Goal: Task Accomplishment & Management: Manage account settings

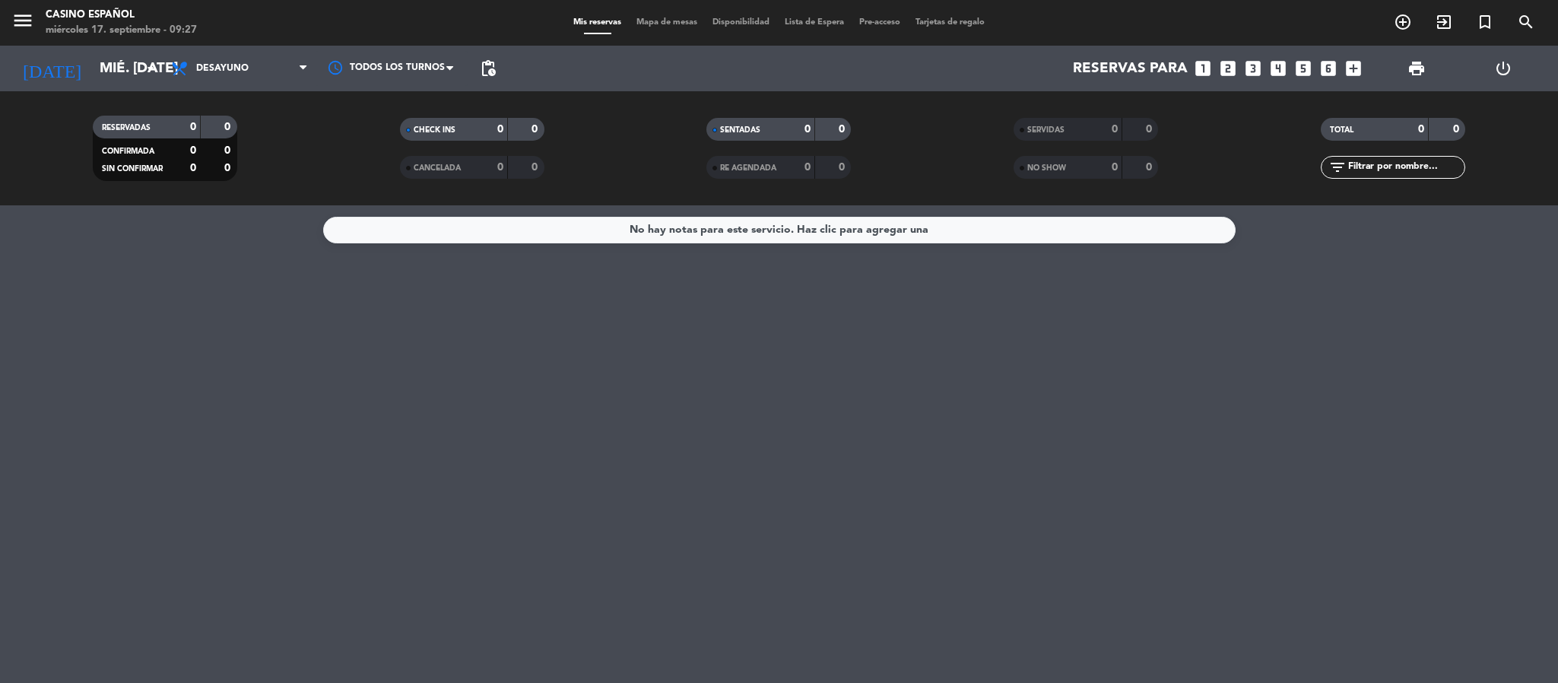
click at [653, 19] on span "Mapa de mesas" at bounding box center [667, 22] width 76 height 8
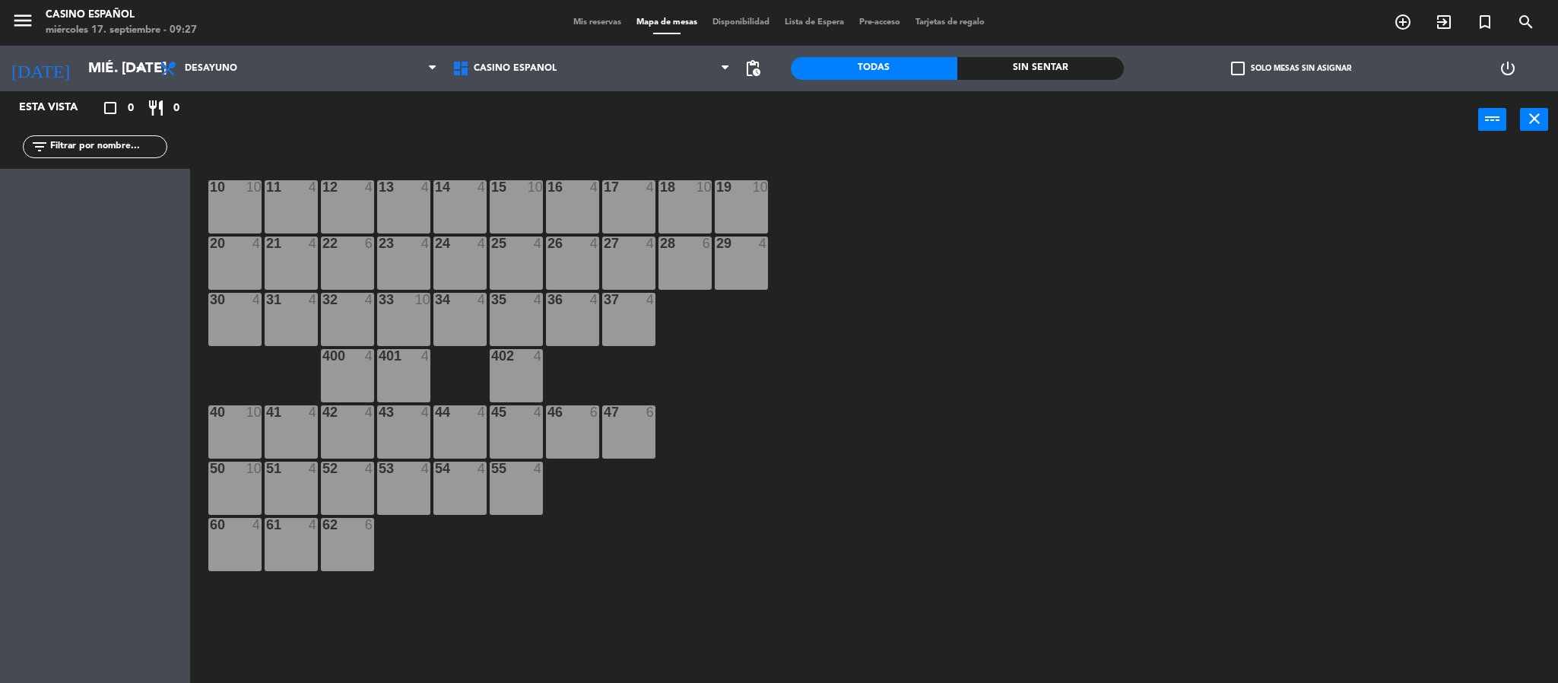
click at [455, 197] on div "14 4" at bounding box center [460, 206] width 53 height 53
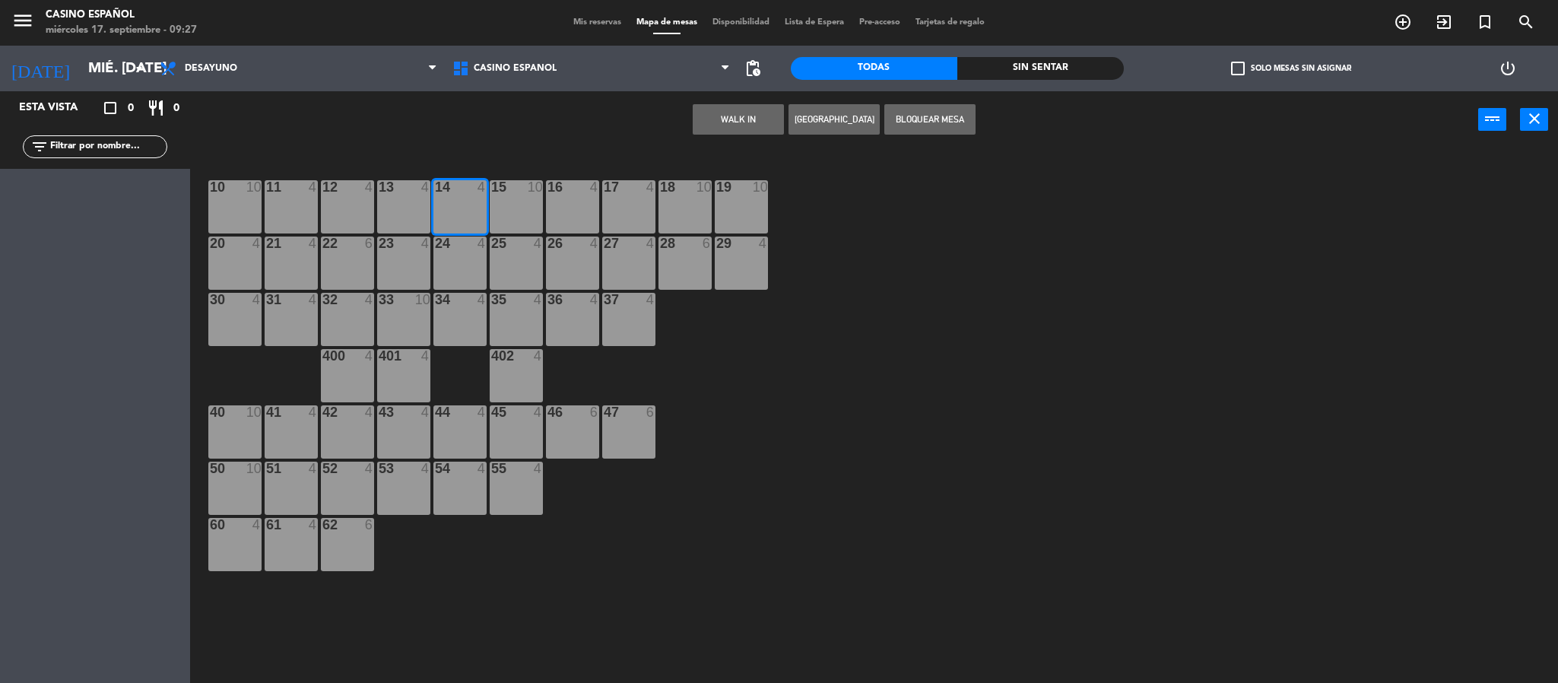
click at [723, 117] on button "WALK IN" at bounding box center [738, 119] width 91 height 30
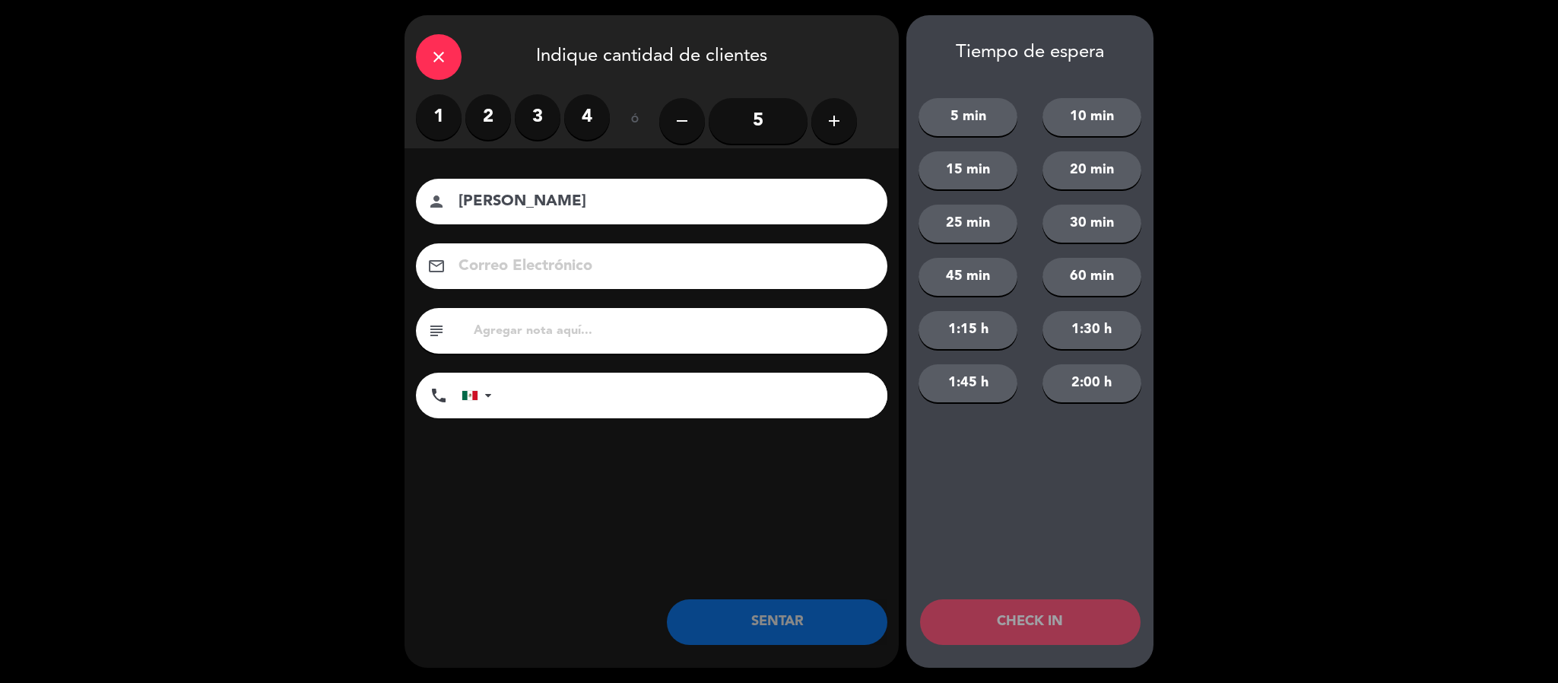
type input "[PERSON_NAME]"
click at [488, 119] on label "2" at bounding box center [488, 117] width 46 height 46
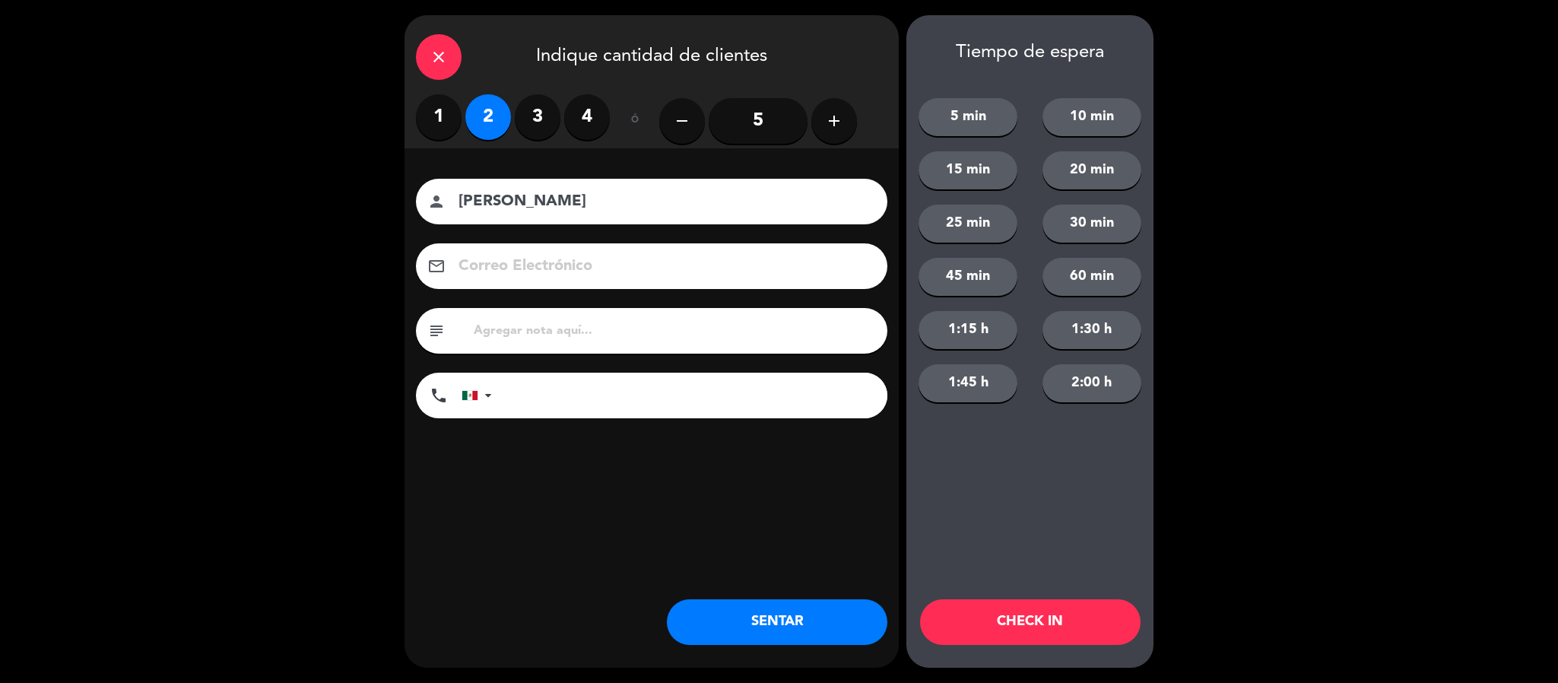
click at [770, 623] on button "SENTAR" at bounding box center [777, 622] width 221 height 46
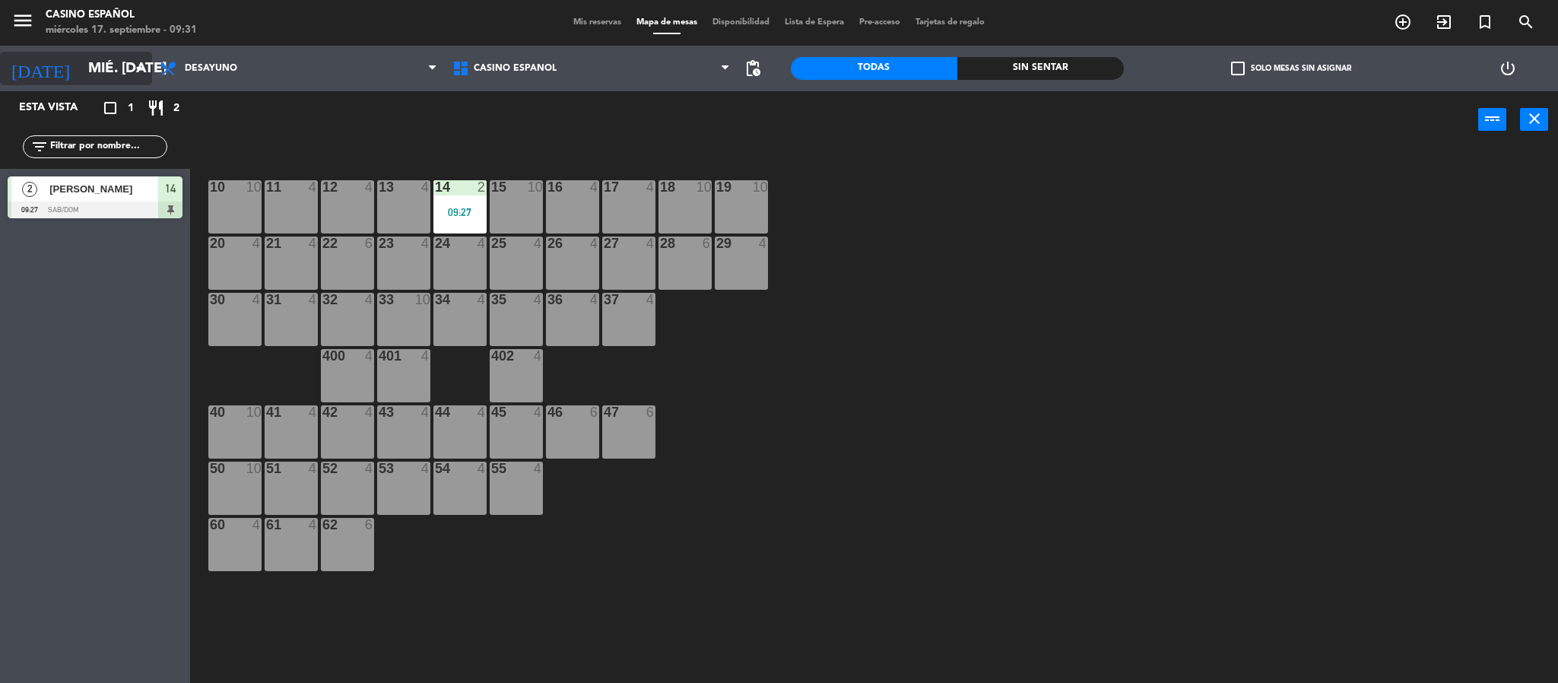
click at [81, 67] on input "mié. [DATE]" at bounding box center [172, 68] width 183 height 32
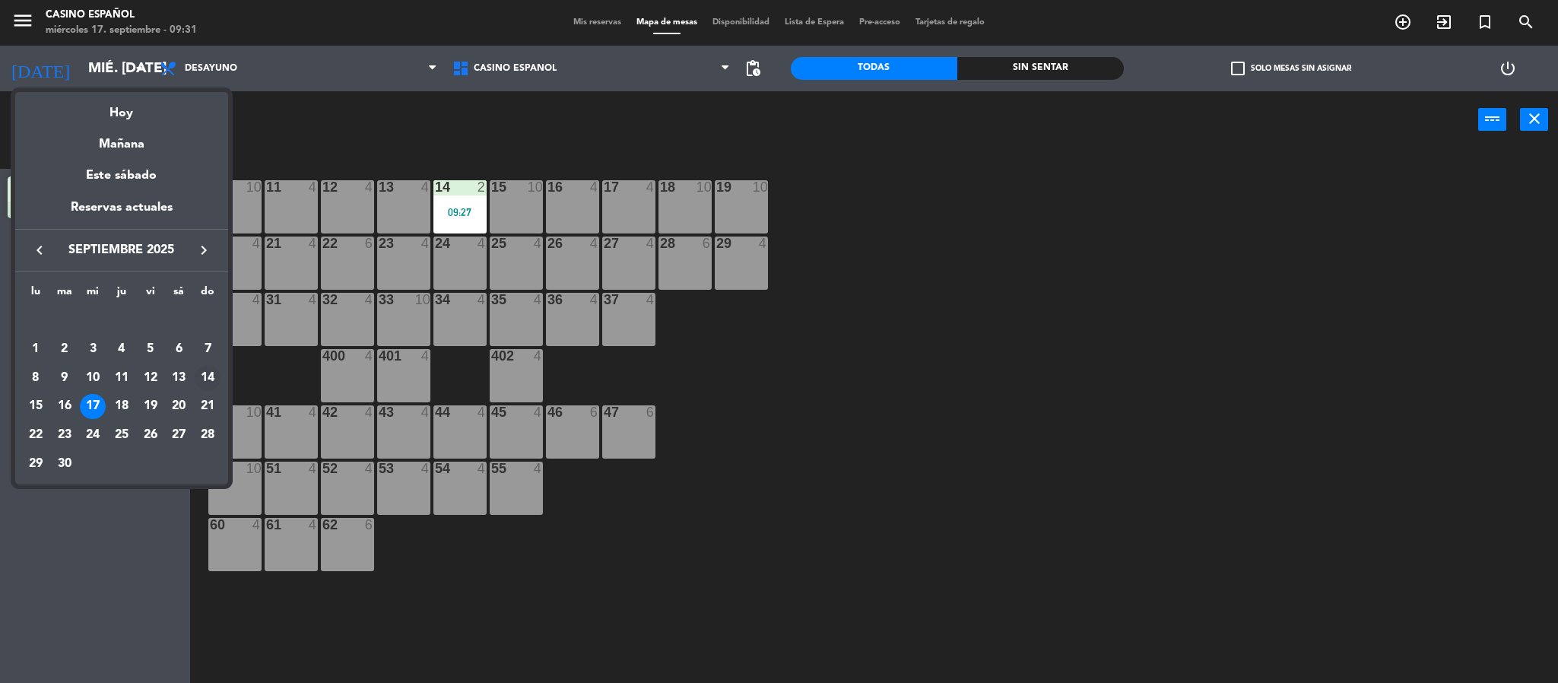
click at [212, 367] on div "14" at bounding box center [208, 378] width 26 height 26
type input "dom. [DATE]"
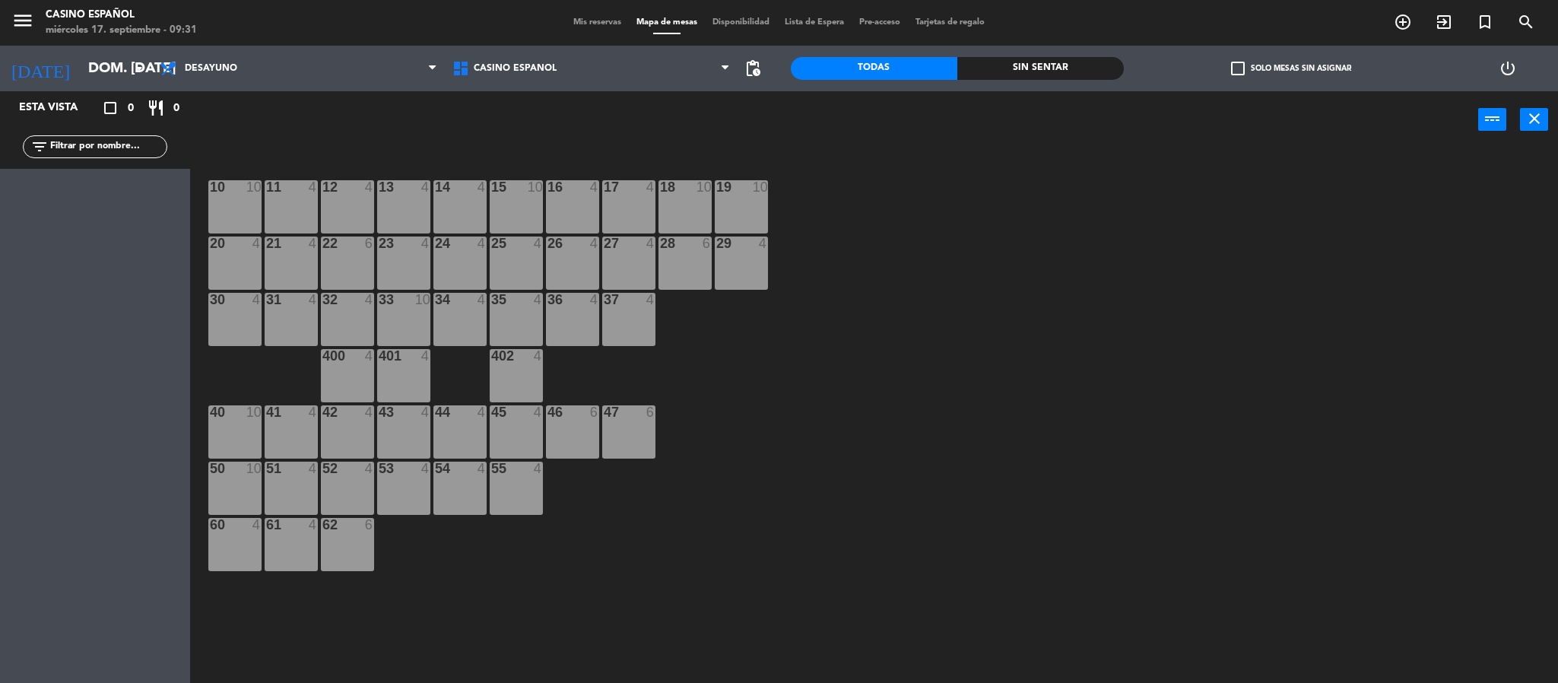
click at [593, 21] on span "Mis reservas" at bounding box center [597, 22] width 63 height 8
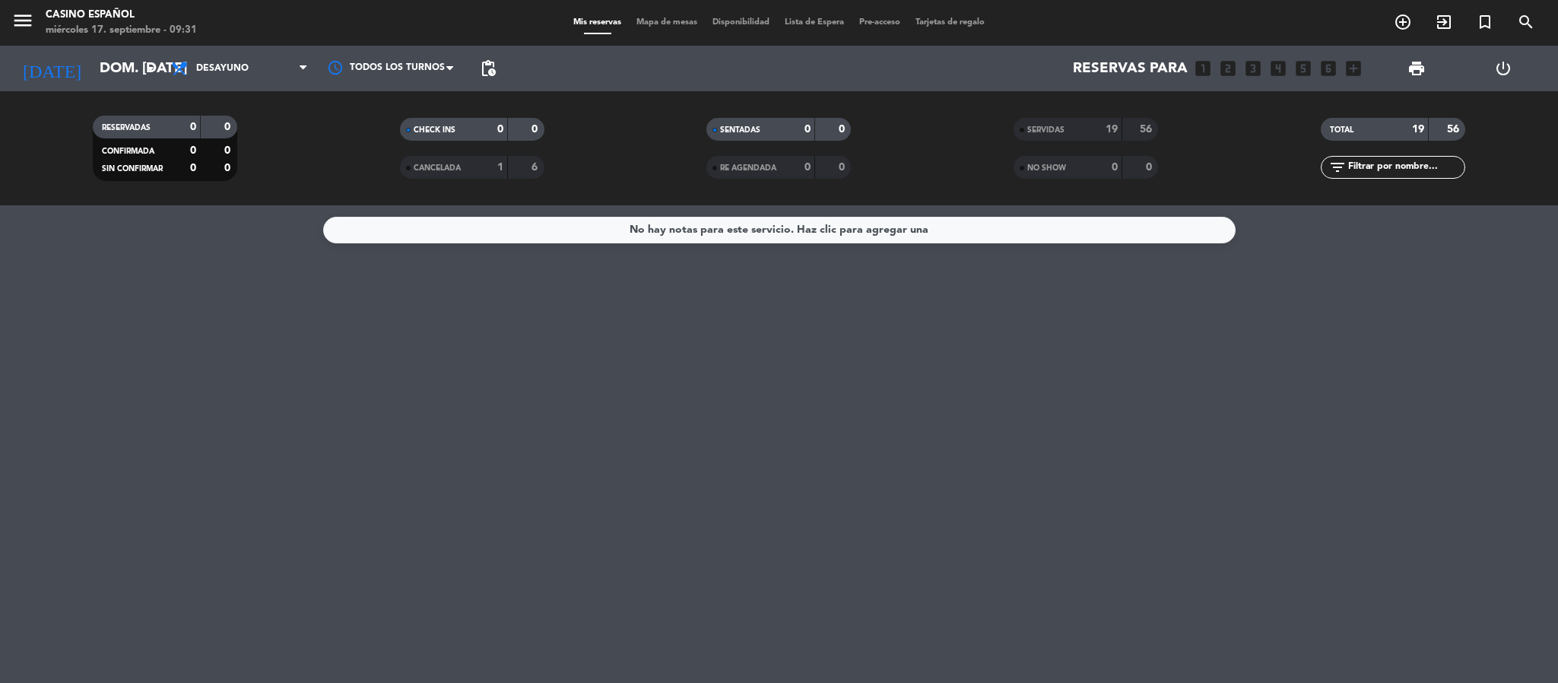
click at [290, 66] on span "Desayuno" at bounding box center [240, 68] width 152 height 33
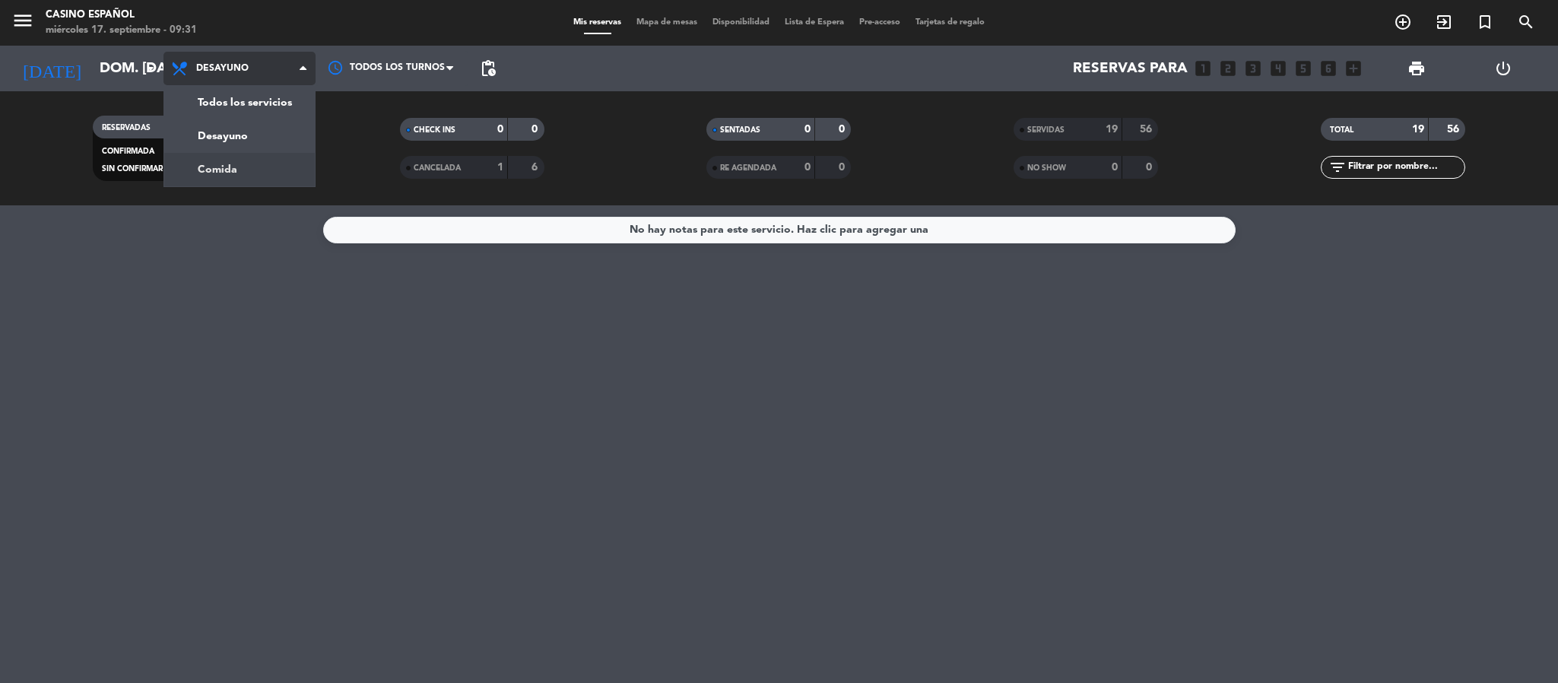
click at [263, 179] on div "menu Casino Español miércoles 17. septiembre - 09:31 Mis reservas Mapa de mesas…" at bounding box center [779, 102] width 1558 height 205
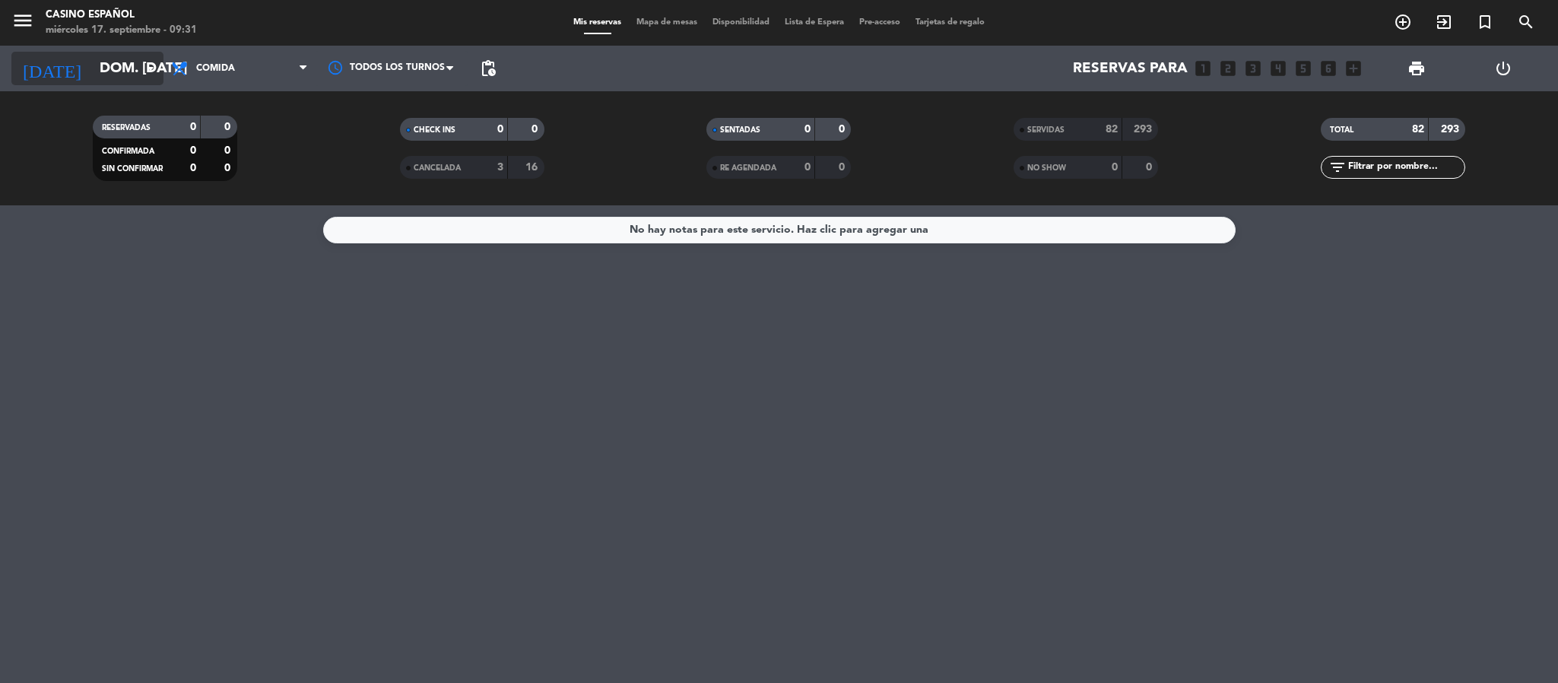
click at [116, 73] on input "dom. [DATE]" at bounding box center [183, 68] width 183 height 32
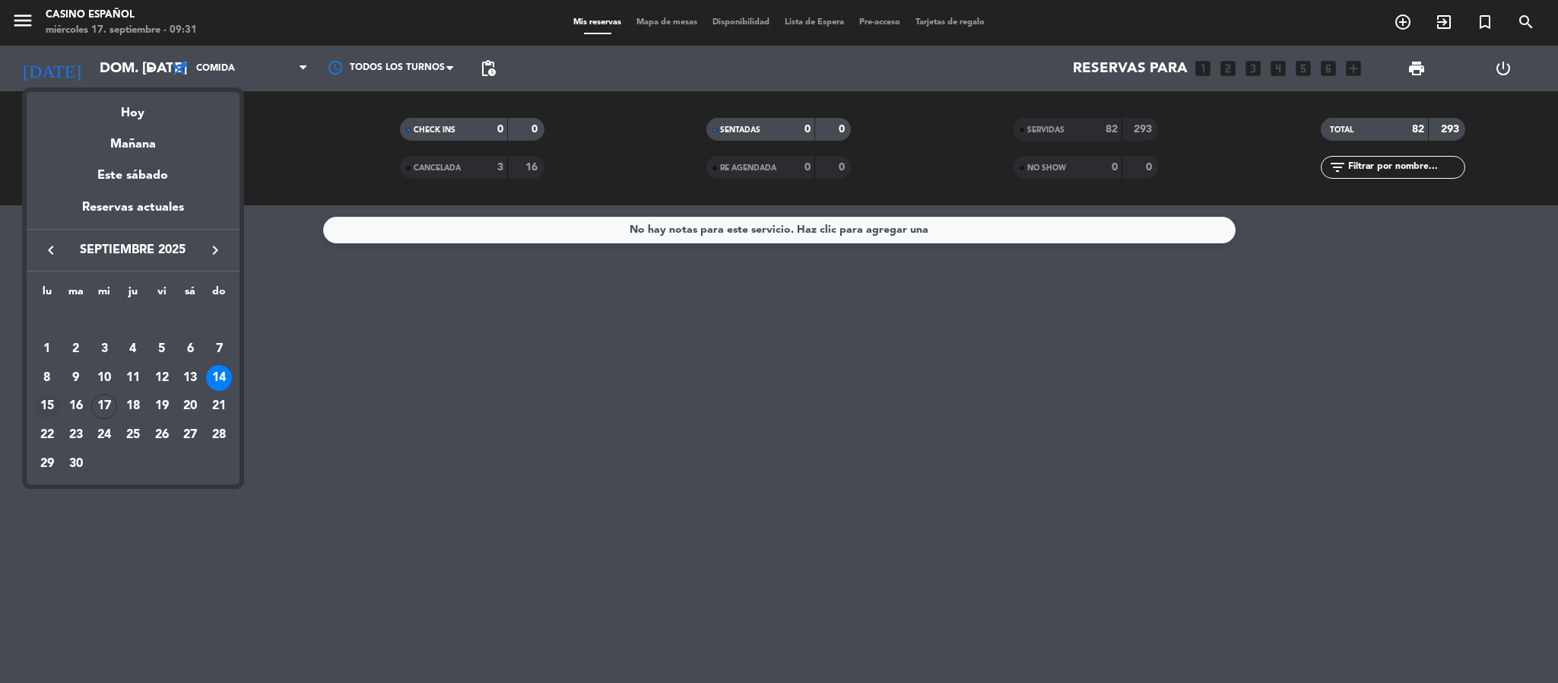
click at [46, 404] on div "15" at bounding box center [47, 407] width 26 height 26
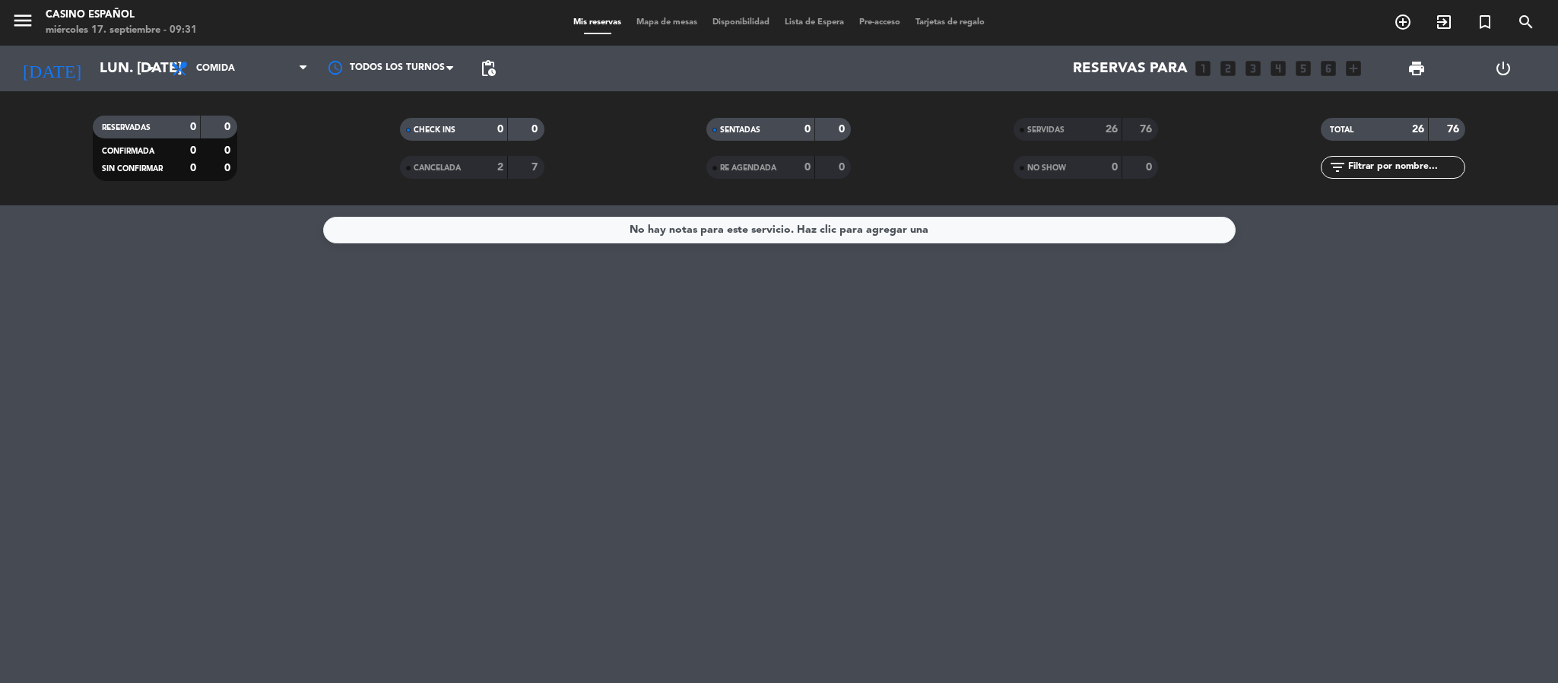
click at [212, 74] on span "Comida" at bounding box center [240, 68] width 152 height 33
click at [219, 138] on div "menu Casino Español miércoles 17. septiembre - 09:31 Mis reservas Mapa de mesas…" at bounding box center [779, 102] width 1558 height 205
click at [135, 57] on input "lun. [DATE]" at bounding box center [183, 68] width 183 height 32
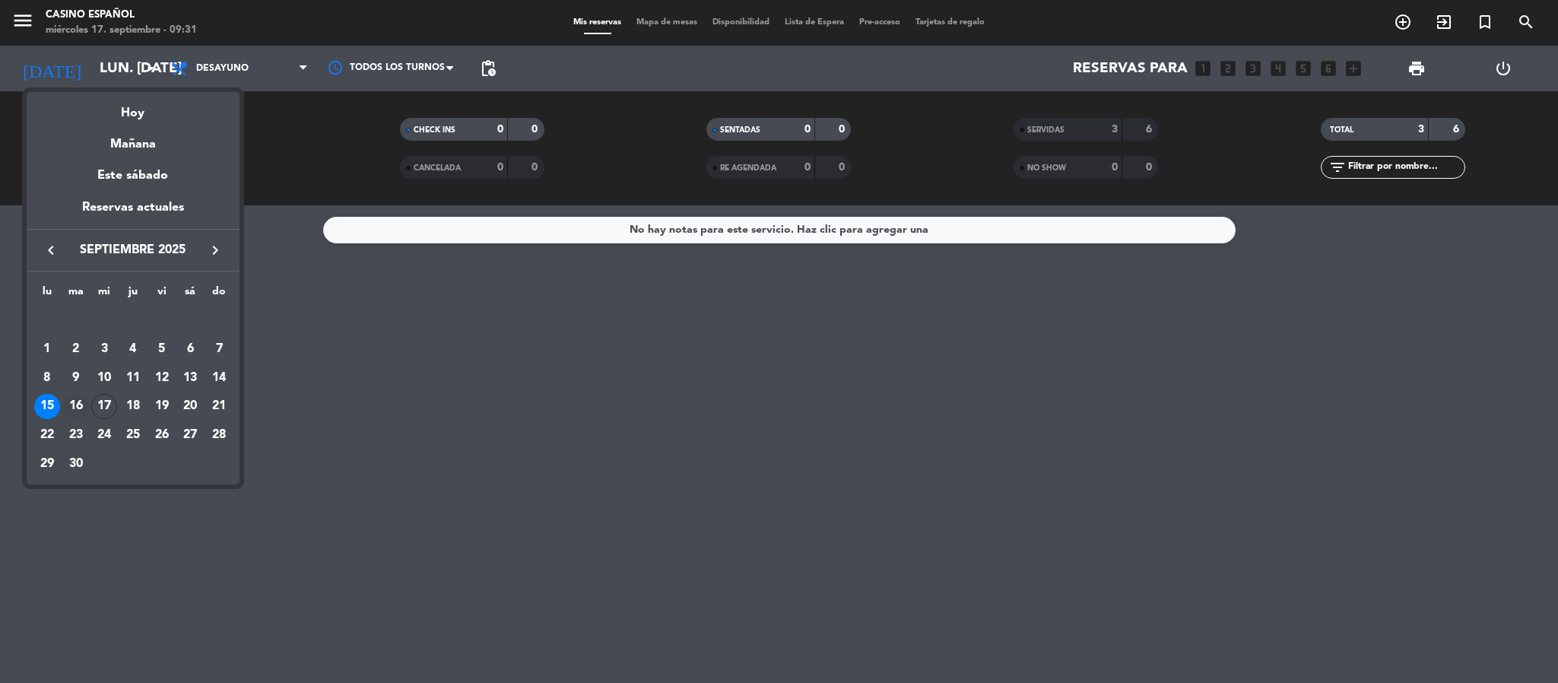
click at [74, 411] on div "16" at bounding box center [76, 407] width 26 height 26
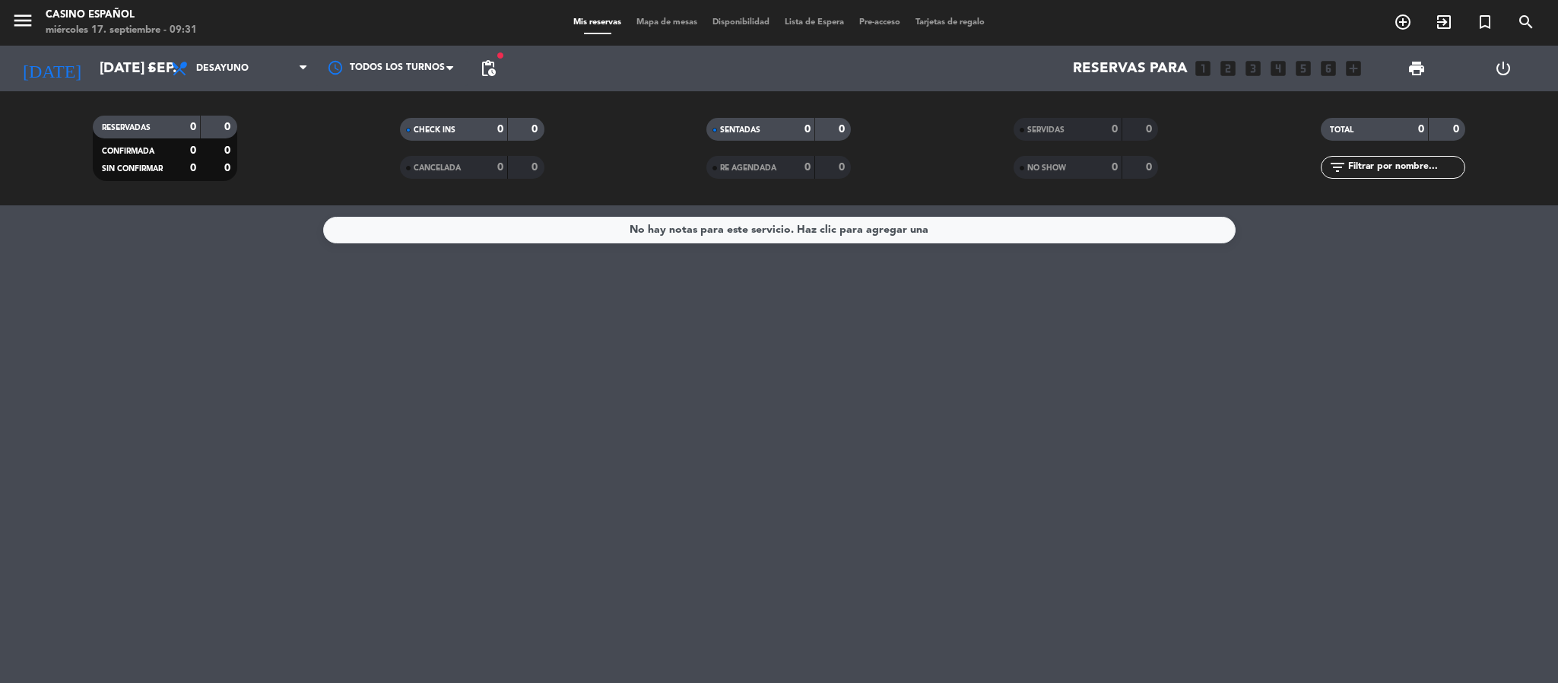
click at [208, 67] on span "Desayuno" at bounding box center [222, 68] width 52 height 11
click at [224, 170] on div "menu Casino Español miércoles 17. septiembre - 09:31 Mis reservas Mapa de mesas…" at bounding box center [779, 102] width 1558 height 205
click at [119, 59] on input "[DATE] sep." at bounding box center [183, 68] width 183 height 32
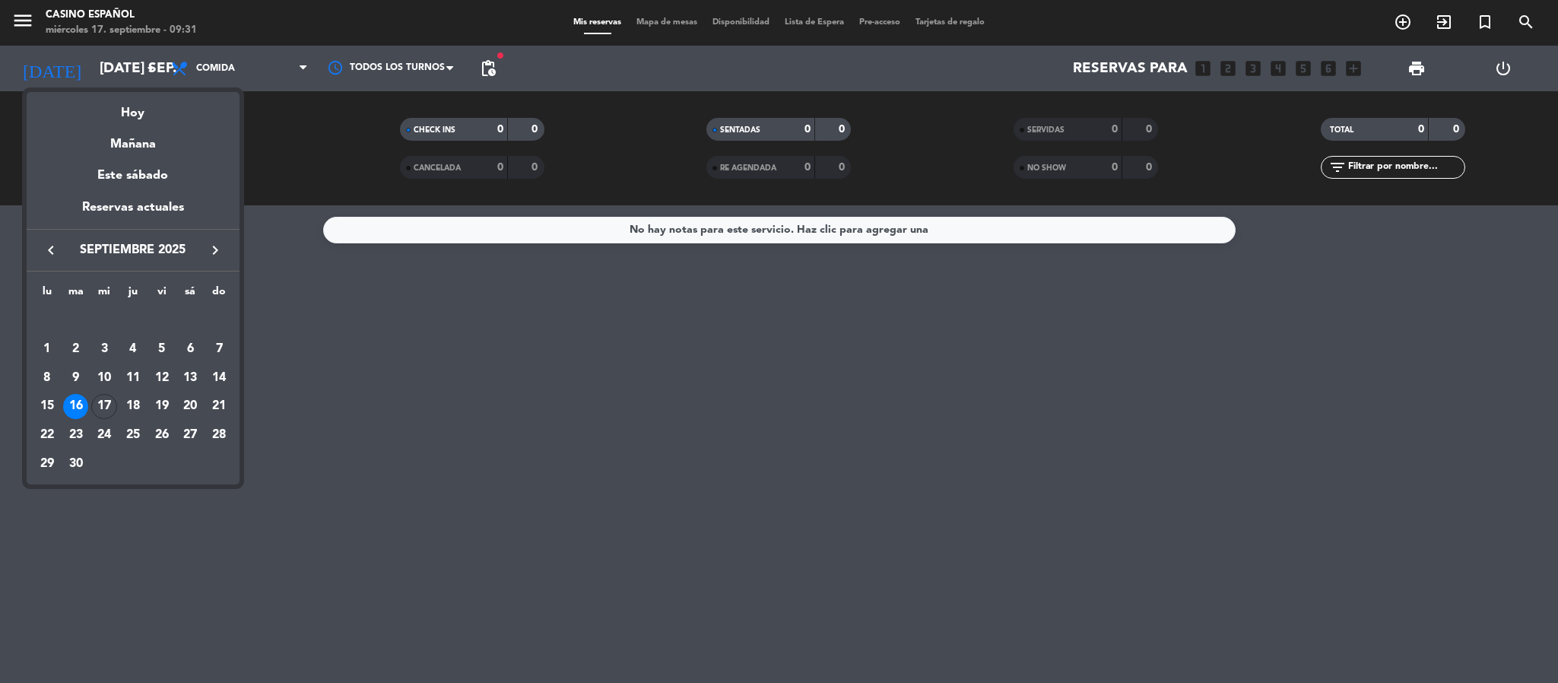
drag, startPoint x: 110, startPoint y: 411, endPoint x: 116, endPoint y: 390, distance: 21.4
click at [112, 411] on div "17" at bounding box center [104, 407] width 26 height 26
type input "mié. [DATE]"
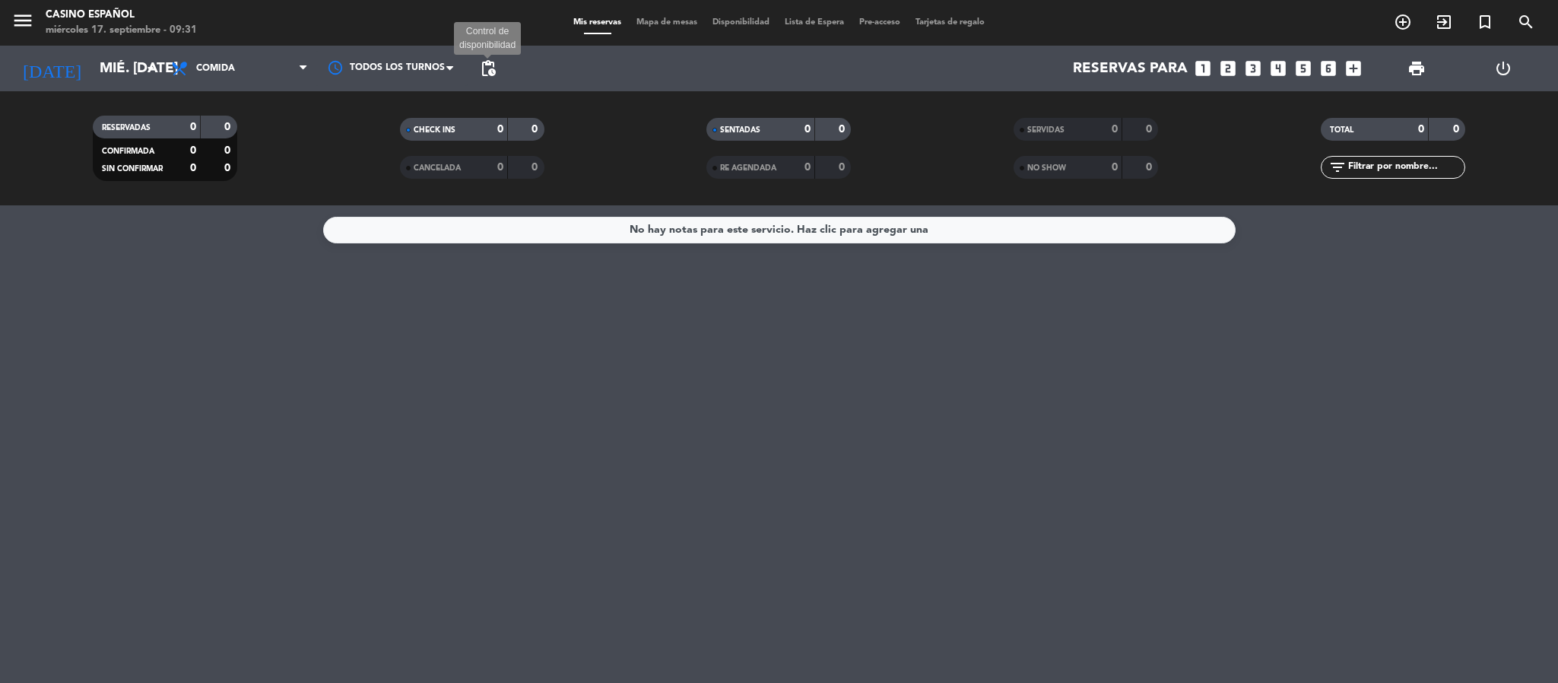
click at [487, 69] on span "pending_actions" at bounding box center [488, 68] width 18 height 18
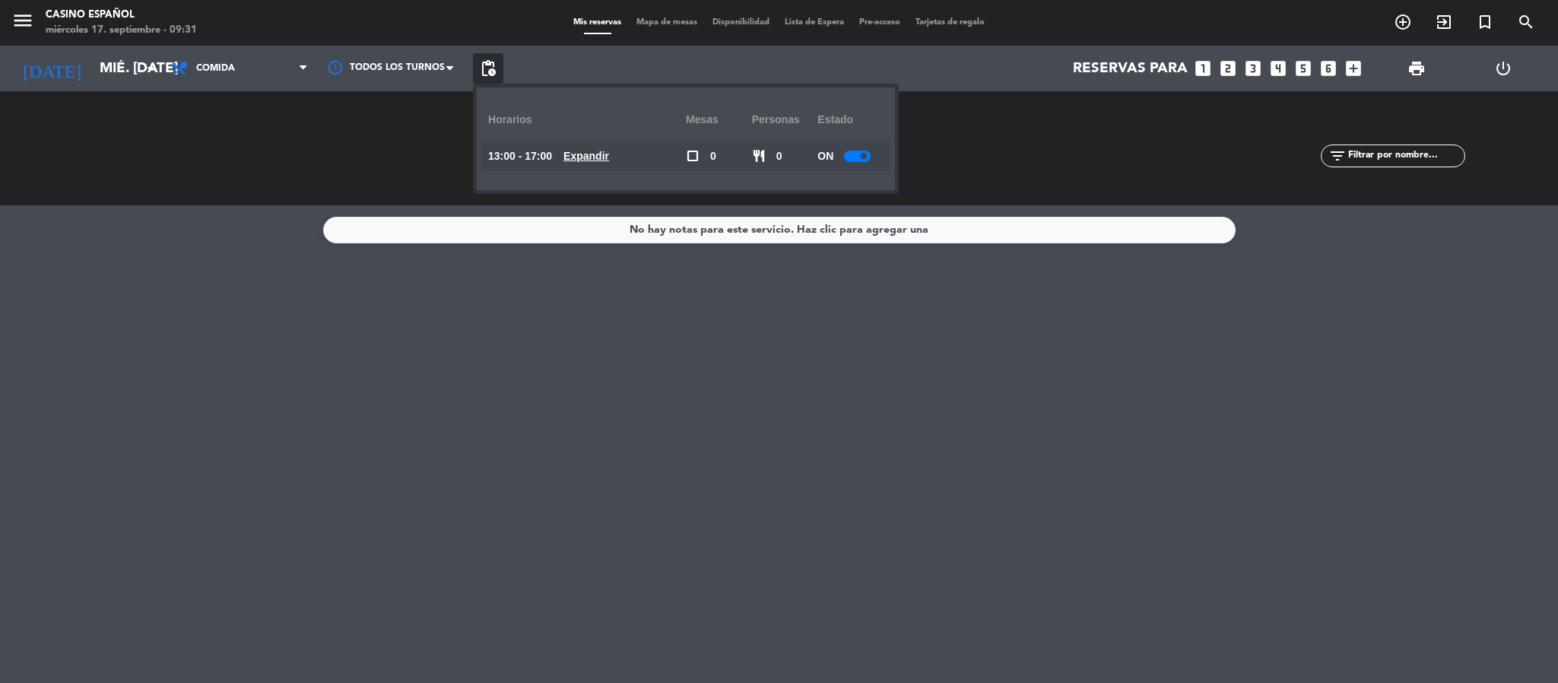
click at [757, 544] on div "No hay notas para este servicio. Haz clic para agregar una" at bounding box center [779, 444] width 1558 height 478
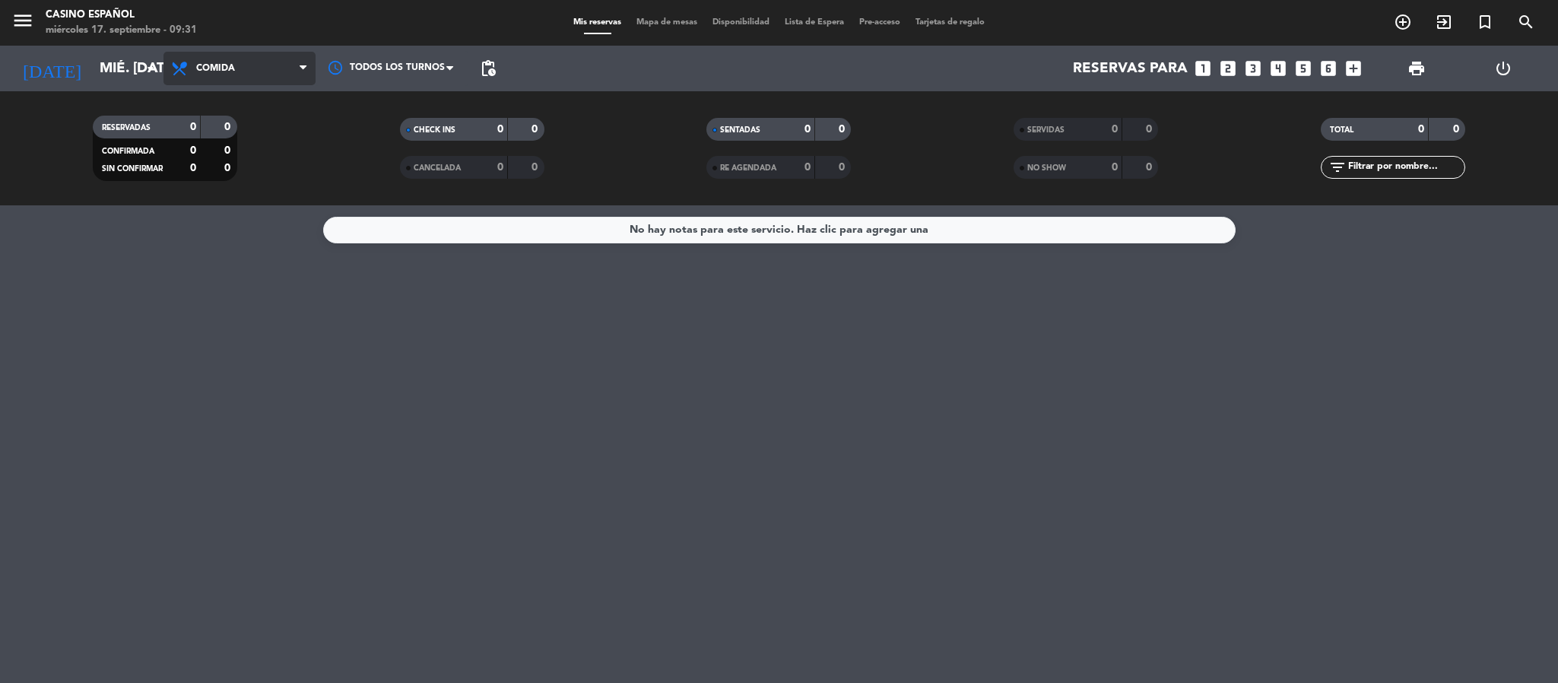
click at [230, 65] on span "Comida" at bounding box center [215, 68] width 39 height 11
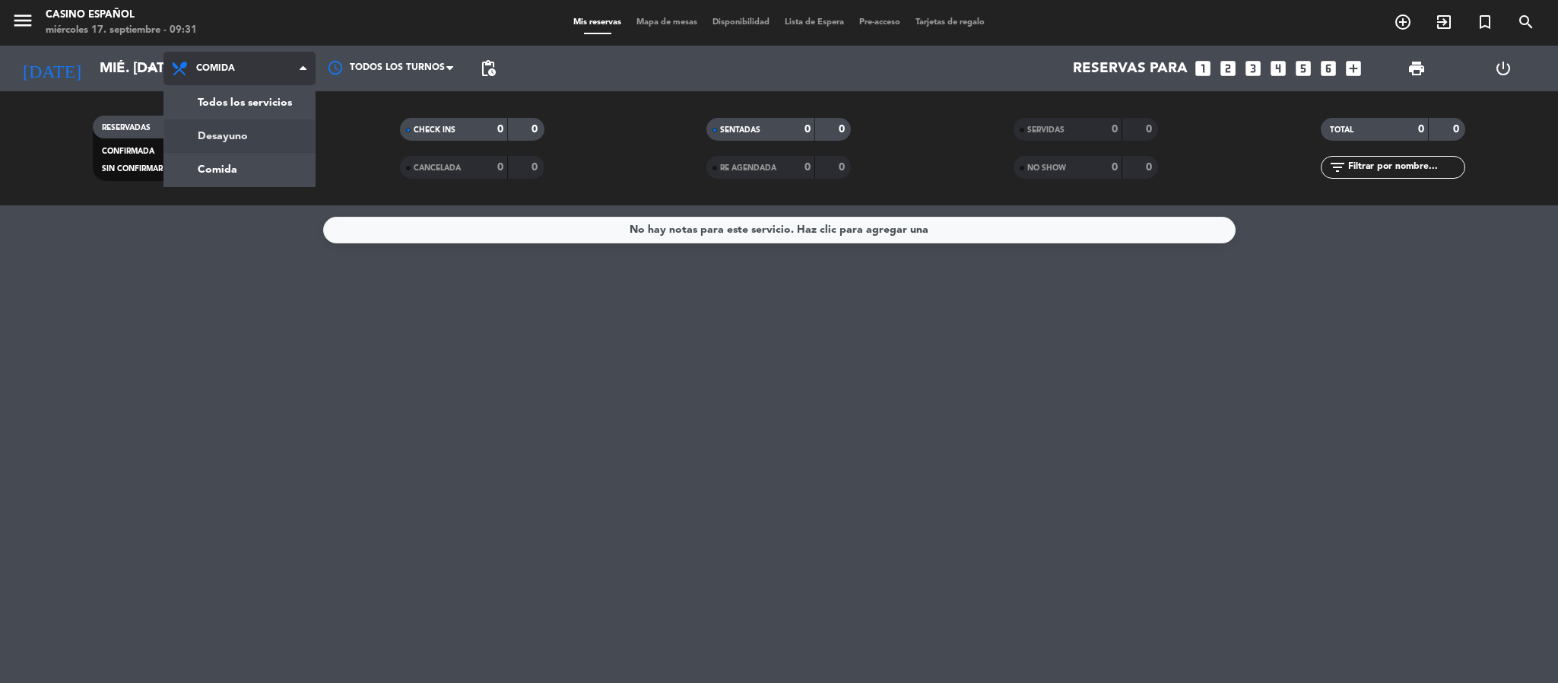
click at [237, 141] on div "menu Casino Español miércoles 17. septiembre - 09:31 Mis reservas Mapa de mesas…" at bounding box center [779, 102] width 1558 height 205
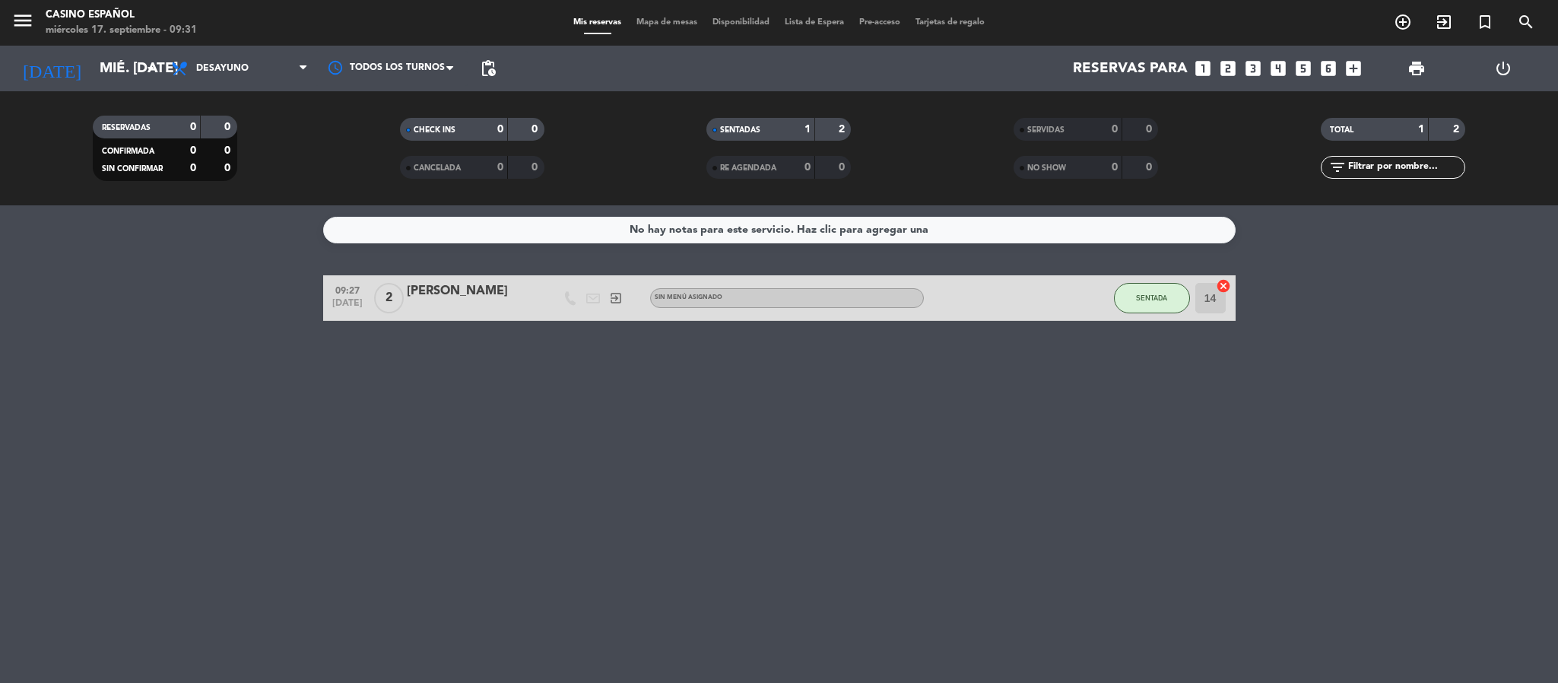
click at [247, 59] on span "Desayuno" at bounding box center [240, 68] width 152 height 33
click at [233, 163] on div "menu Casino Español miércoles 17. septiembre - 09:31 Mis reservas Mapa de mesas…" at bounding box center [779, 102] width 1558 height 205
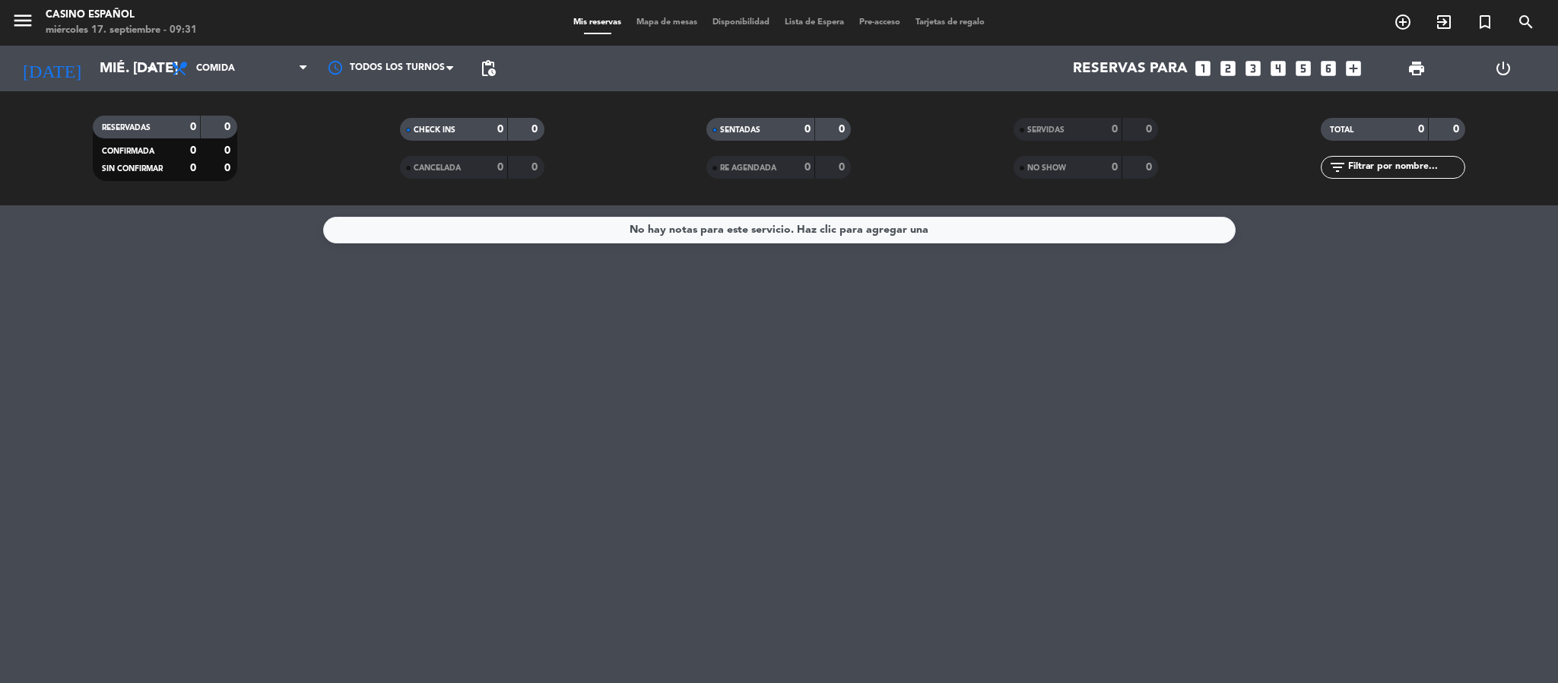
click at [261, 73] on span "Comida" at bounding box center [240, 68] width 152 height 33
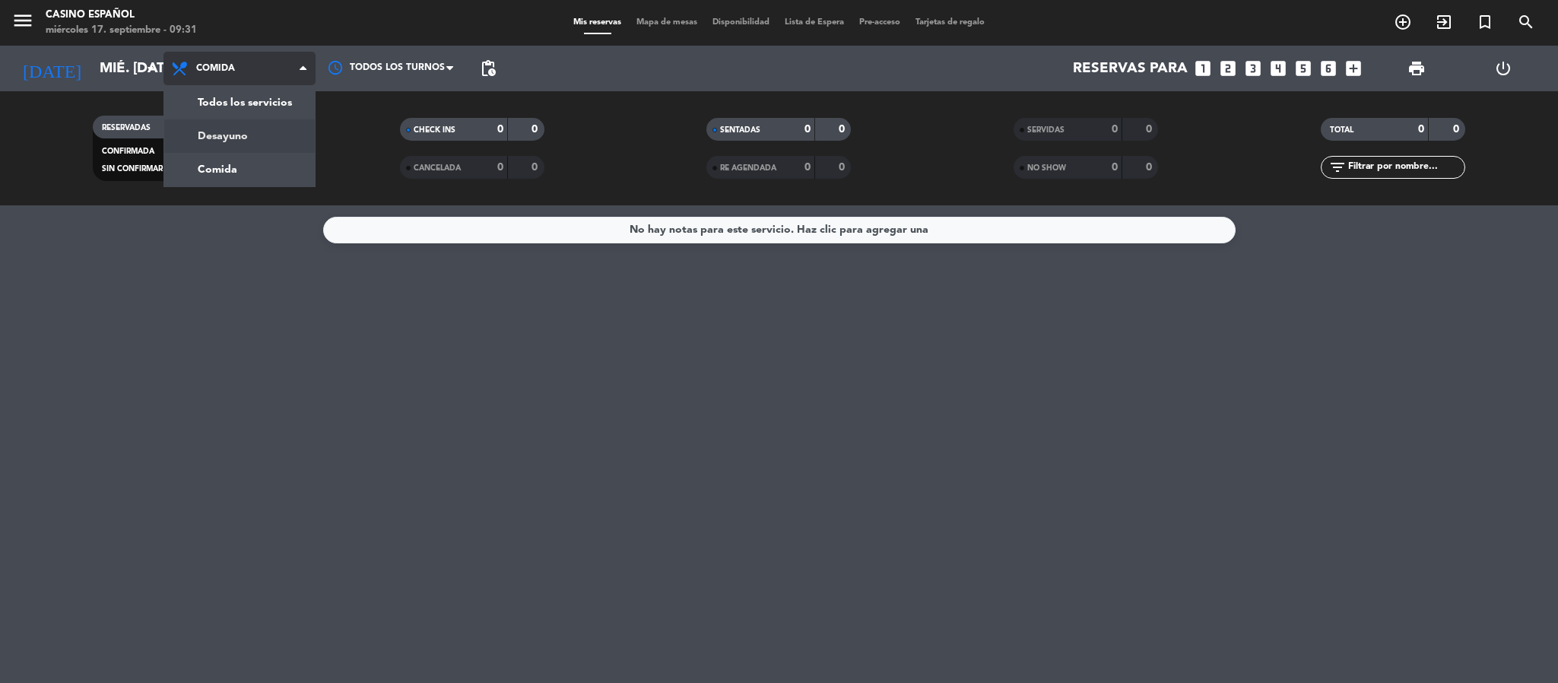
click at [243, 135] on div "menu Casino Español miércoles 17. septiembre - 09:31 Mis reservas Mapa de mesas…" at bounding box center [779, 102] width 1558 height 205
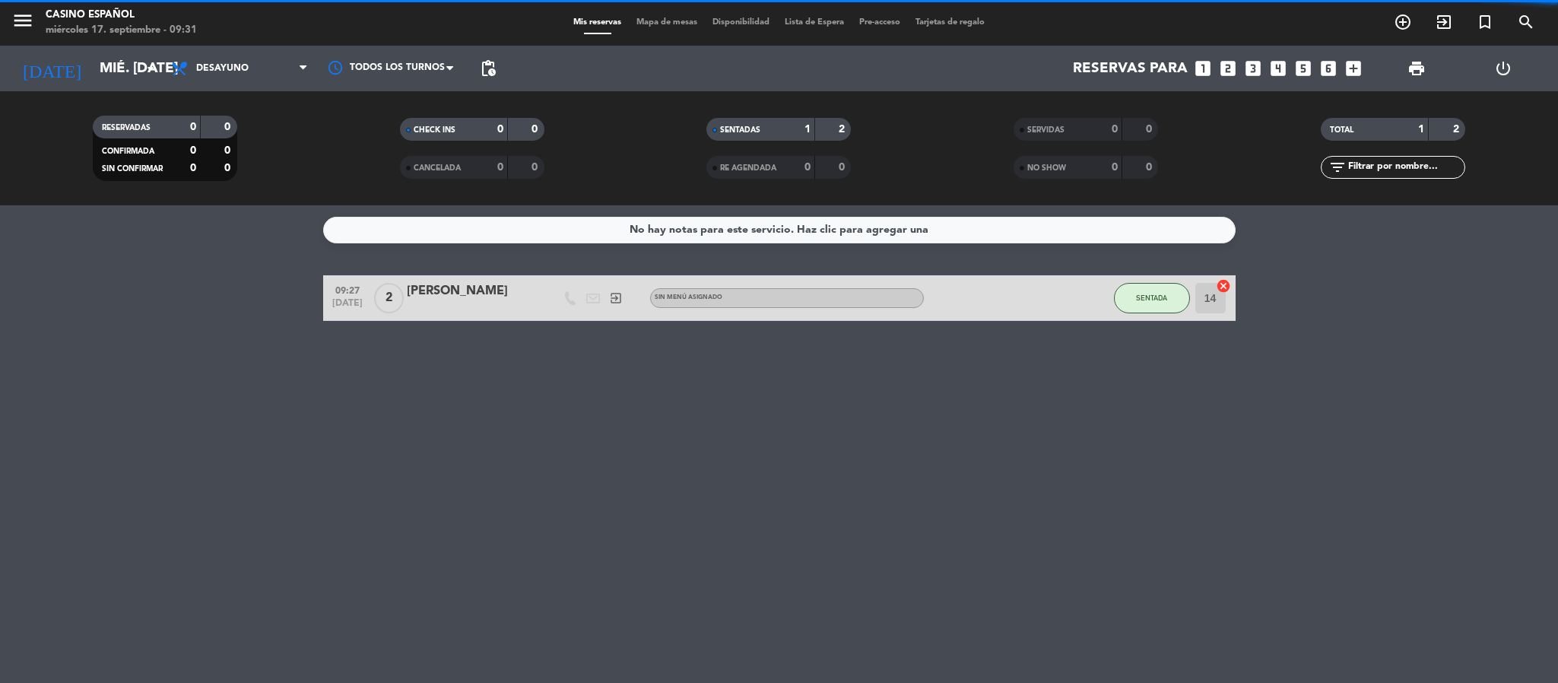
click at [640, 21] on span "Mapa de mesas" at bounding box center [667, 22] width 76 height 8
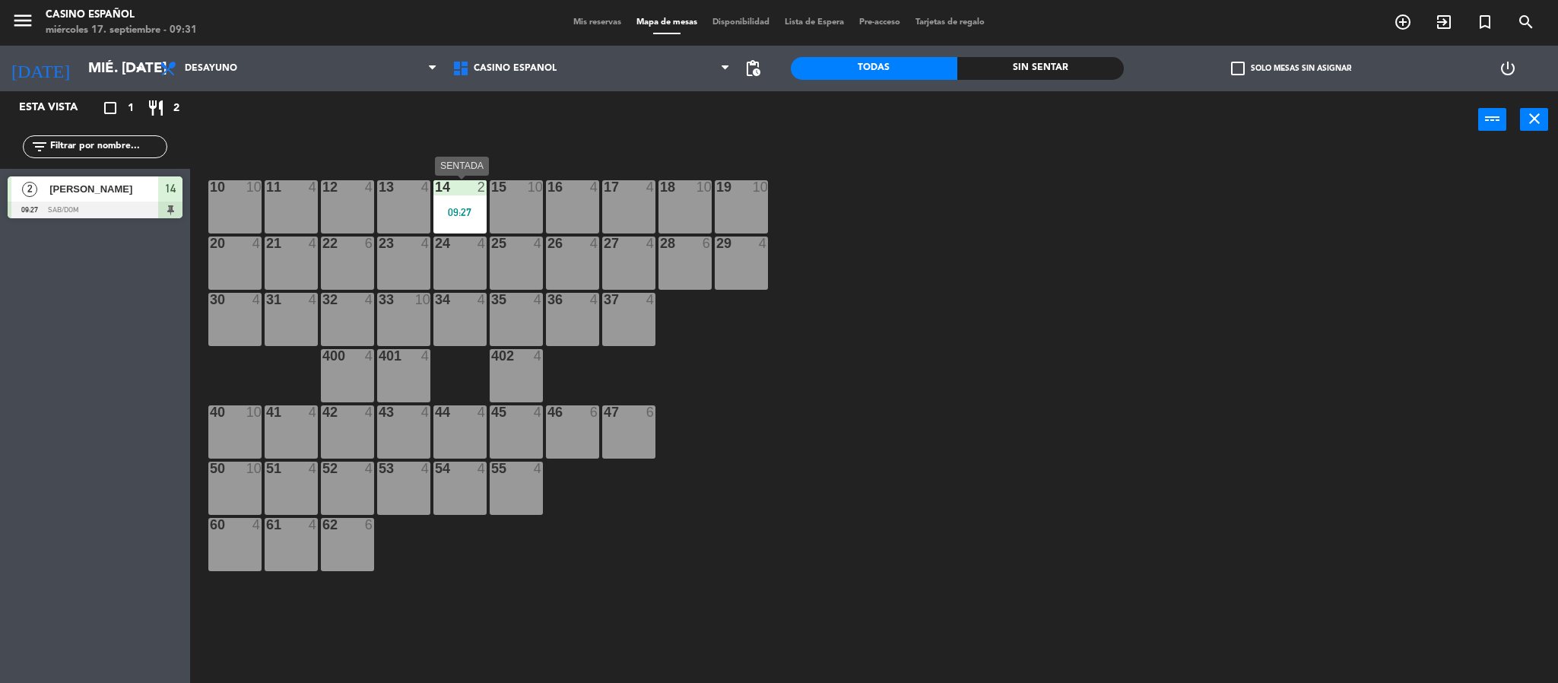
click at [445, 215] on div "09:27" at bounding box center [460, 212] width 53 height 11
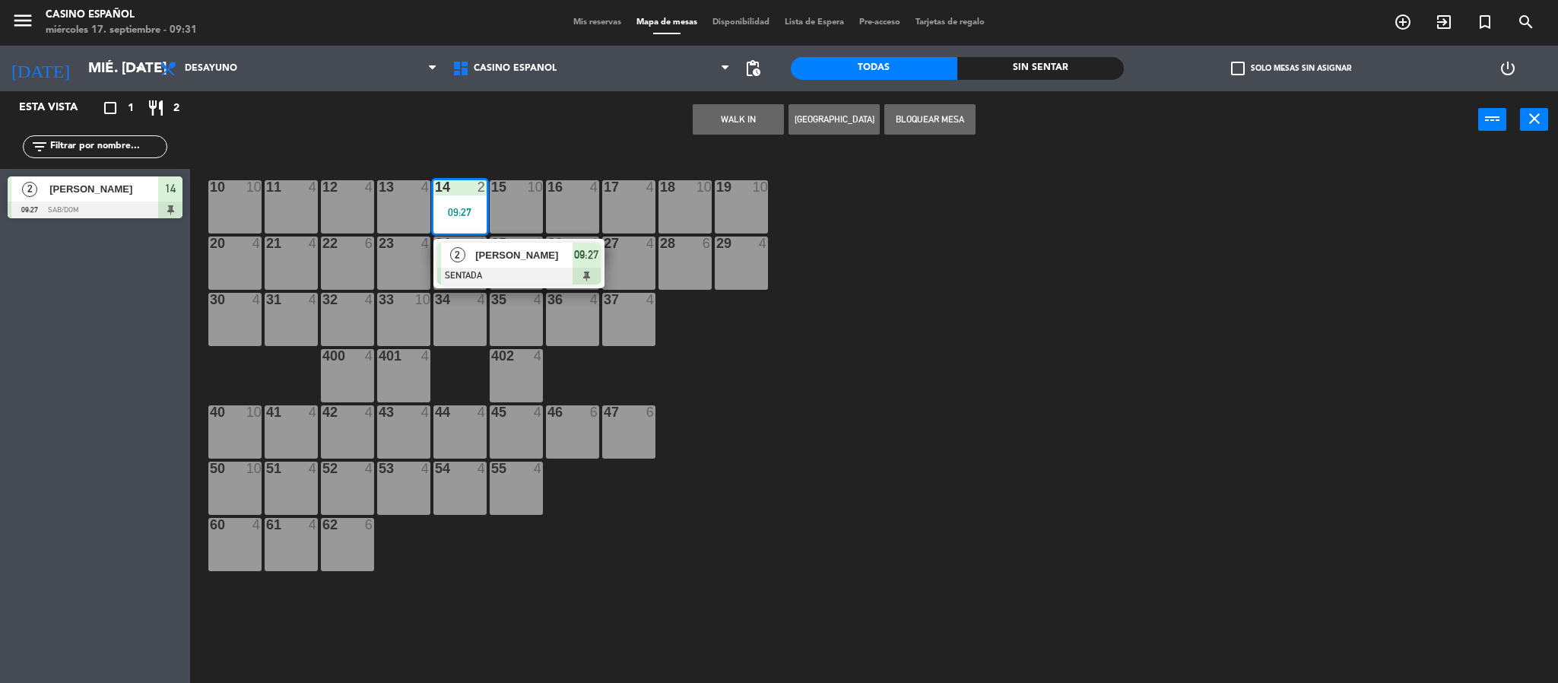
click at [477, 287] on div "2 [PERSON_NAME] SENTADA 09:27" at bounding box center [519, 263] width 171 height 49
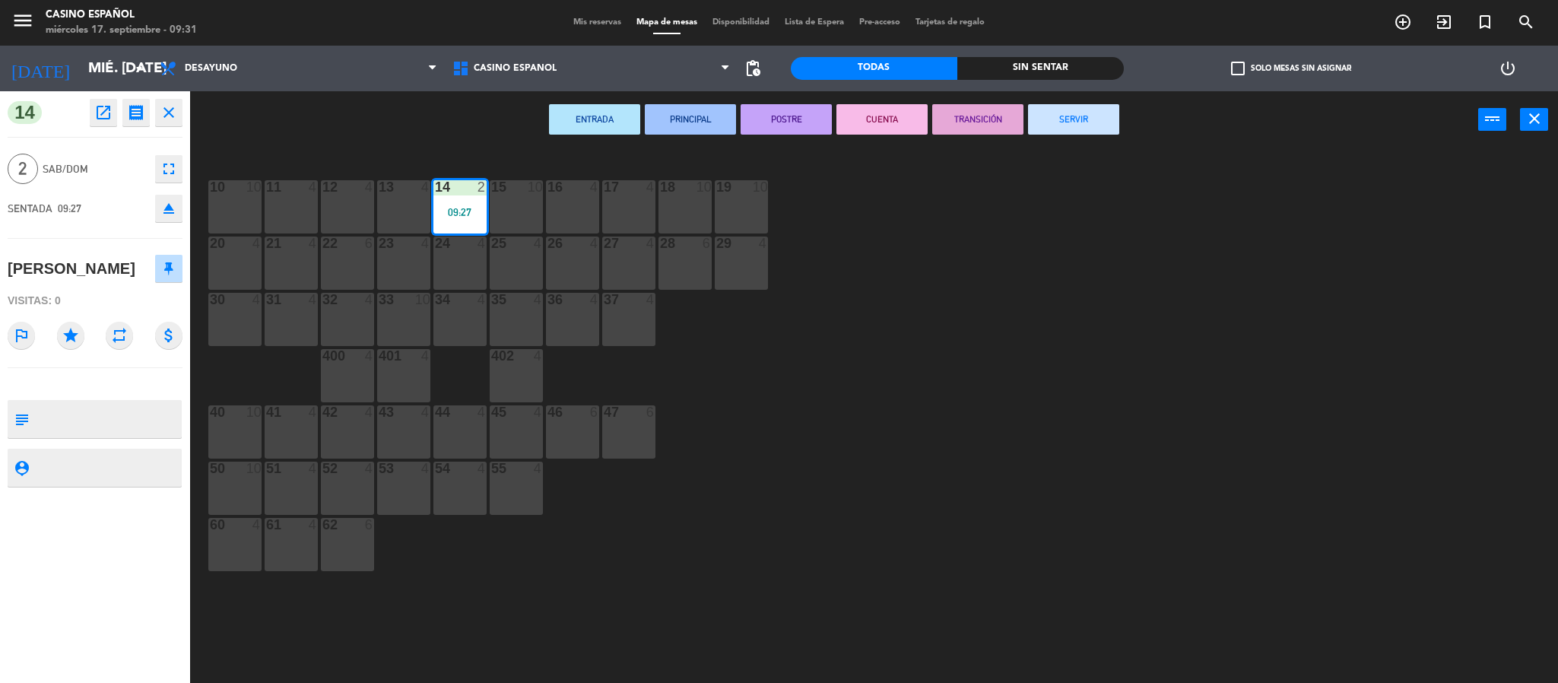
click at [1080, 138] on div "ENTRADA PRINCIPAL POSTRE CUENTA TRANSICIÓN SERVIR power_input close" at bounding box center [834, 120] width 1288 height 58
click at [1080, 135] on div "ENTRADA PRINCIPAL POSTRE CUENTA TRANSICIÓN SERVIR power_input close" at bounding box center [834, 120] width 1288 height 58
click at [1086, 110] on button "SERVIR" at bounding box center [1073, 119] width 91 height 30
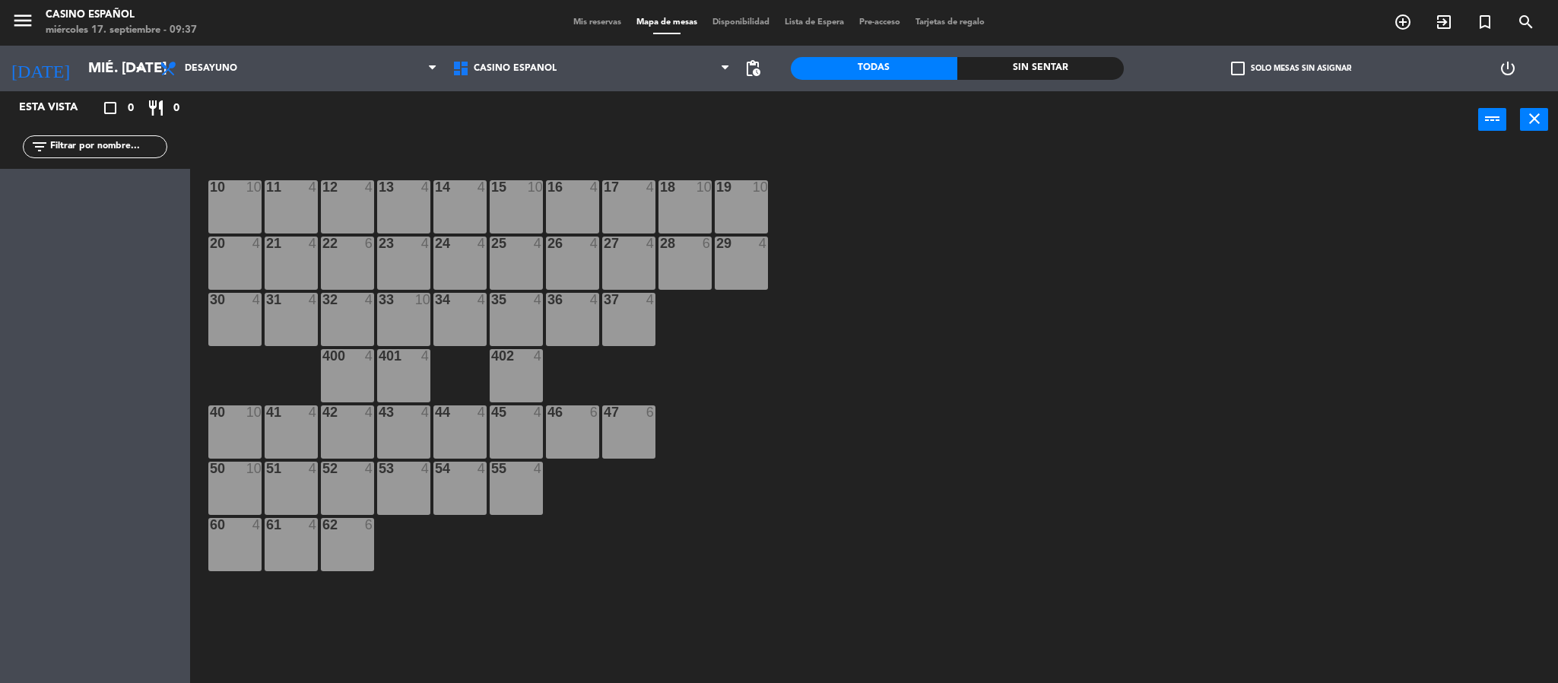
click at [1043, 308] on div "10 10 11 4 12 4 13 4 14 4 15 10 16 4 17 4 18 10 19 10 20 4 21 4 22 6 23 4 24 4 …" at bounding box center [881, 420] width 1353 height 535
click at [589, 188] on div "4" at bounding box center [598, 187] width 25 height 14
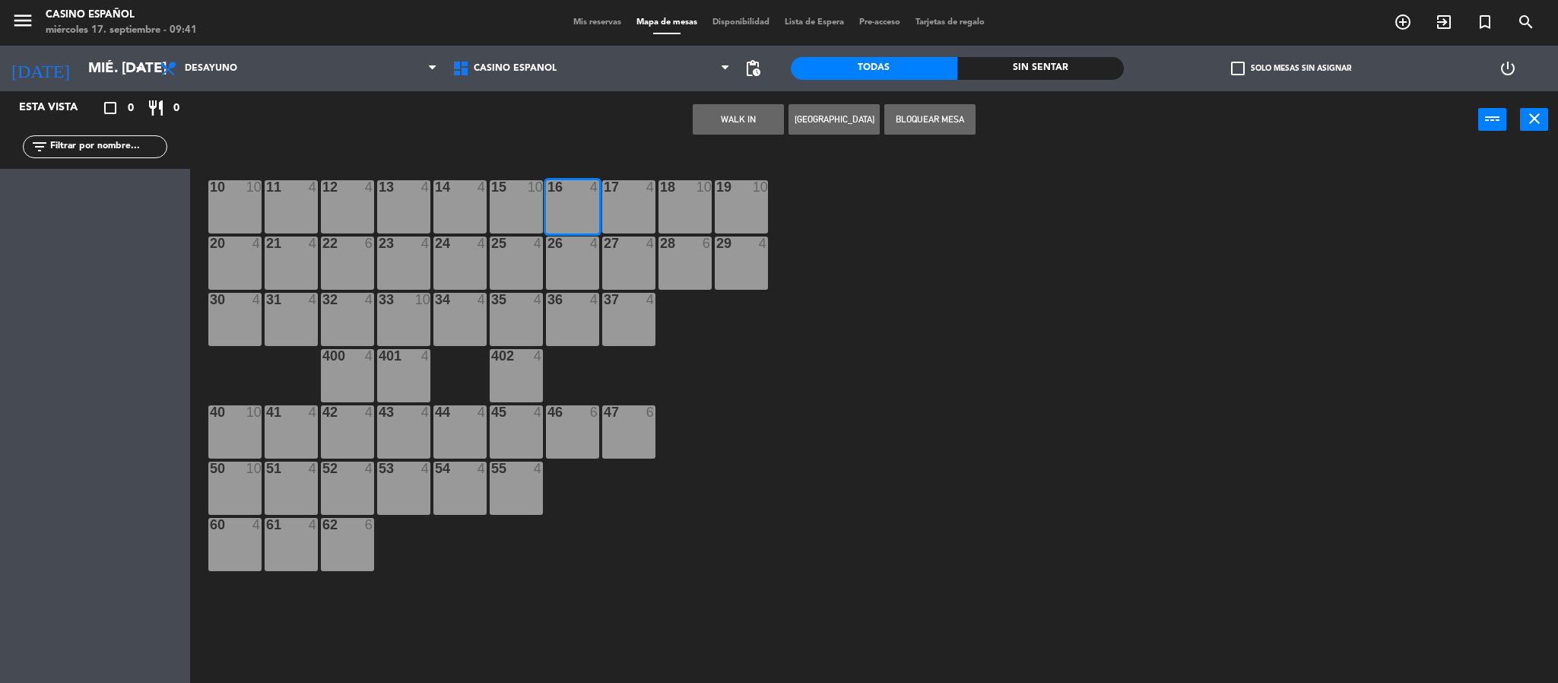
click at [764, 113] on button "WALK IN" at bounding box center [738, 119] width 91 height 30
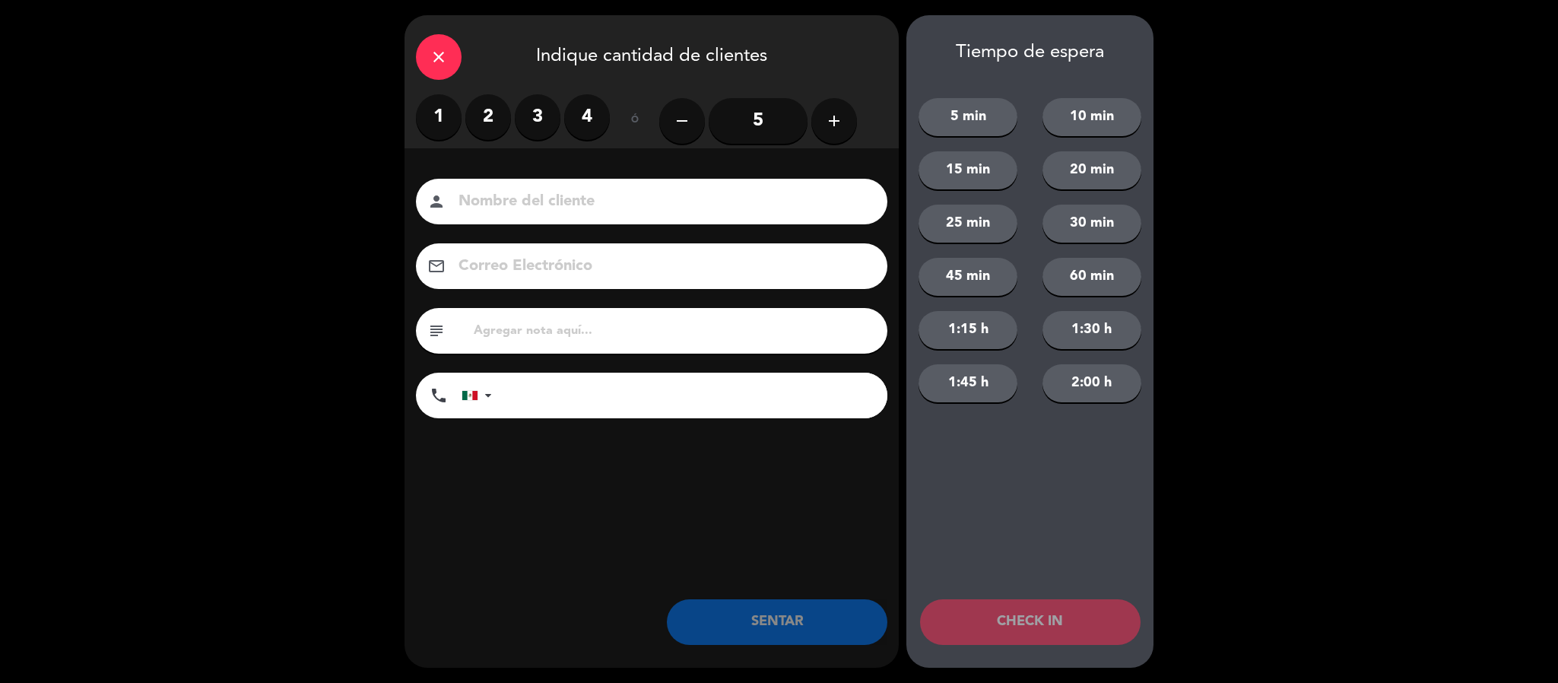
drag, startPoint x: 475, startPoint y: 130, endPoint x: 488, endPoint y: 145, distance: 19.9
click at [475, 131] on label "2" at bounding box center [488, 117] width 46 height 46
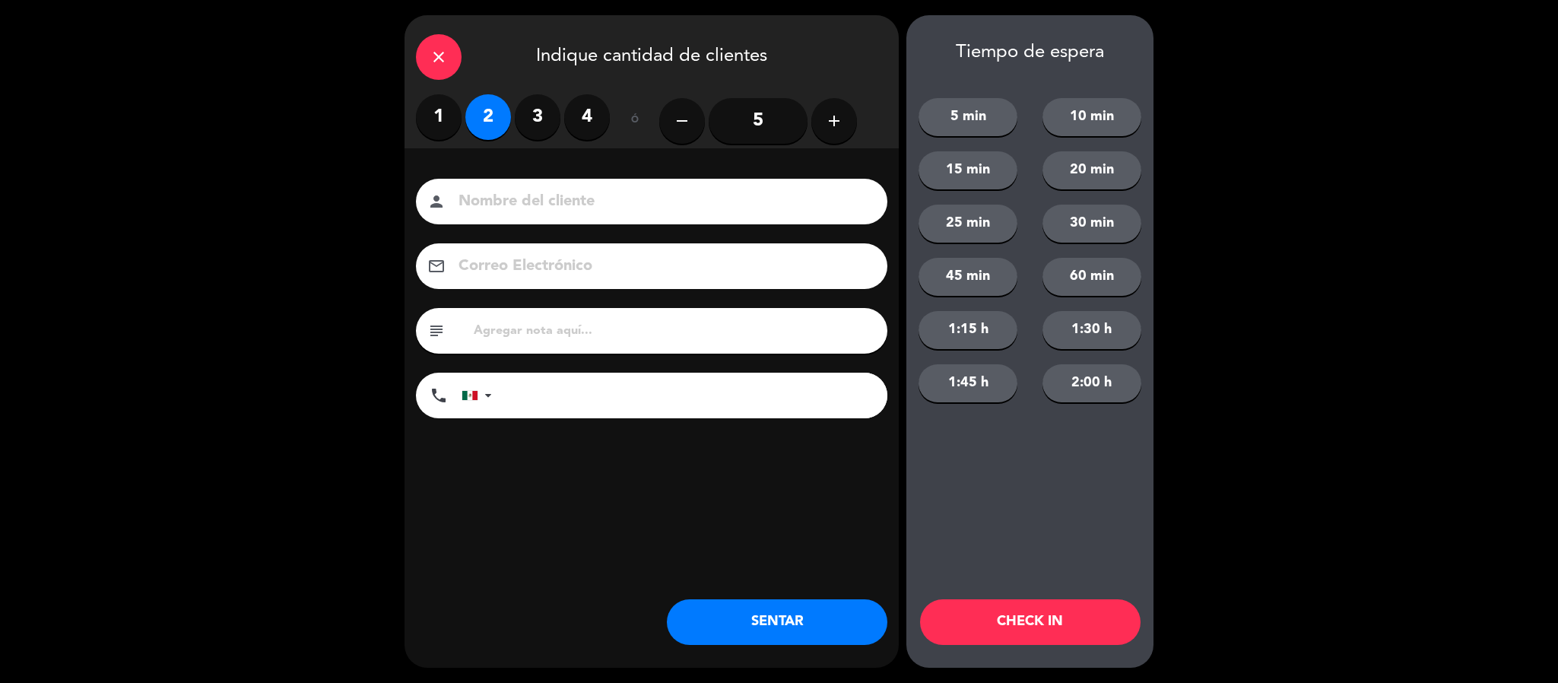
drag, startPoint x: 493, startPoint y: 172, endPoint x: 487, endPoint y: 208, distance: 36.3
click at [487, 205] on div "Nombre del cliente person Correo Electrónico email subject phone [GEOGRAPHIC_DA…" at bounding box center [652, 323] width 494 height 351
click at [487, 208] on input at bounding box center [662, 202] width 411 height 27
type input "[PERSON_NAME]"
drag, startPoint x: 751, startPoint y: 650, endPoint x: 761, endPoint y: 624, distance: 28.1
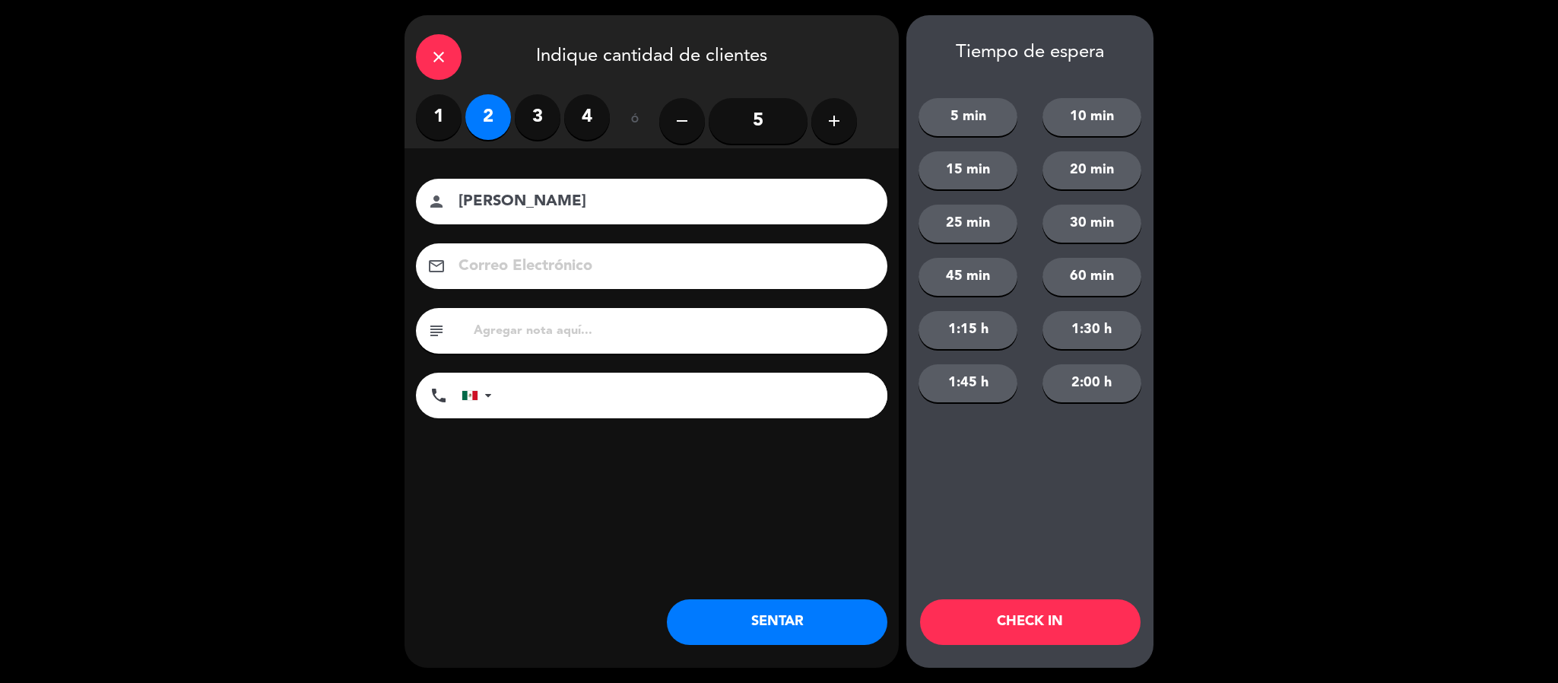
click at [758, 632] on div "close Indique cantidad de clientes 1 2 3 4 ó remove 5 add Nombre del cliente pe…" at bounding box center [652, 341] width 494 height 653
click at [761, 624] on button "SENTAR" at bounding box center [777, 622] width 221 height 46
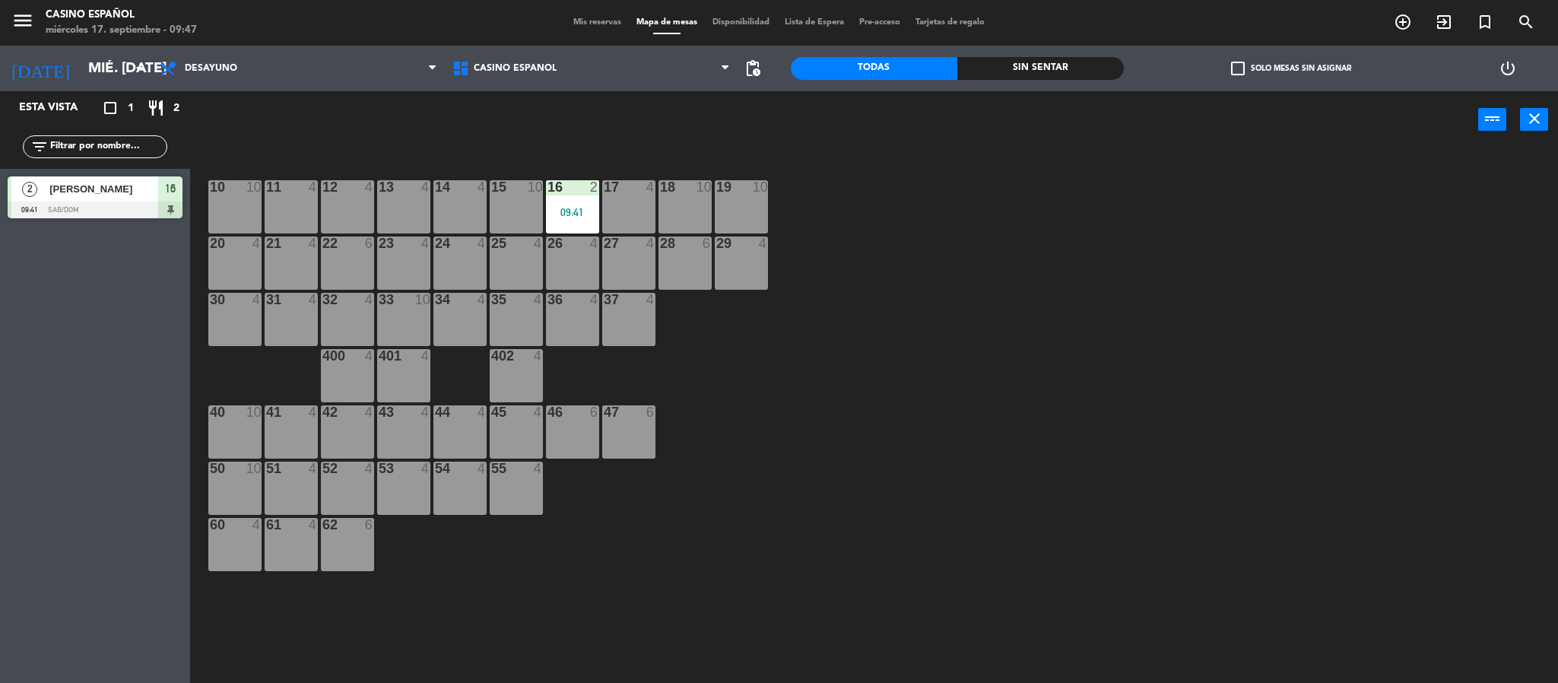
click at [345, 201] on div "12 4" at bounding box center [347, 206] width 53 height 53
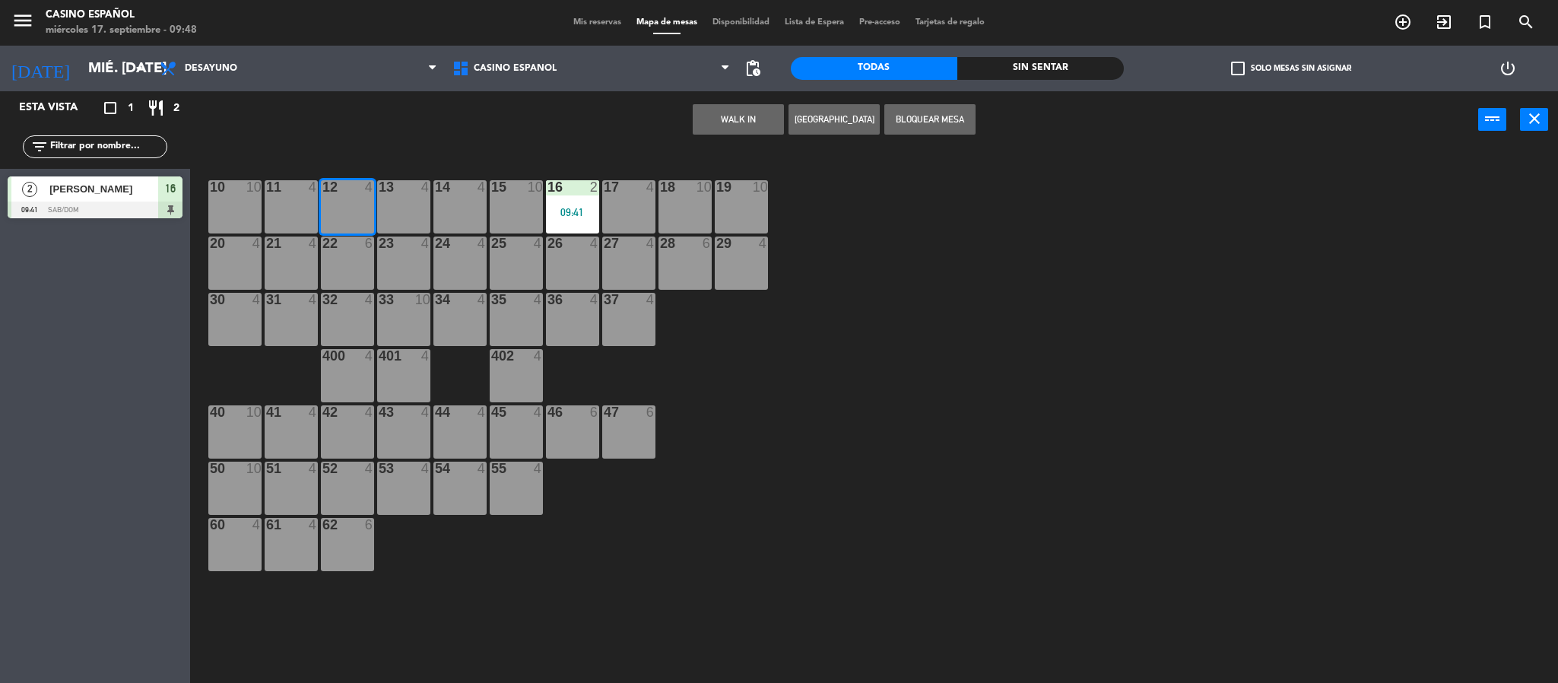
click at [729, 121] on button "WALK IN" at bounding box center [738, 119] width 91 height 30
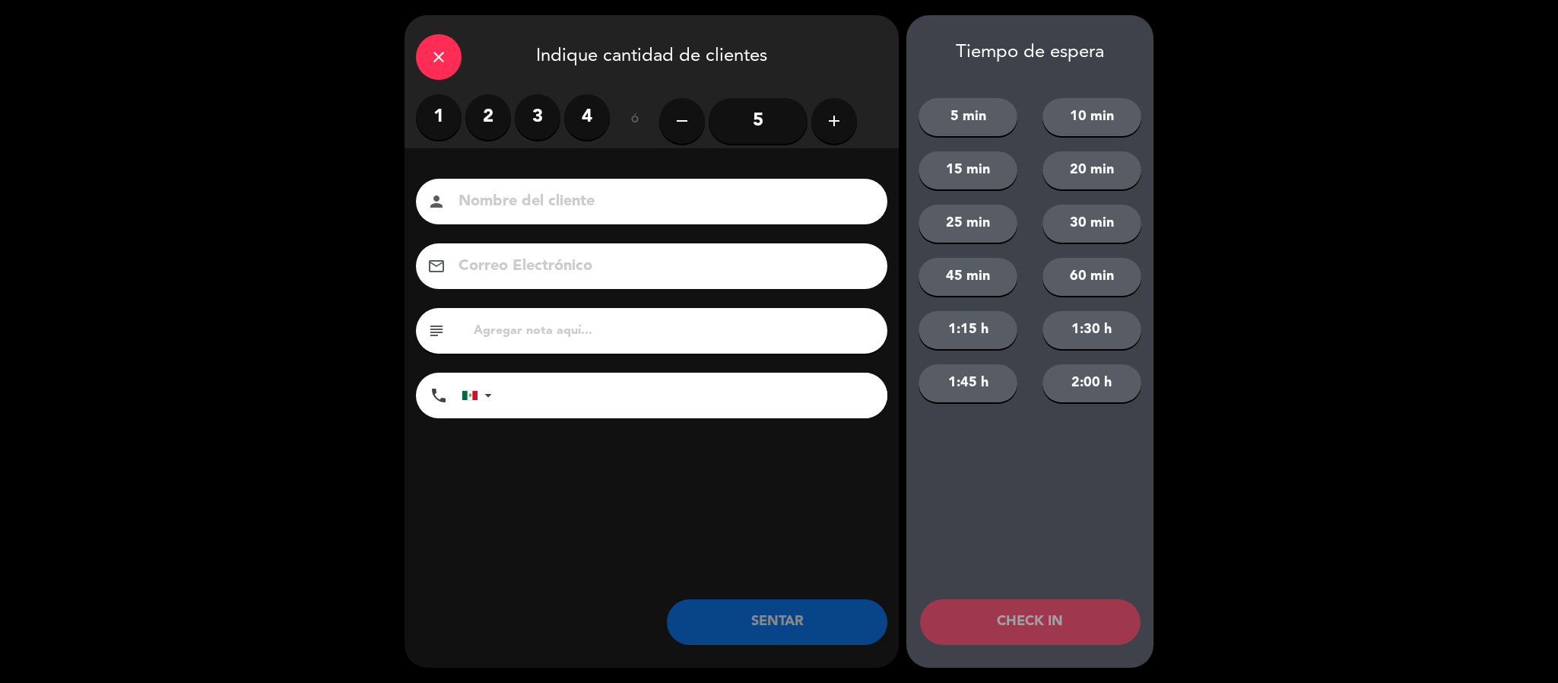
click at [496, 124] on label "2" at bounding box center [488, 117] width 46 height 46
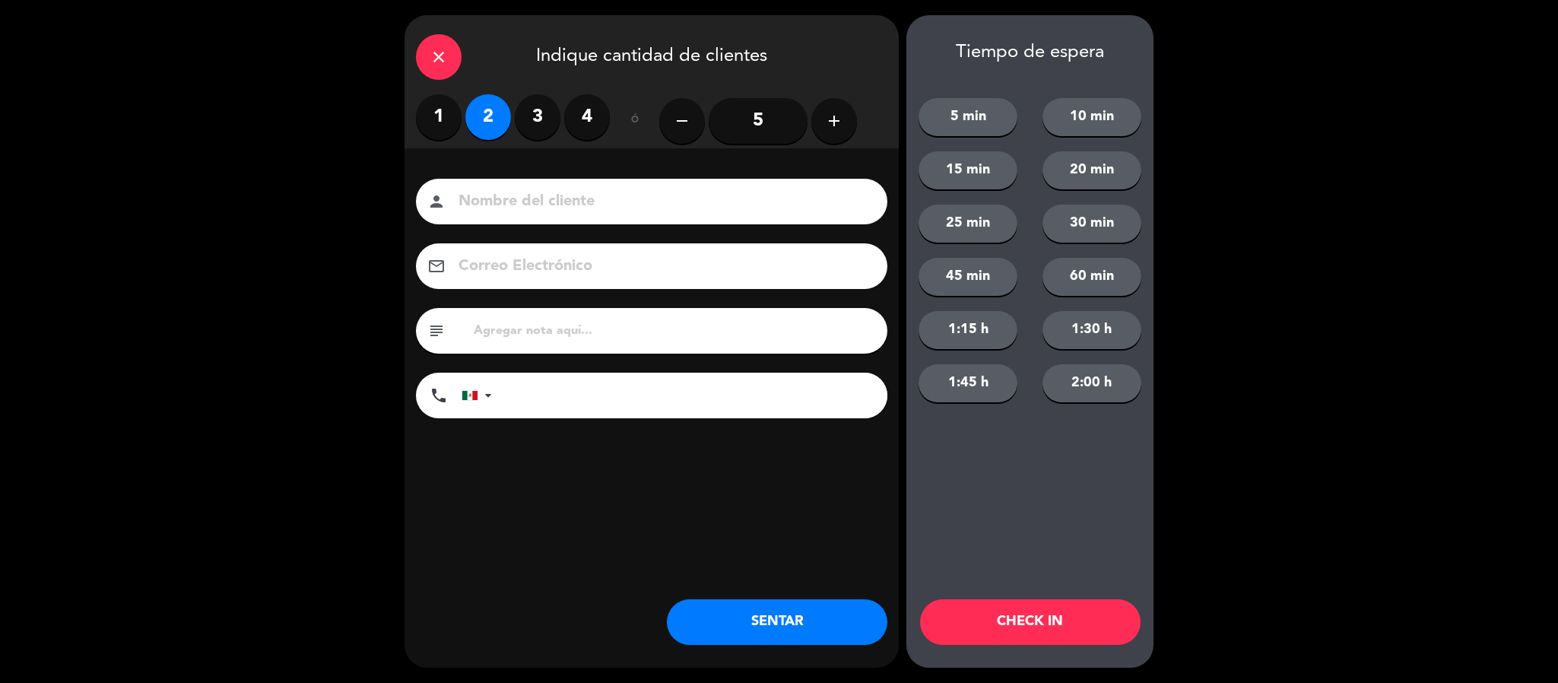
click at [554, 196] on input at bounding box center [662, 202] width 411 height 27
type input "[PERSON_NAME]"
click at [769, 617] on button "SENTAR" at bounding box center [777, 622] width 221 height 46
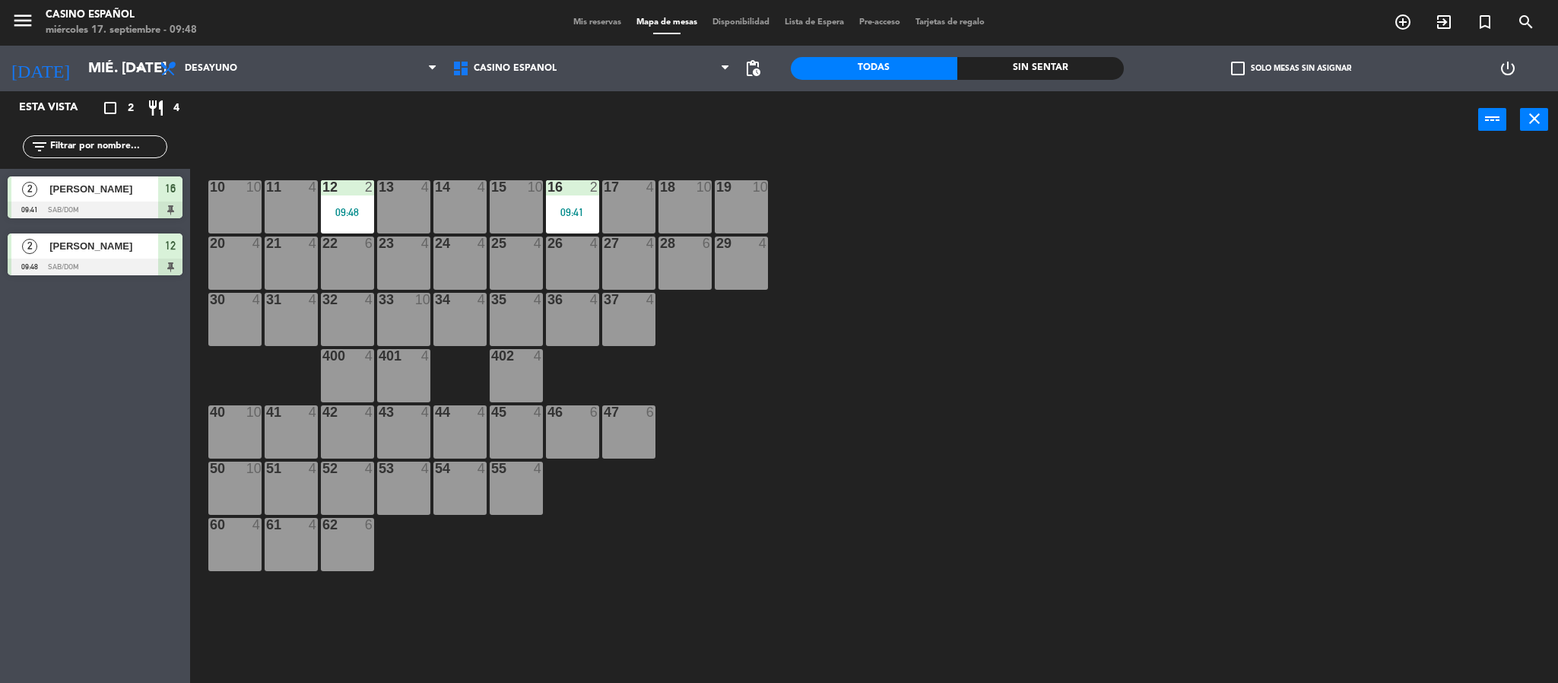
click at [462, 197] on div "14 4" at bounding box center [460, 206] width 53 height 53
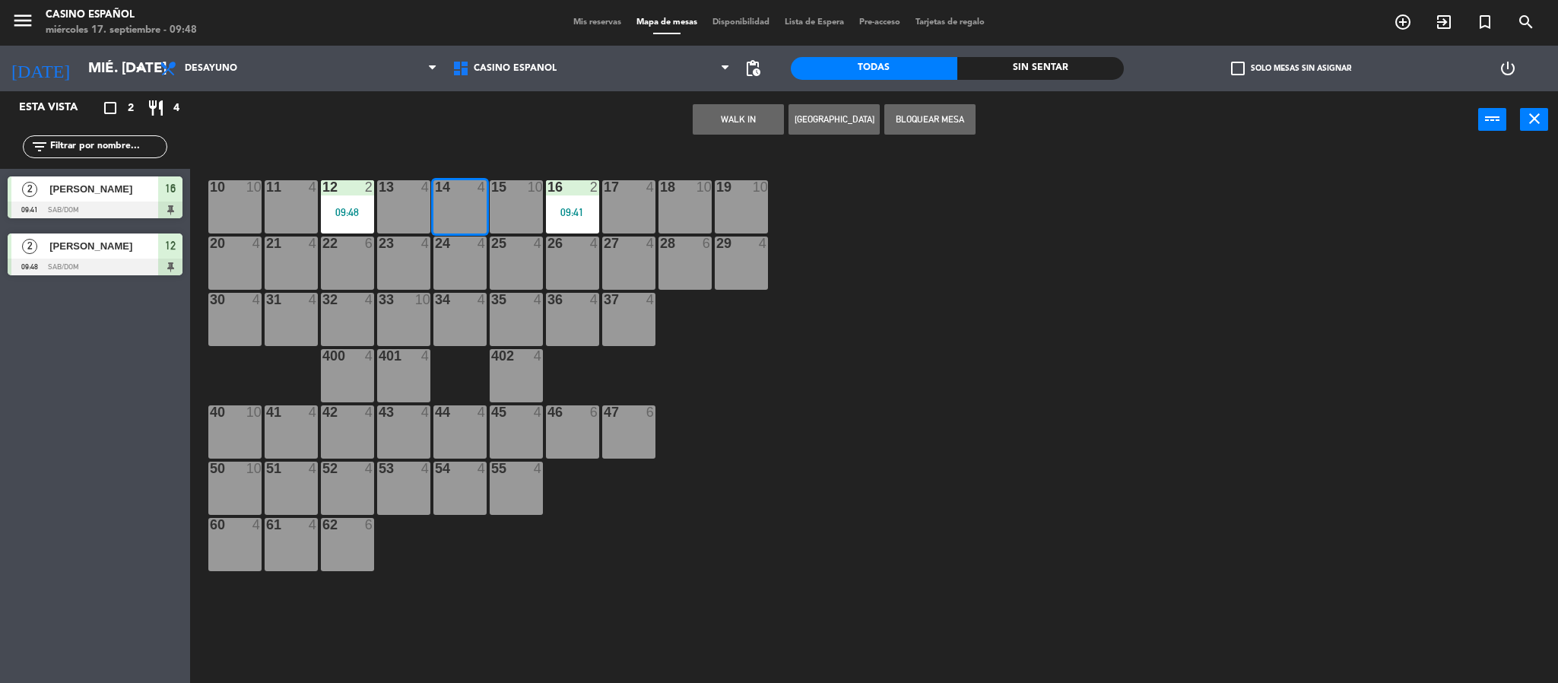
click at [585, 19] on span "Mis reservas" at bounding box center [597, 22] width 63 height 8
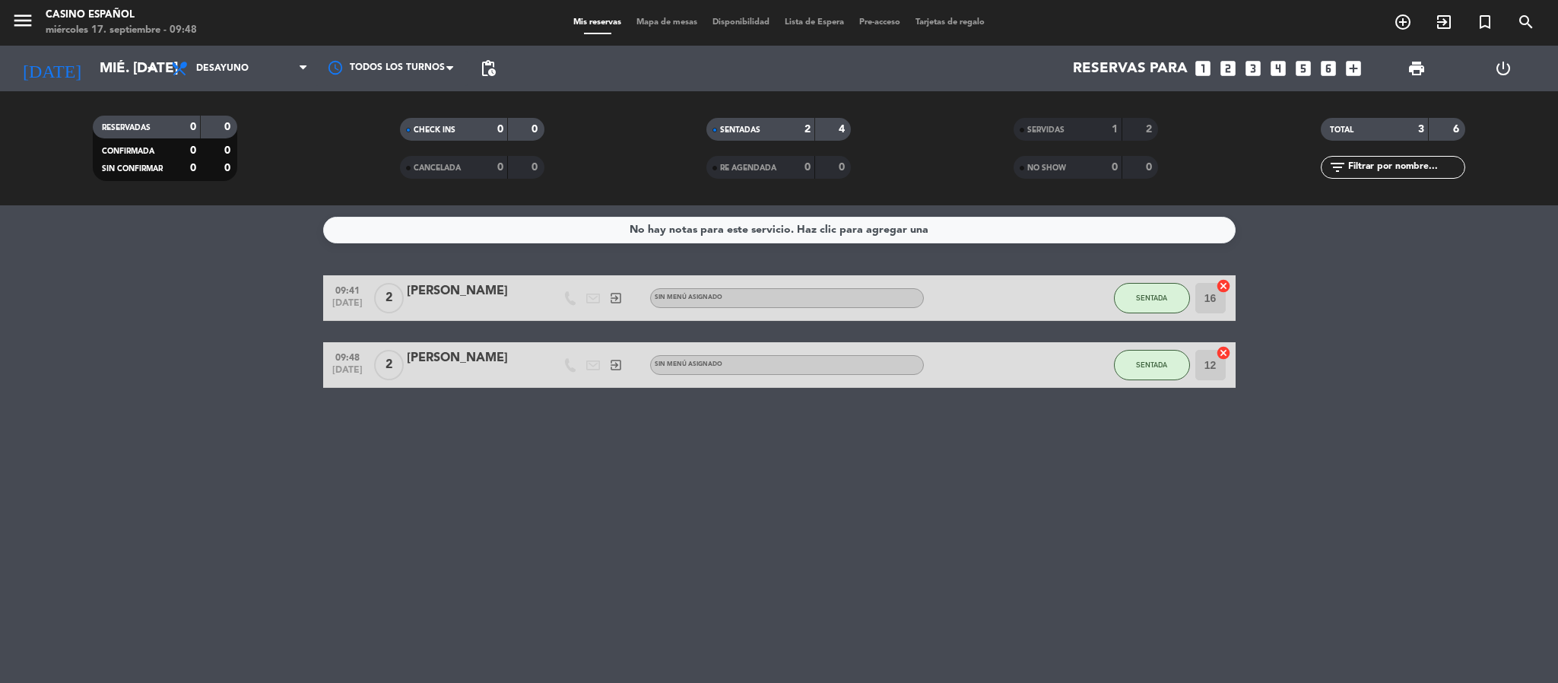
click at [655, 23] on span "Mapa de mesas" at bounding box center [667, 22] width 76 height 8
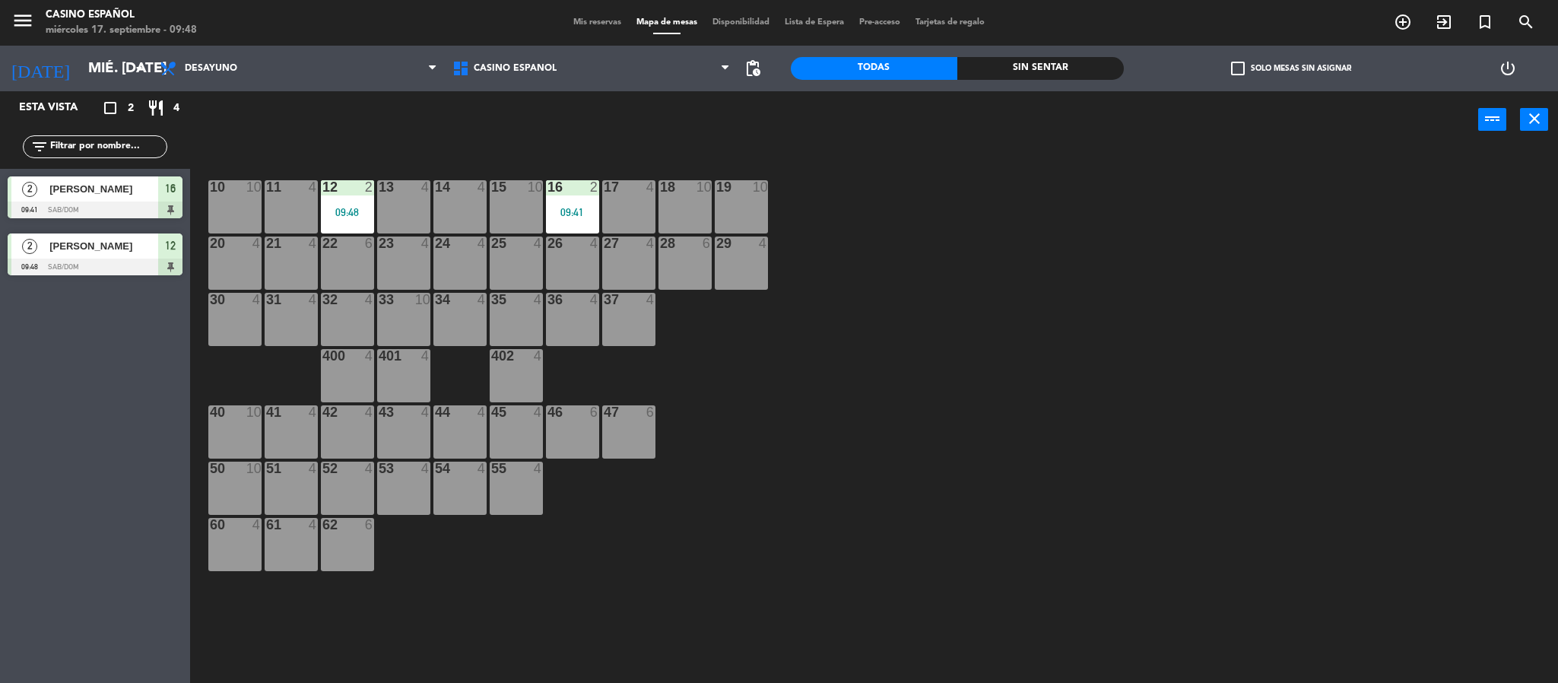
click at [600, 23] on span "Mis reservas" at bounding box center [597, 22] width 63 height 8
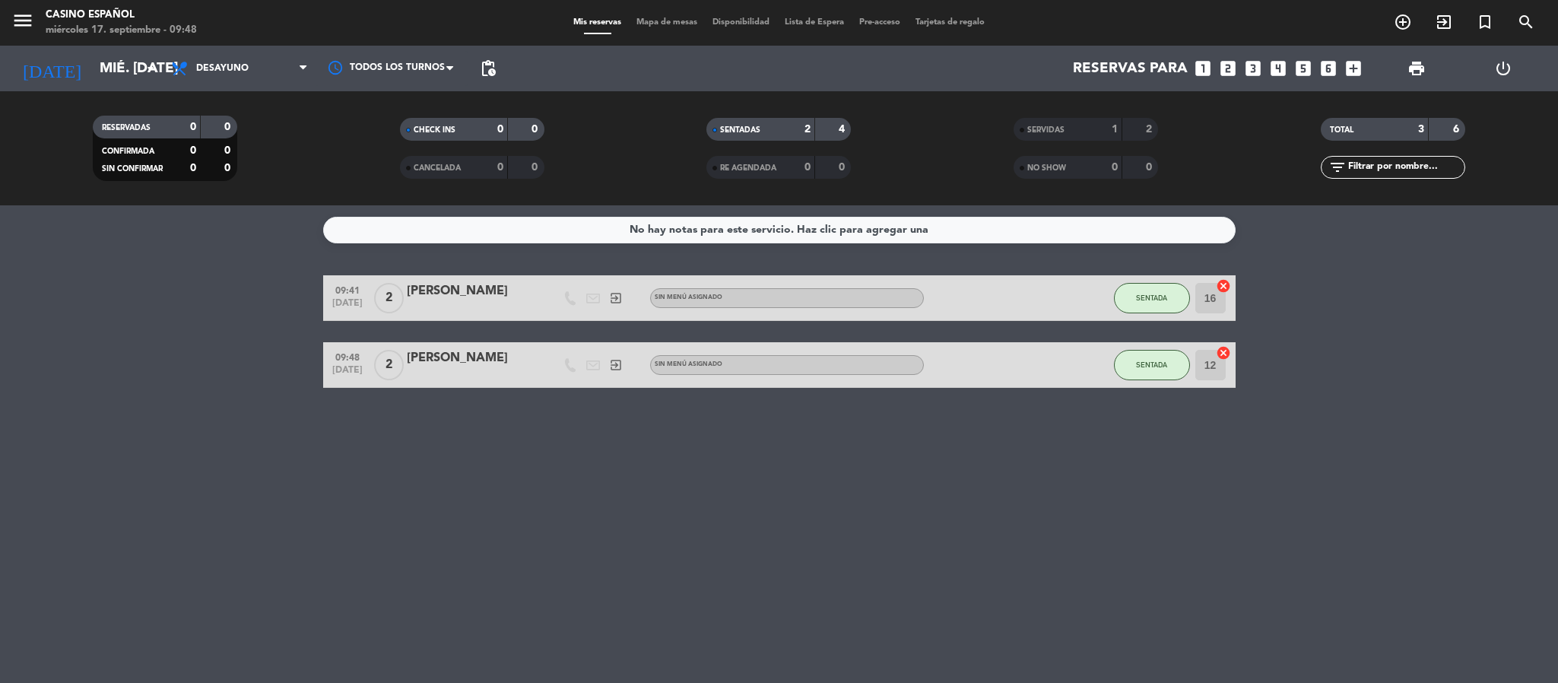
click at [644, 19] on span "Mapa de mesas" at bounding box center [667, 22] width 76 height 8
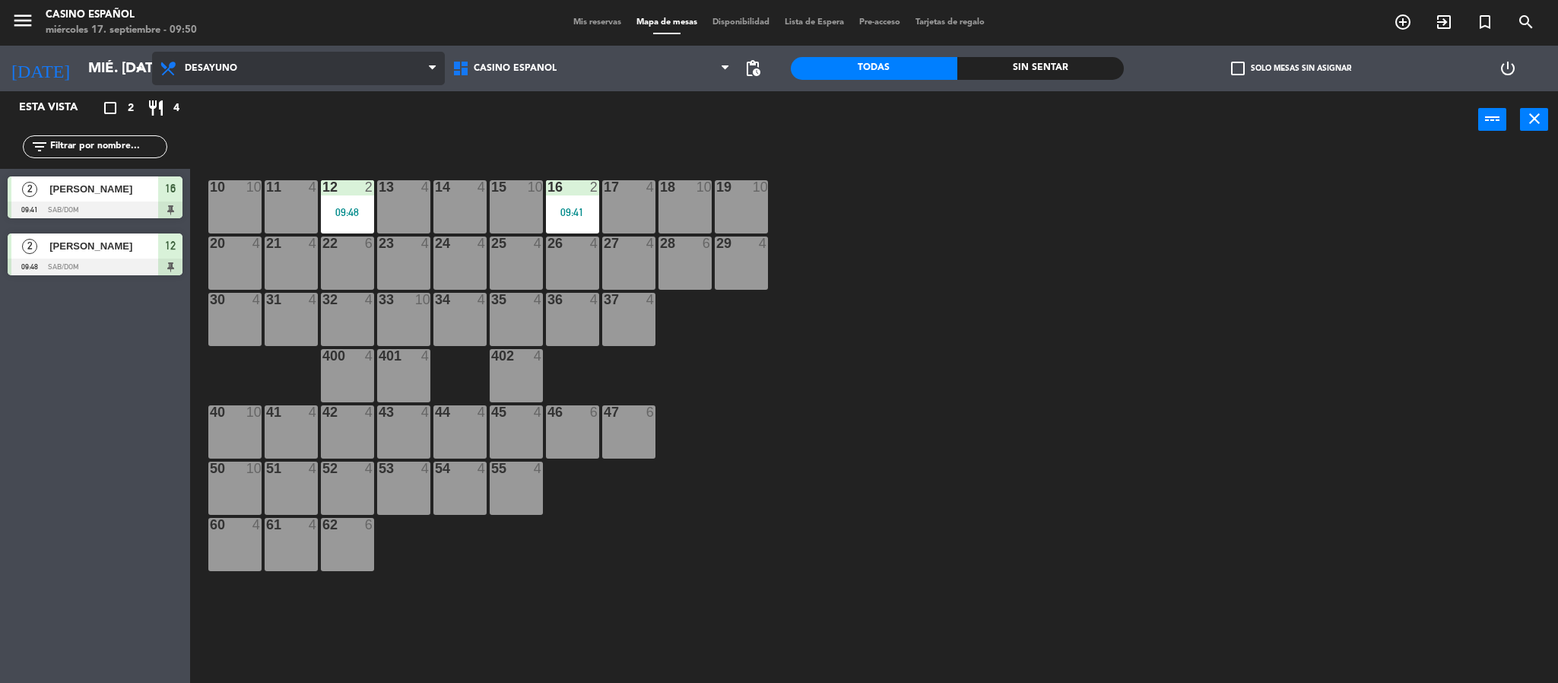
click at [303, 71] on span "Desayuno" at bounding box center [298, 68] width 293 height 33
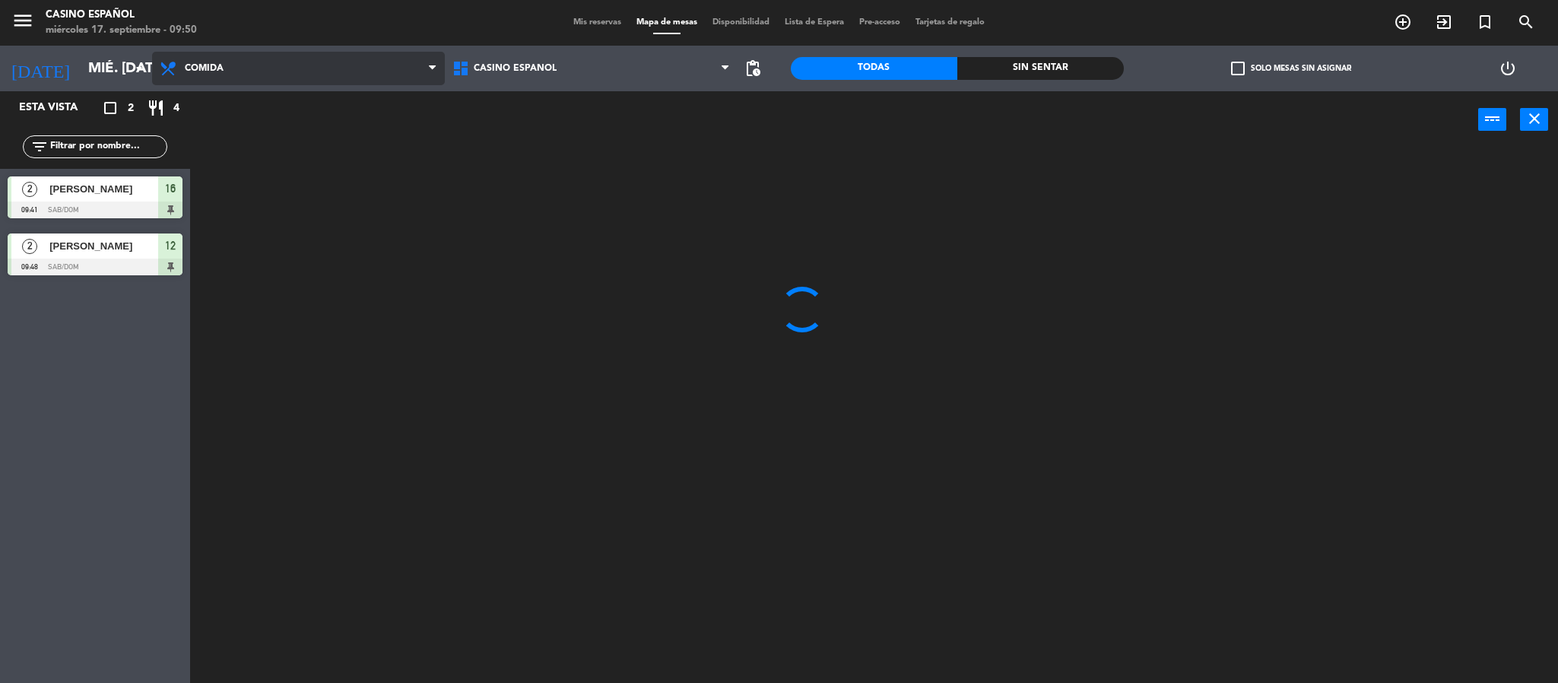
click at [306, 144] on ng-component "menu Casino Español miércoles 17. septiembre - 09:50 Mis reservas Mapa de mesas…" at bounding box center [779, 344] width 1558 height 688
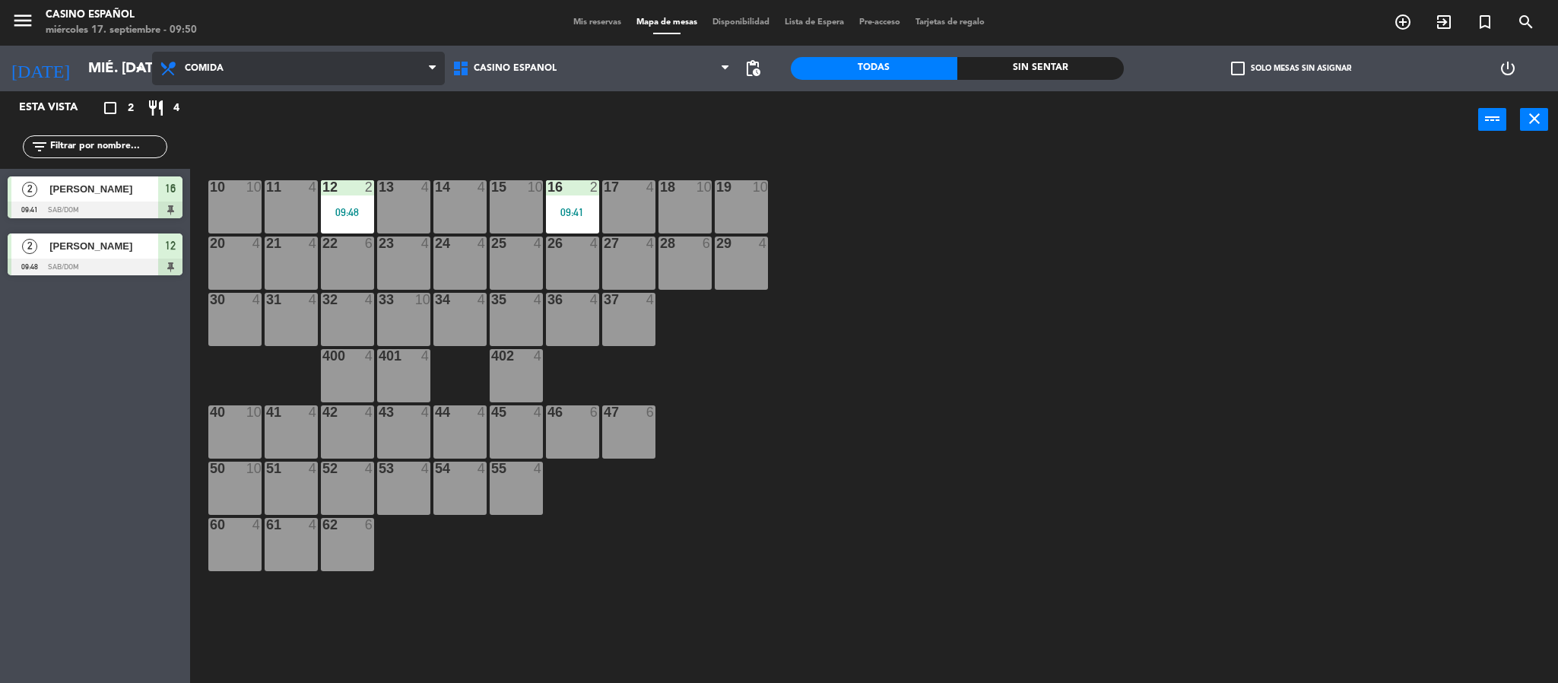
click at [297, 62] on span "Comida" at bounding box center [298, 68] width 293 height 33
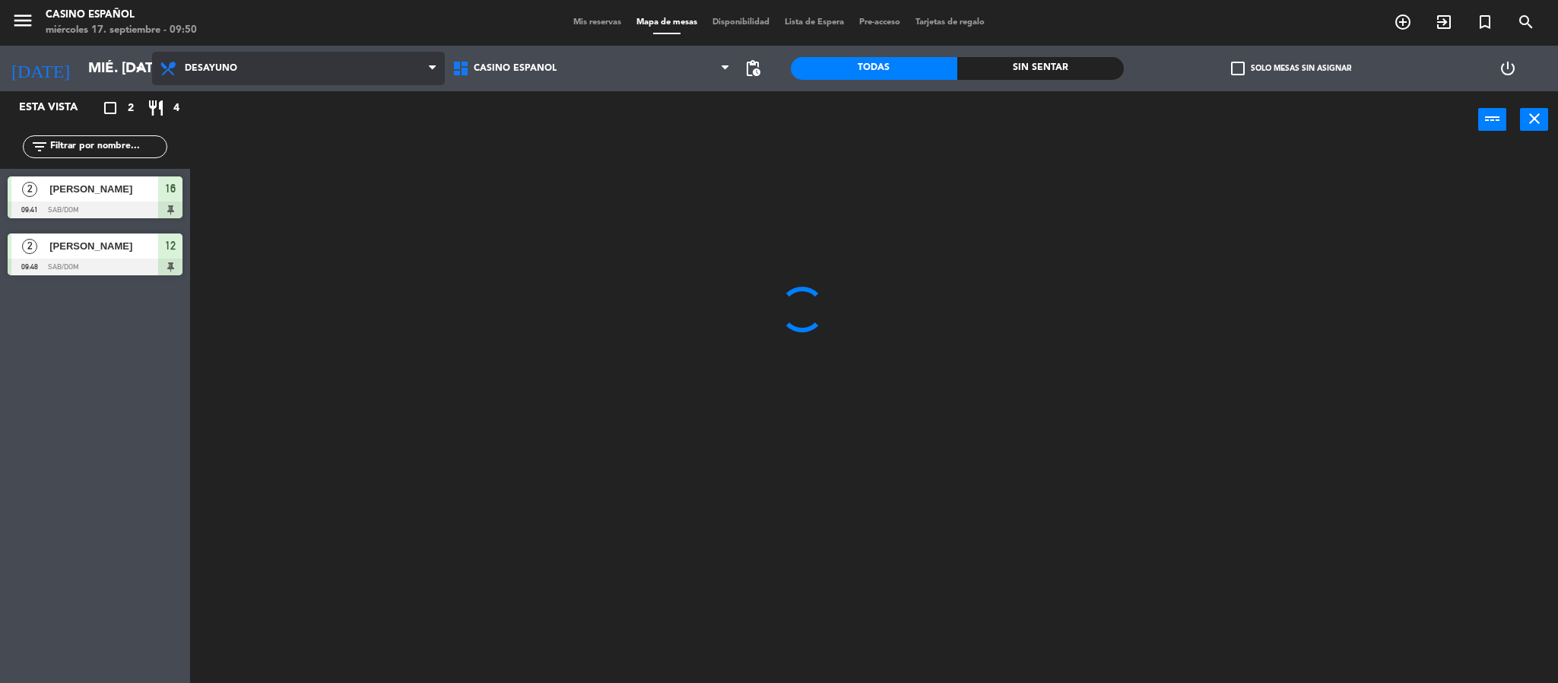
click at [329, 101] on ng-component "menu Casino Español miércoles 17. septiembre - 09:50 Mis reservas Mapa de mesas…" at bounding box center [779, 344] width 1558 height 688
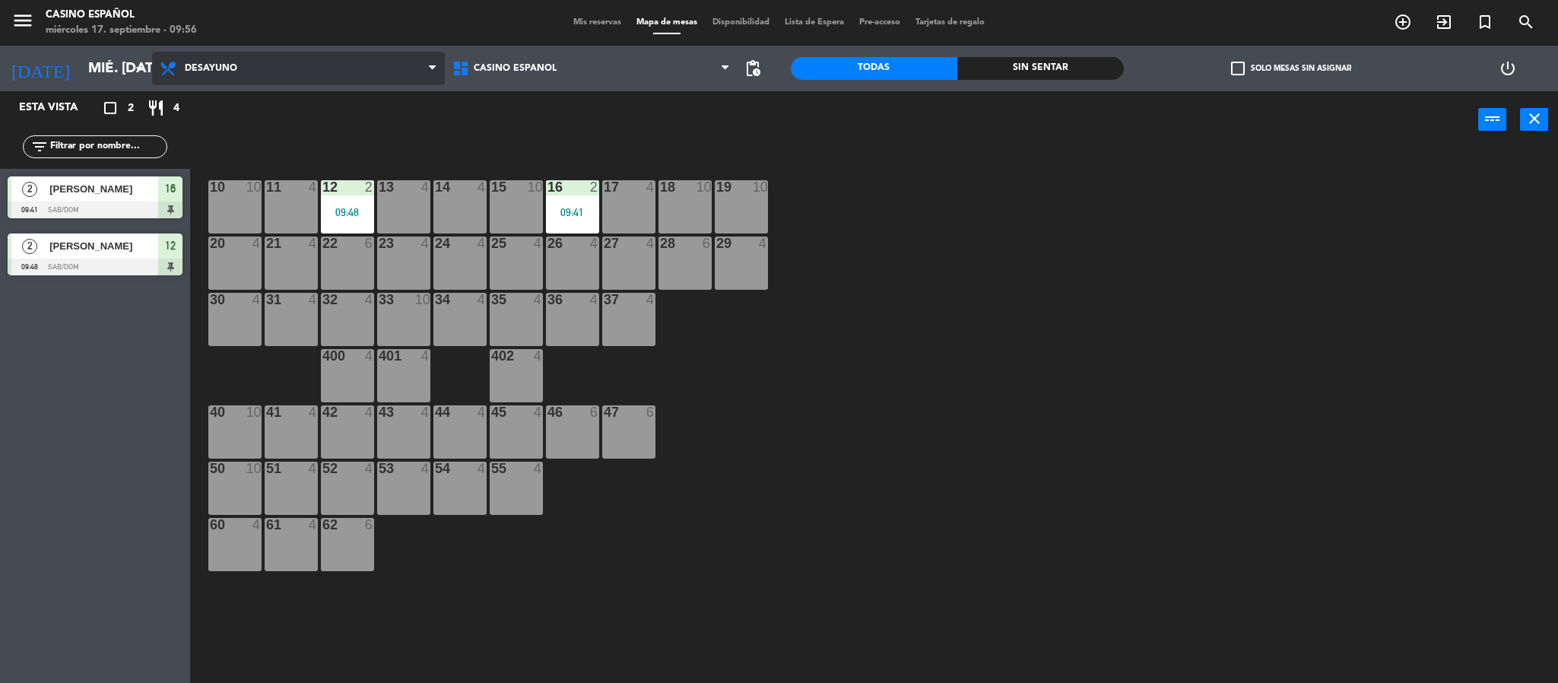
click at [267, 62] on span "Desayuno" at bounding box center [298, 68] width 293 height 33
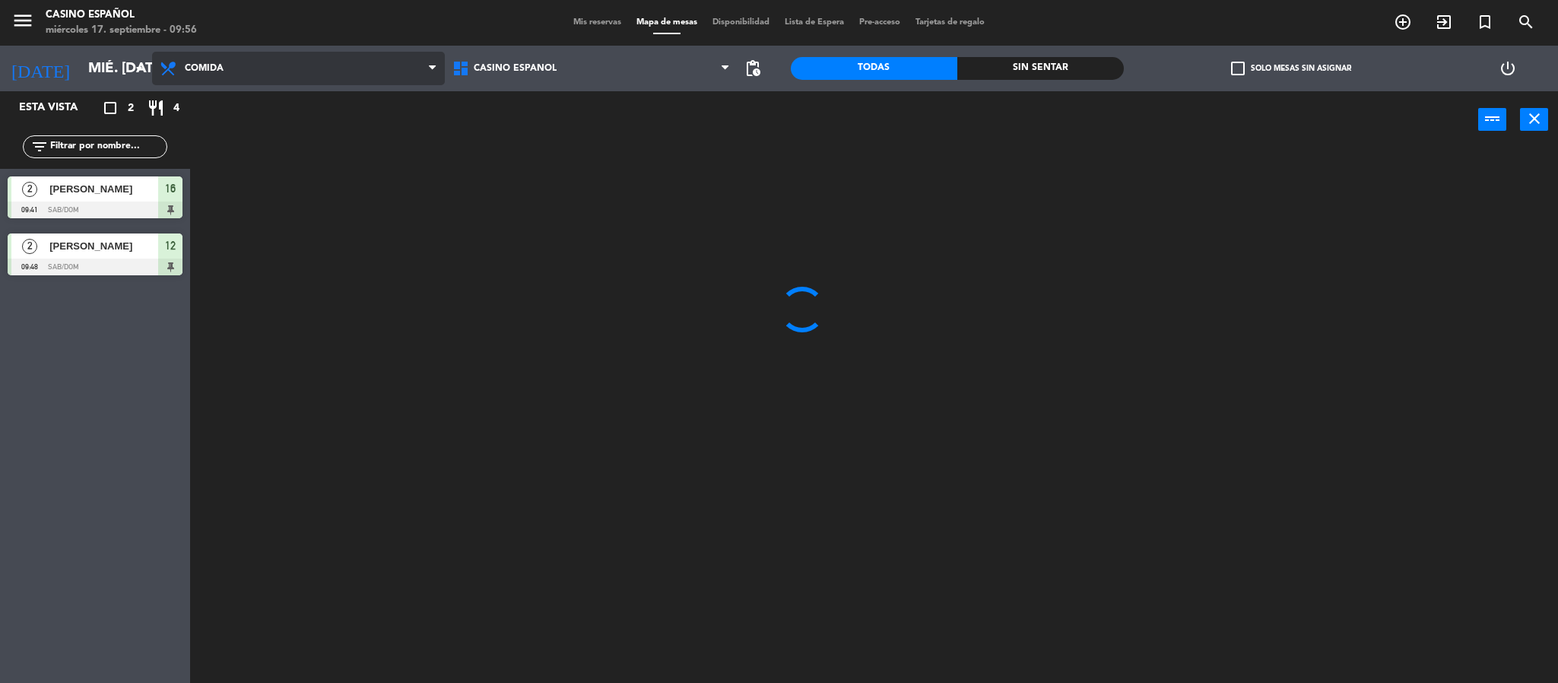
click at [275, 138] on ng-component "menu Casino Español miércoles 17. septiembre - 09:56 Mis reservas Mapa de mesas…" at bounding box center [779, 344] width 1558 height 688
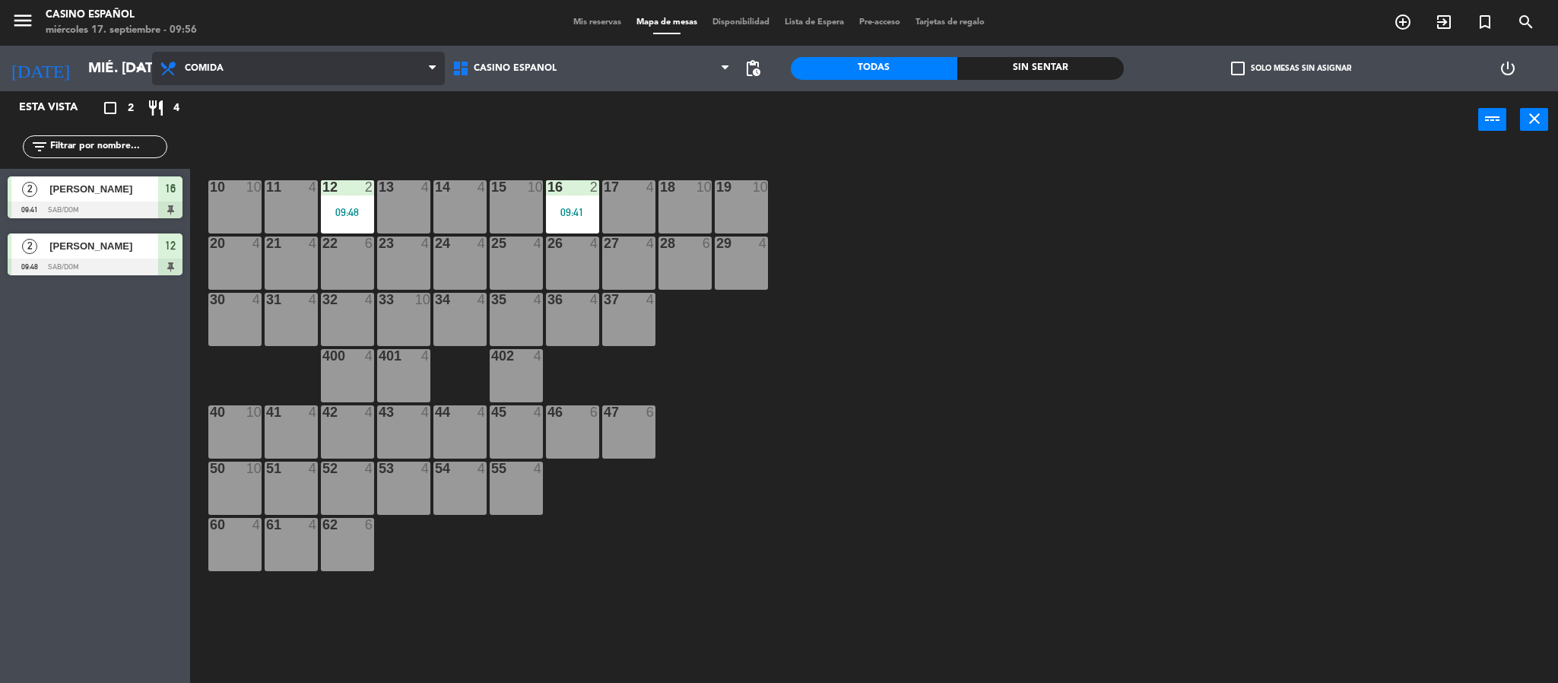
click at [281, 74] on span "Comida" at bounding box center [298, 68] width 293 height 33
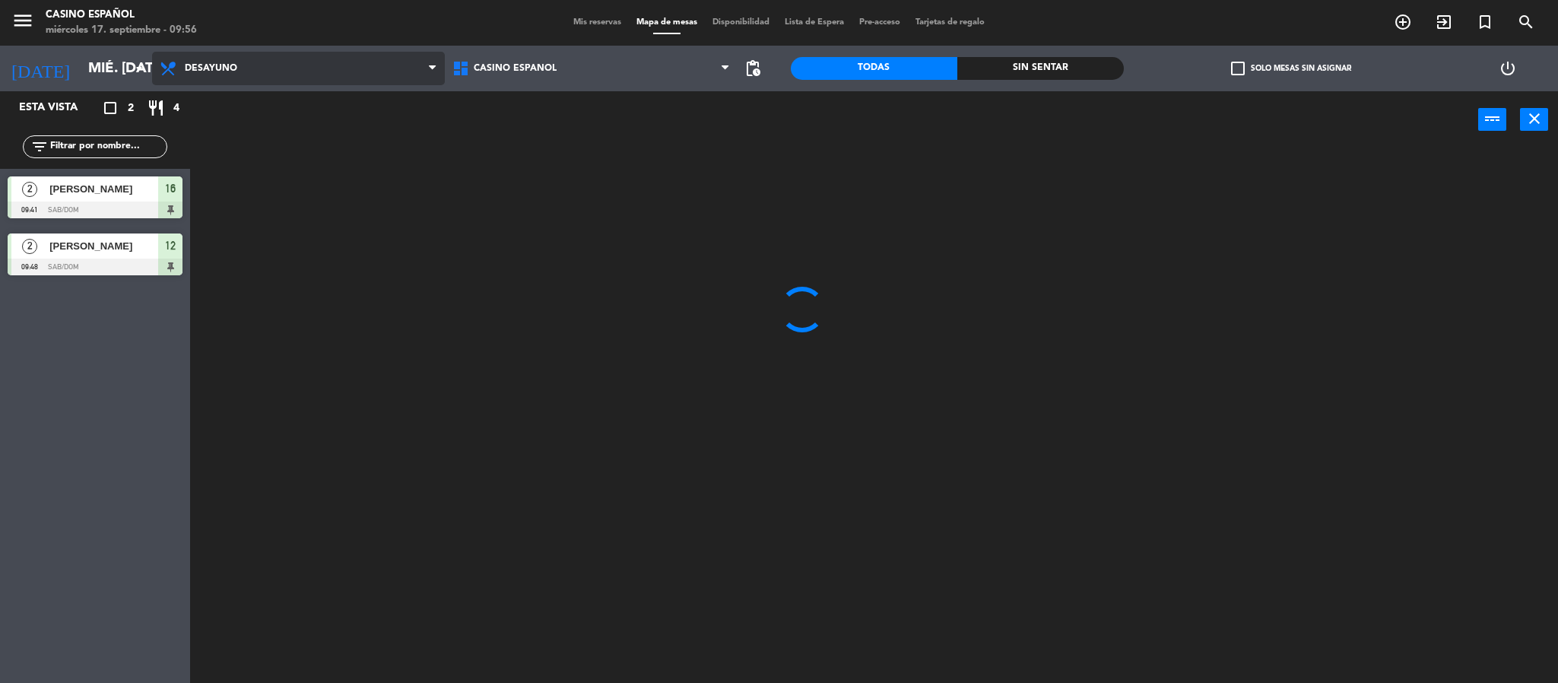
click at [281, 96] on ng-component "menu Casino Español miércoles 17. septiembre - 09:56 Mis reservas Mapa de mesas…" at bounding box center [779, 344] width 1558 height 688
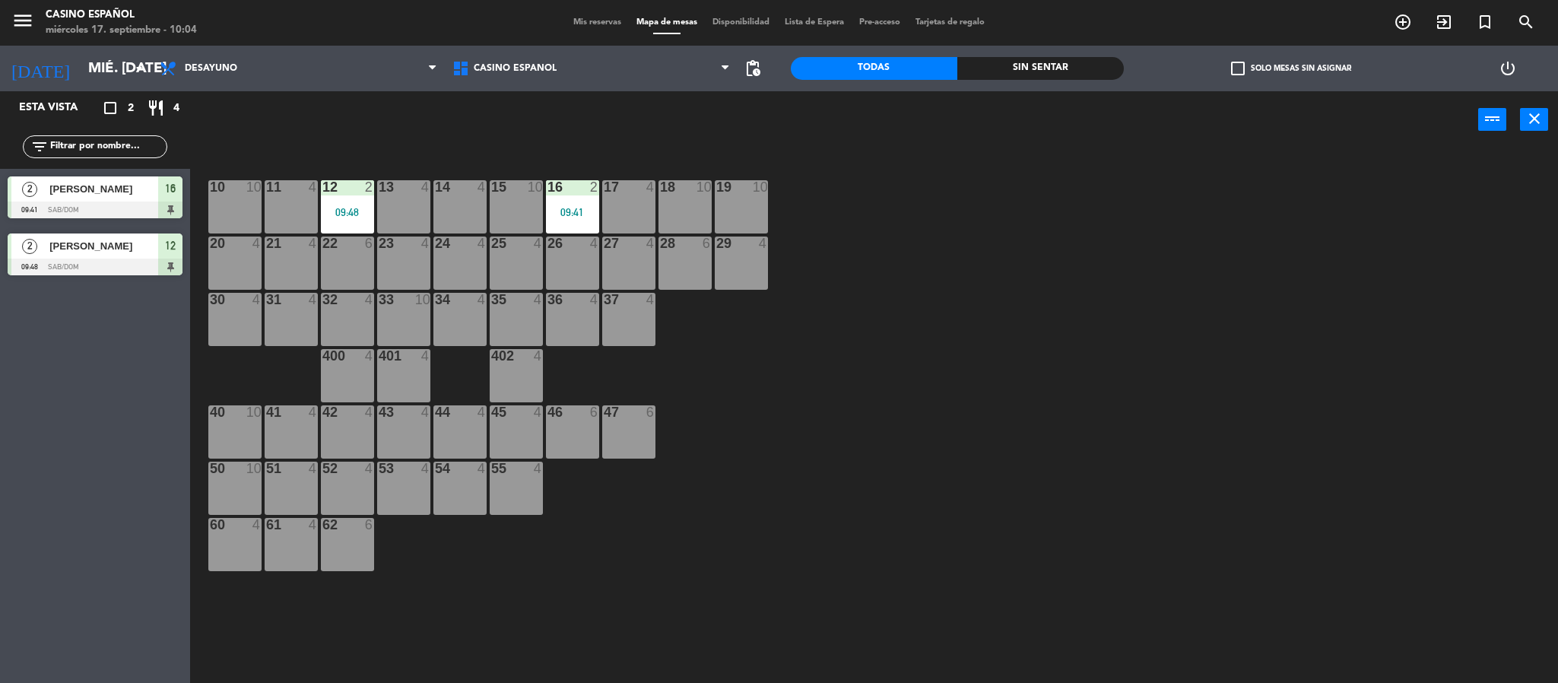
click at [1024, 584] on div "10 10 11 4 12 2 09:48 13 4 14 4 15 10 16 2 09:41 17 4 18 10 19 10 20 4 21 4 22 …" at bounding box center [881, 420] width 1353 height 535
click at [982, 682] on div "10 10 11 4 12 2 09:48 13 4 14 4 15 10 16 2 09:41 17 4 18 10 19 10 20 4 21 4 22 …" at bounding box center [881, 420] width 1353 height 535
click at [1184, 210] on div "10 10 11 4 12 2 09:48 13 4 14 4 15 10 16 2 09:41 17 4 18 10 19 10 20 4 21 4 22 …" at bounding box center [881, 420] width 1353 height 535
click at [1118, 370] on div "10 10 11 4 12 2 09:48 13 4 14 4 15 10 16 2 09:41 17 4 18 10 19 10 20 4 21 4 22 …" at bounding box center [881, 420] width 1353 height 535
click at [824, 260] on div "10 10 11 4 12 2 09:48 13 4 14 4 15 10 16 2 09:41 17 4 18 10 19 10 20 4 21 4 22 …" at bounding box center [881, 420] width 1353 height 535
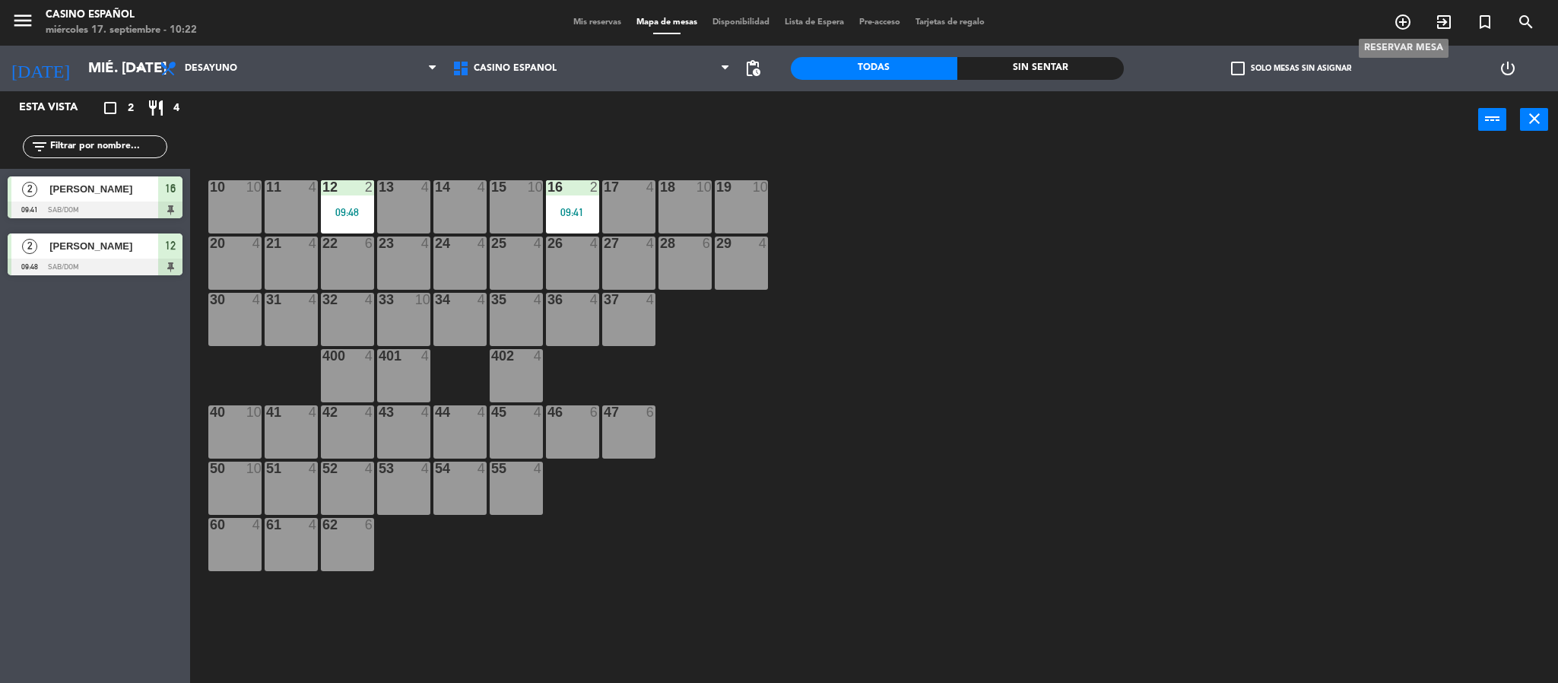
click at [1410, 21] on icon "add_circle_outline" at bounding box center [1403, 22] width 18 height 18
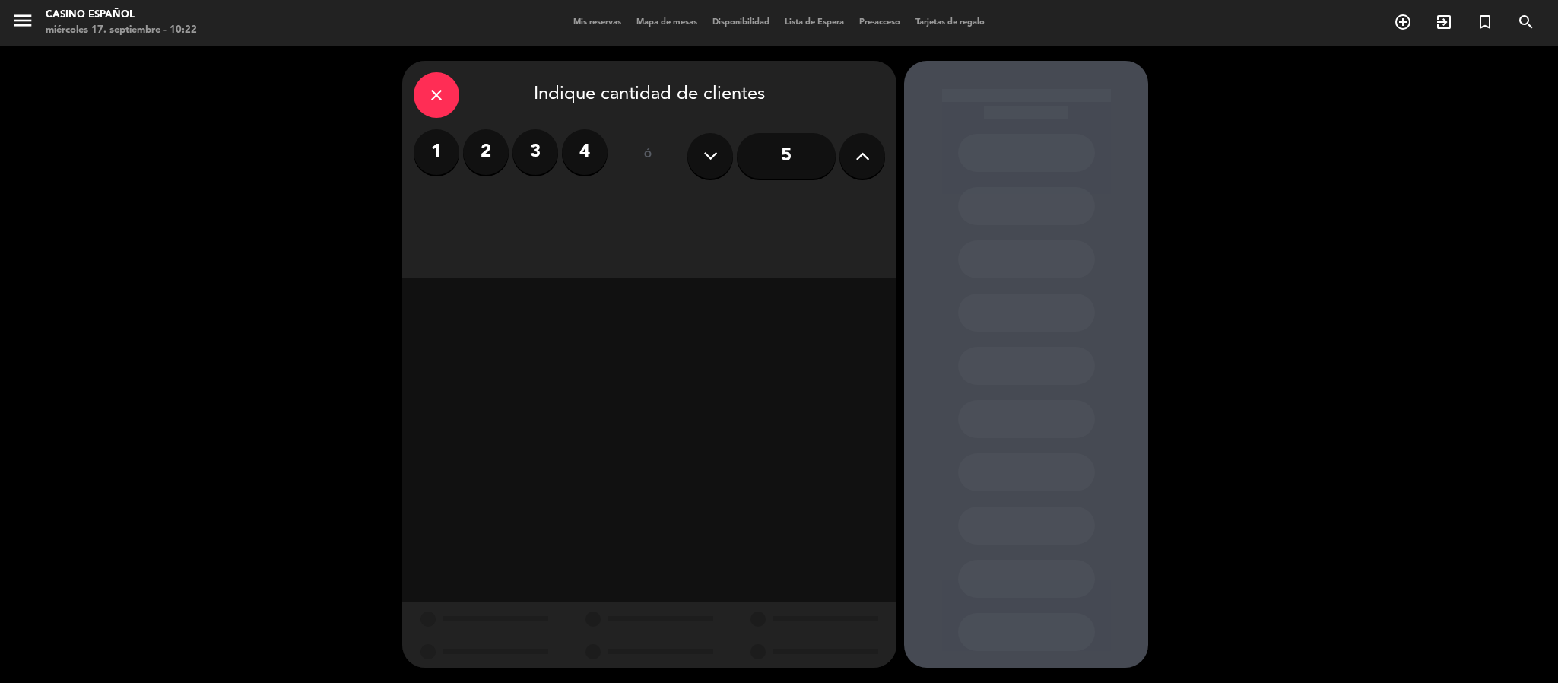
drag, startPoint x: 815, startPoint y: 157, endPoint x: 811, endPoint y: 167, distance: 10.2
click at [811, 167] on input "5" at bounding box center [786, 156] width 99 height 46
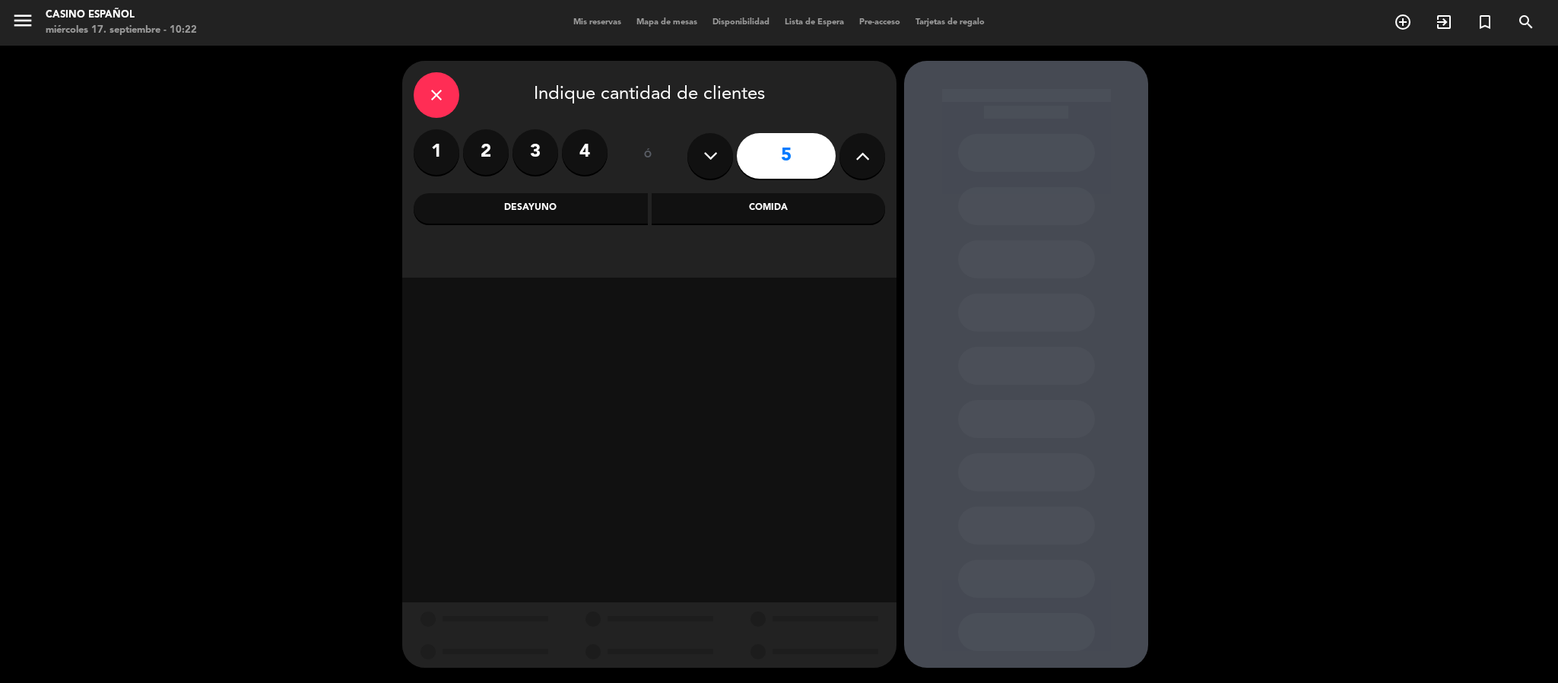
click at [730, 205] on div "Comida" at bounding box center [769, 208] width 234 height 30
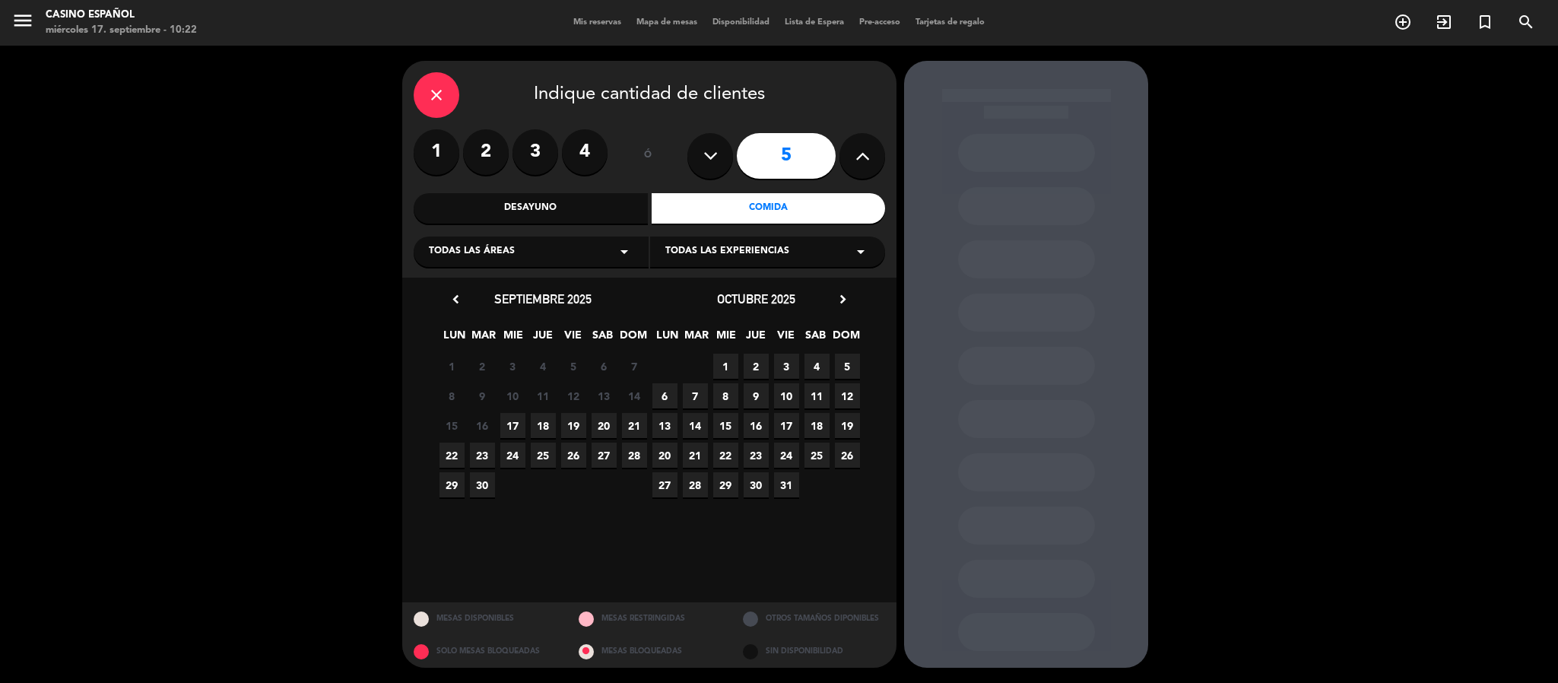
click at [510, 427] on span "17" at bounding box center [512, 425] width 25 height 25
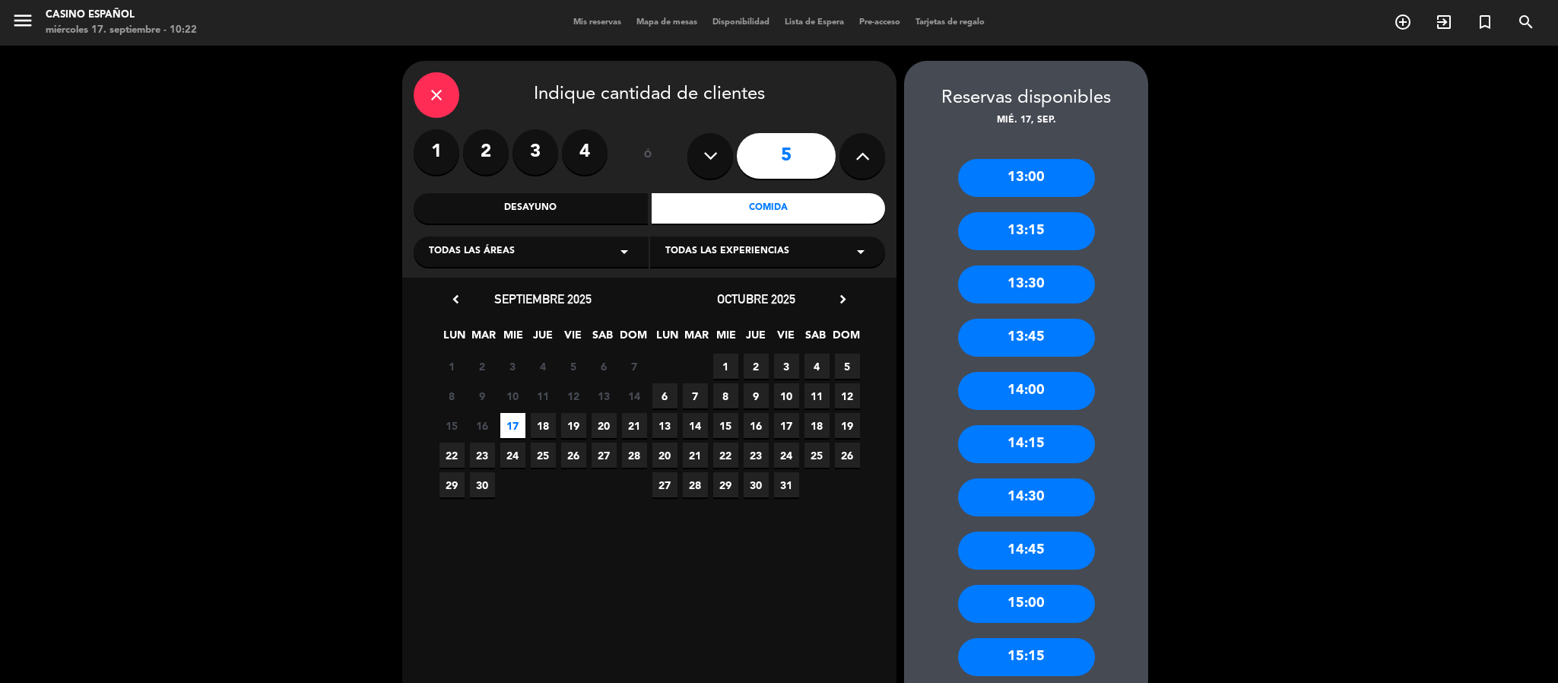
click at [1043, 176] on div "13:00" at bounding box center [1026, 178] width 137 height 38
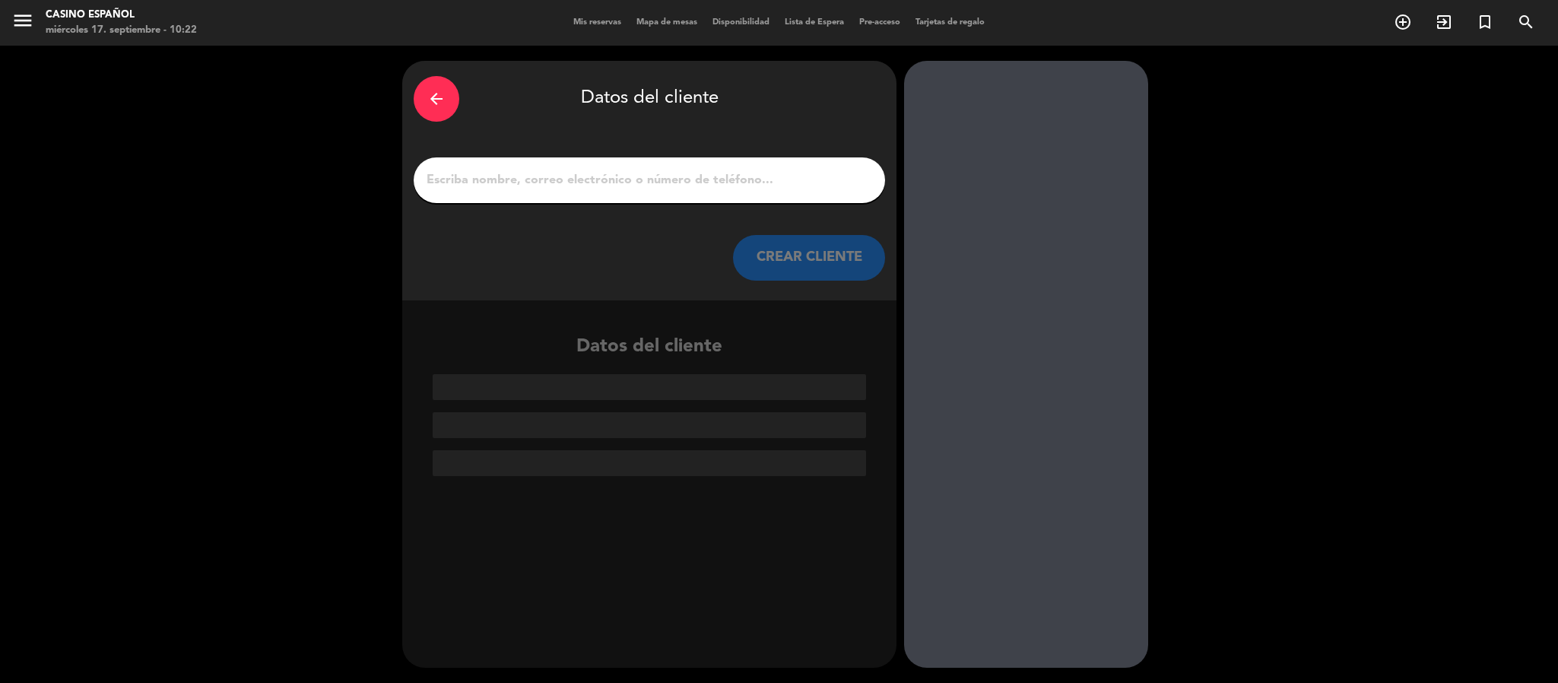
click at [773, 183] on input "1" at bounding box center [649, 180] width 449 height 21
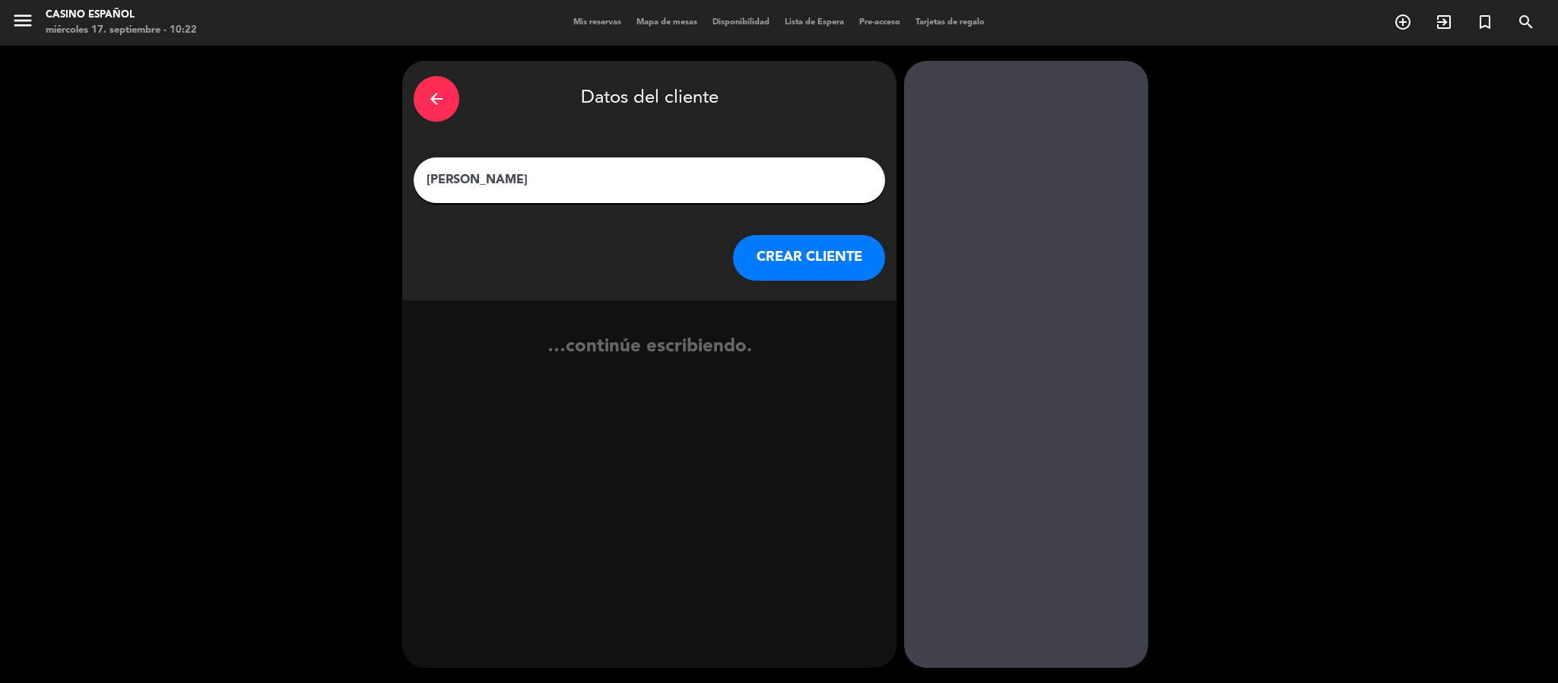
type input "[PERSON_NAME]"
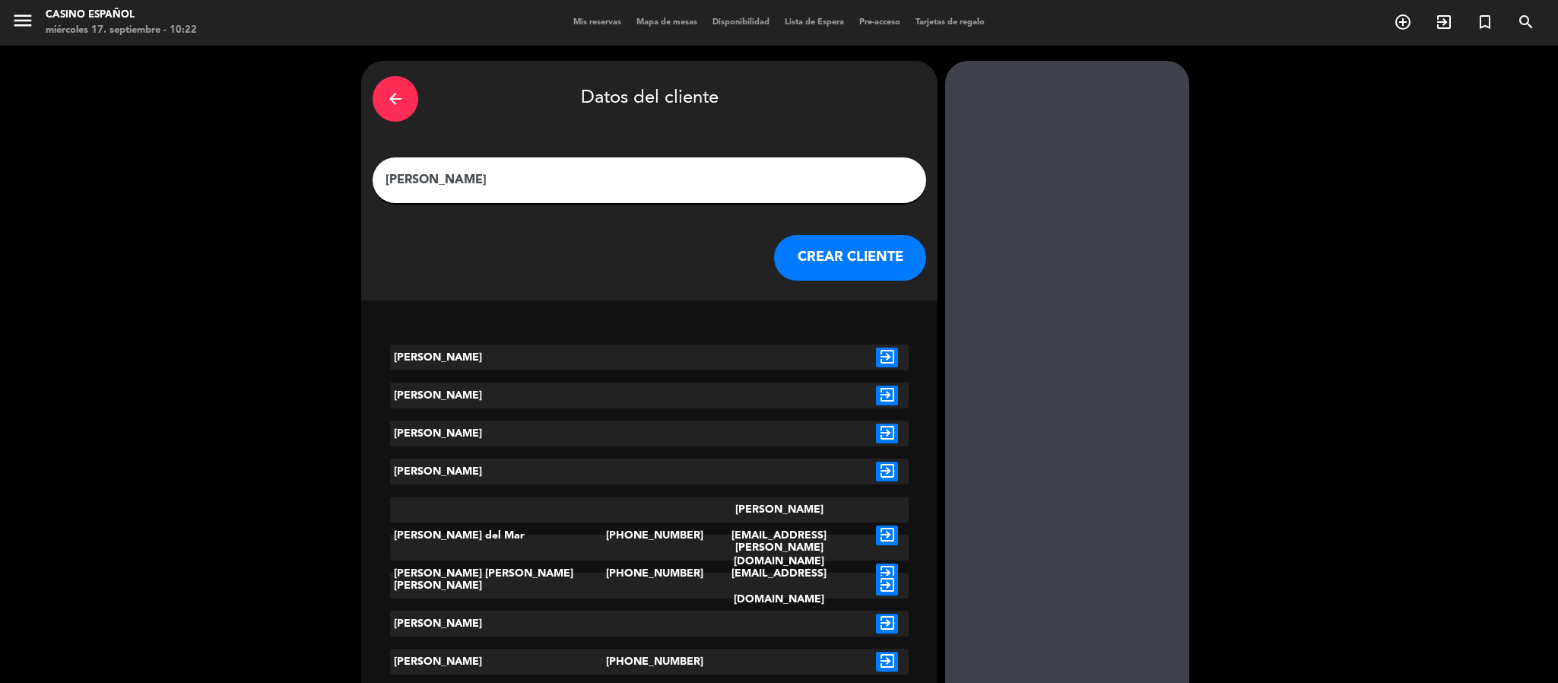
drag, startPoint x: 595, startPoint y: 173, endPoint x: 366, endPoint y: 169, distance: 229.7
click at [366, 169] on div "arrow_back Datos del cliente [PERSON_NAME] CLIENTE [PERSON_NAME] exit_to_app [P…" at bounding box center [779, 596] width 1558 height 1100
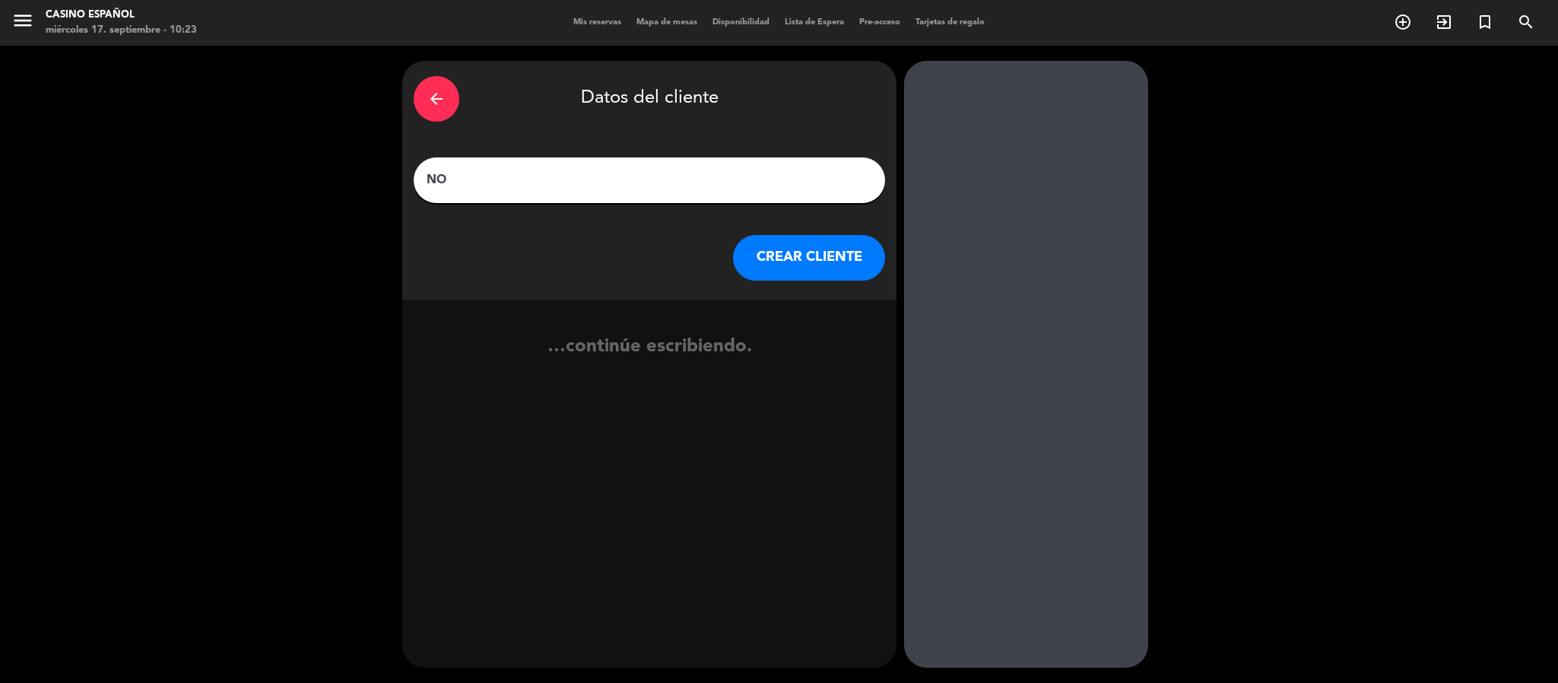
type input "N"
type input "[PERSON_NAME]"
click at [815, 251] on button "CREAR CLIENTE" at bounding box center [809, 258] width 152 height 46
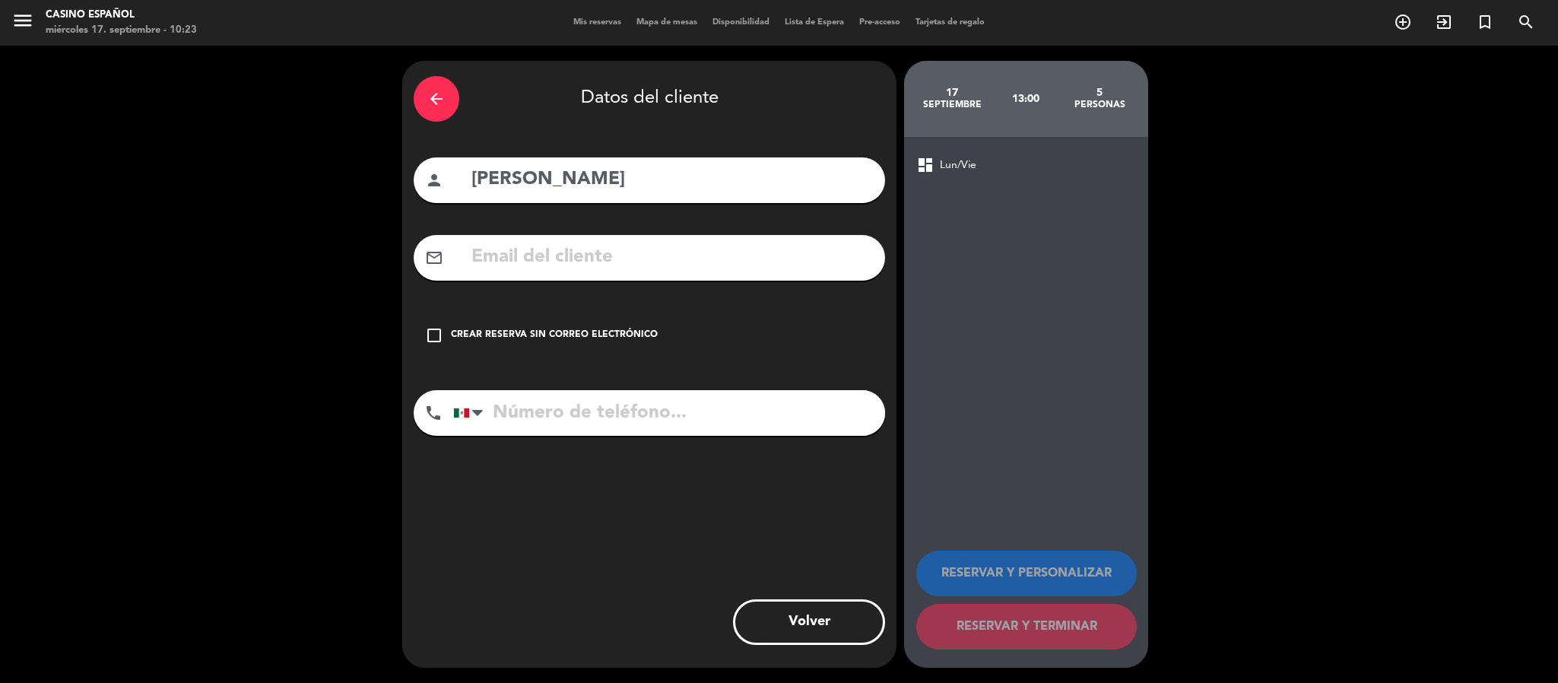
click at [623, 332] on div "Crear reserva sin correo electrónico" at bounding box center [554, 335] width 207 height 15
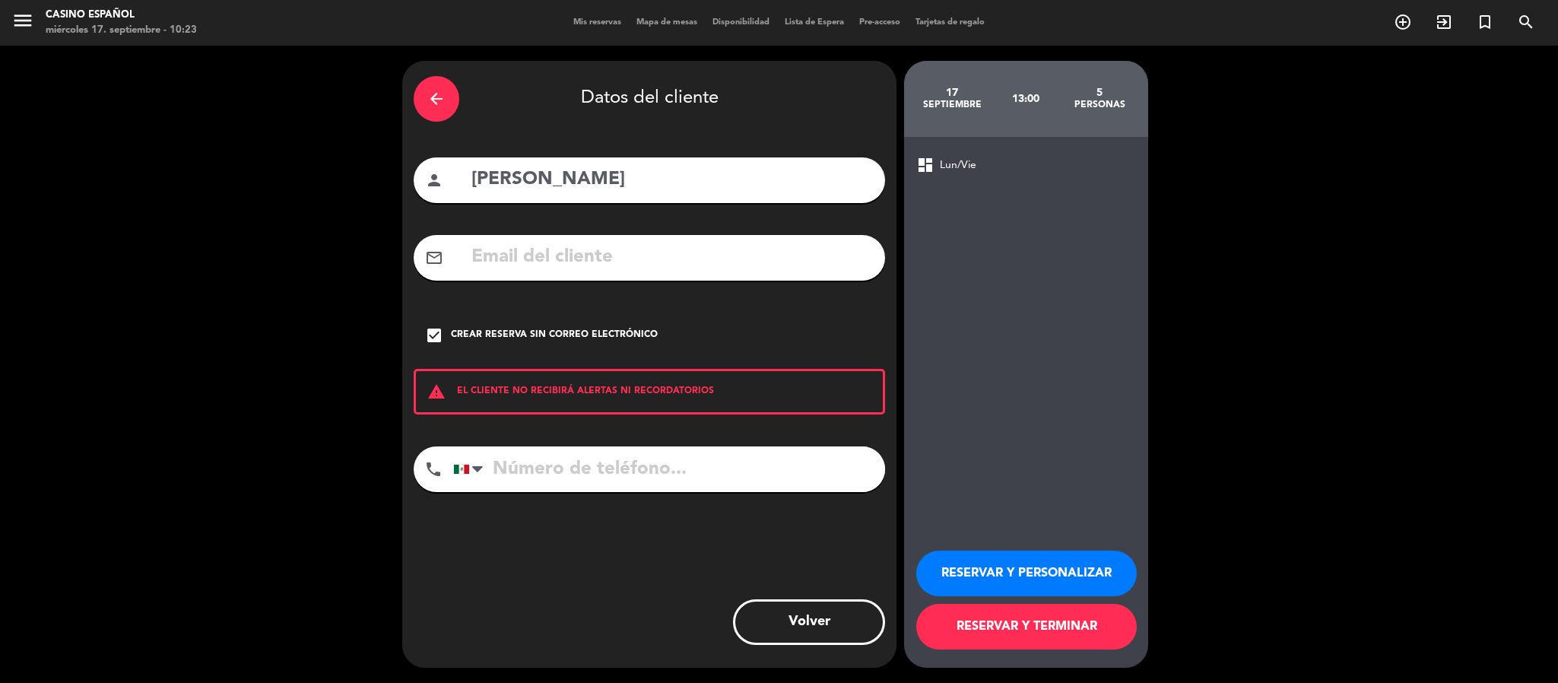
click at [573, 473] on input "tel" at bounding box center [669, 469] width 432 height 46
type input "5561221112"
click at [1014, 626] on button "RESERVAR Y TERMINAR" at bounding box center [1026, 627] width 221 height 46
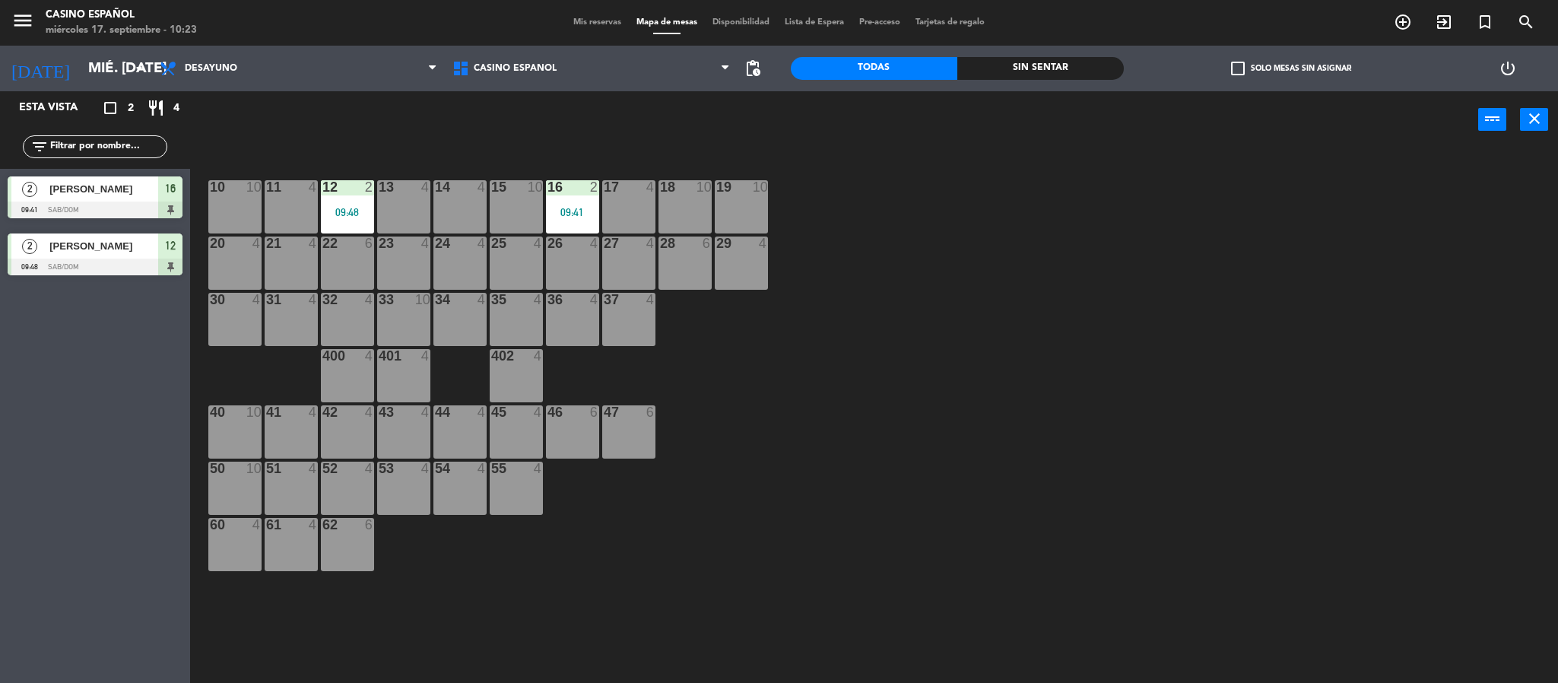
click at [1146, 275] on div "10 10 11 4 12 2 09:48 13 4 14 4 15 10 16 2 09:41 17 4 18 10 19 10 20 4 21 4 22 …" at bounding box center [881, 420] width 1353 height 535
click at [986, 292] on div "10 10 11 4 12 2 09:48 13 4 14 4 15 10 16 2 09:41 17 4 18 10 19 10 20 4 21 4 22 …" at bounding box center [881, 420] width 1353 height 535
click at [1018, 240] on div "10 10 11 4 12 2 09:48 13 4 14 4 15 10 16 2 09:41 17 4 18 10 19 10 20 4 21 4 22 …" at bounding box center [881, 420] width 1353 height 535
click at [938, 437] on div "10 10 11 4 12 2 09:48 13 4 14 4 15 10 16 2 09:41 17 4 18 10 19 10 20 4 21 4 22 …" at bounding box center [881, 420] width 1353 height 535
click at [755, 373] on div "10 10 11 4 12 2 09:48 13 4 14 4 15 10 16 2 09:41 17 4 18 10 19 10 20 4 21 4 22 …" at bounding box center [881, 420] width 1353 height 535
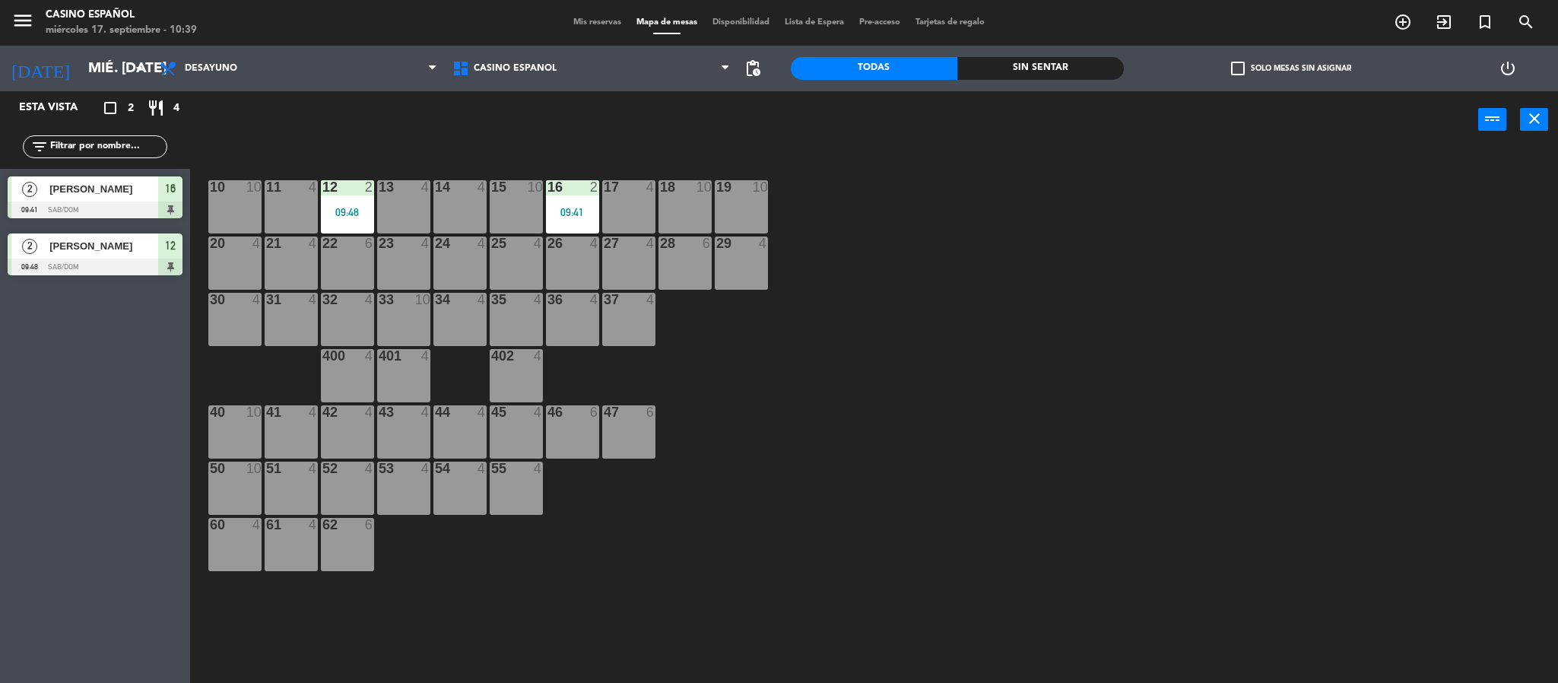
click at [1084, 398] on div "10 10 11 4 12 2 09:48 13 4 14 4 15 10 16 2 09:41 17 4 18 10 19 10 20 4 21 4 22 …" at bounding box center [881, 420] width 1353 height 535
click at [998, 471] on div "10 10 11 4 12 2 09:48 13 4 14 4 15 10 16 2 09:41 17 4 18 10 19 10 20 4 21 4 22 …" at bounding box center [881, 420] width 1353 height 535
click at [1275, 303] on div "10 10 11 4 12 2 09:48 13 4 14 4 15 10 16 2 09:41 17 4 18 10 19 10 20 4 21 4 22 …" at bounding box center [881, 420] width 1353 height 535
click at [1037, 397] on div "10 10 11 4 12 2 09:48 13 4 14 4 15 10 16 2 09:41 17 4 18 10 19 10 20 4 21 4 22 …" at bounding box center [881, 420] width 1353 height 535
click at [1158, 440] on div "10 10 11 4 12 2 09:48 13 4 14 4 15 10 16 2 09:41 17 4 18 10 19 10 20 4 21 4 22 …" at bounding box center [881, 420] width 1353 height 535
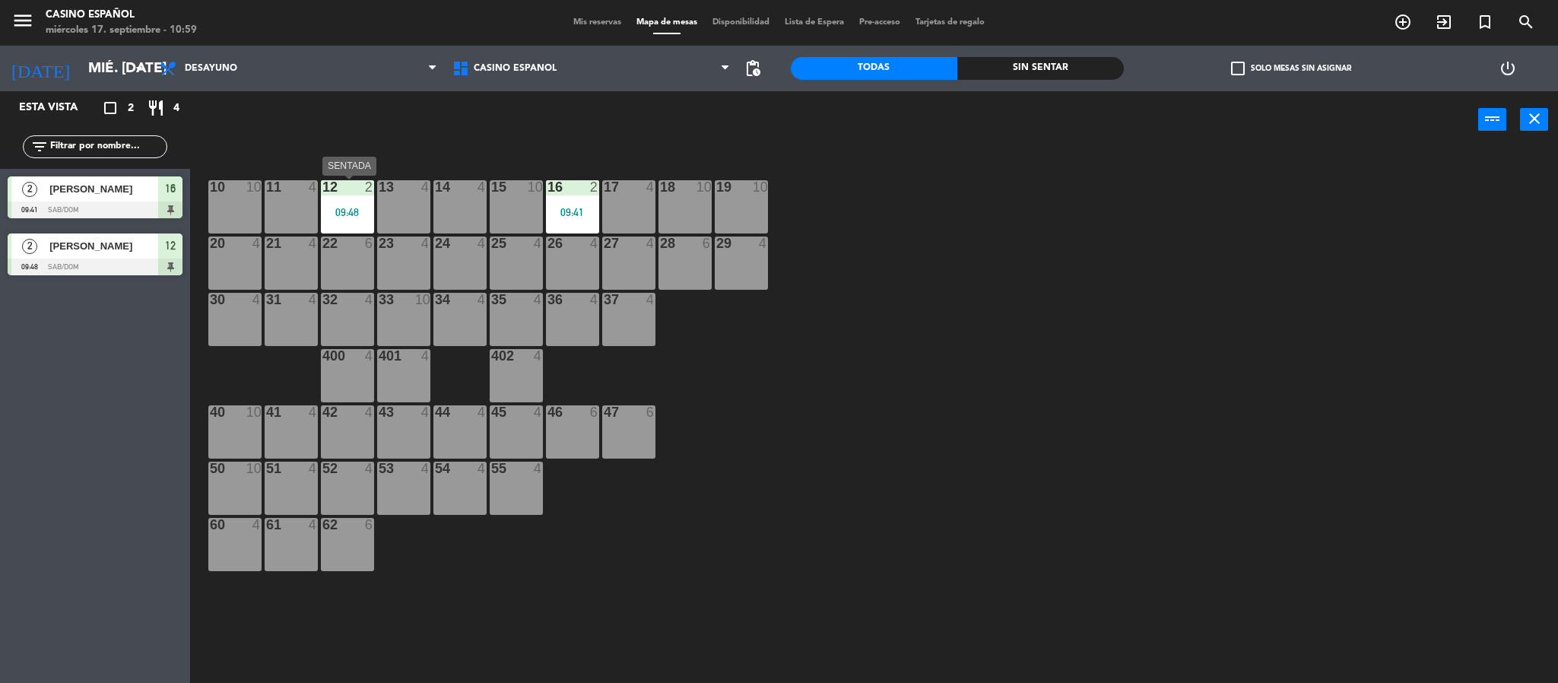
click at [343, 183] on div at bounding box center [347, 187] width 25 height 14
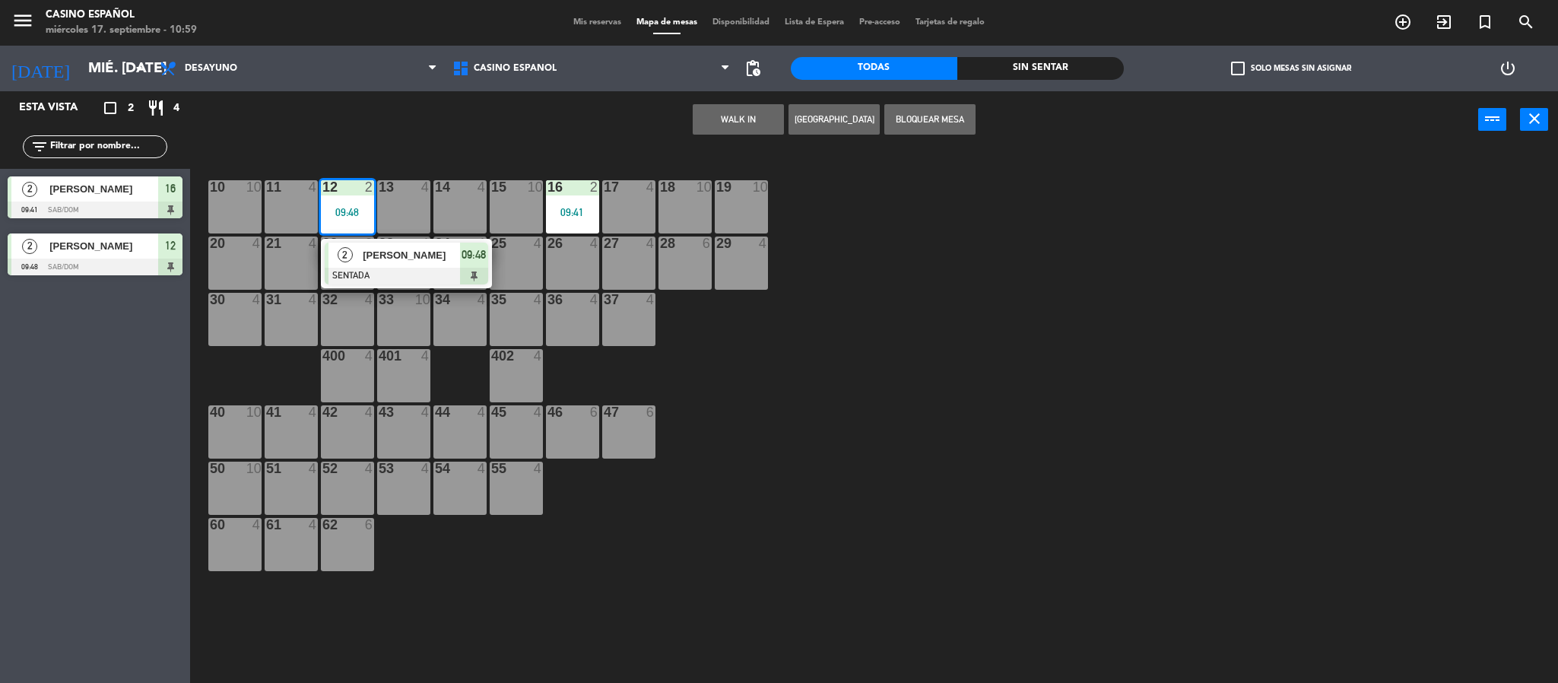
drag, startPoint x: 1040, startPoint y: 405, endPoint x: 185, endPoint y: 156, distance: 891.0
click at [1038, 405] on div "10 10 11 4 12 2 09:48 2 [PERSON_NAME] SENTADA 09:48 13 4 14 4 15 10 16 2 09:41 …" at bounding box center [881, 420] width 1353 height 535
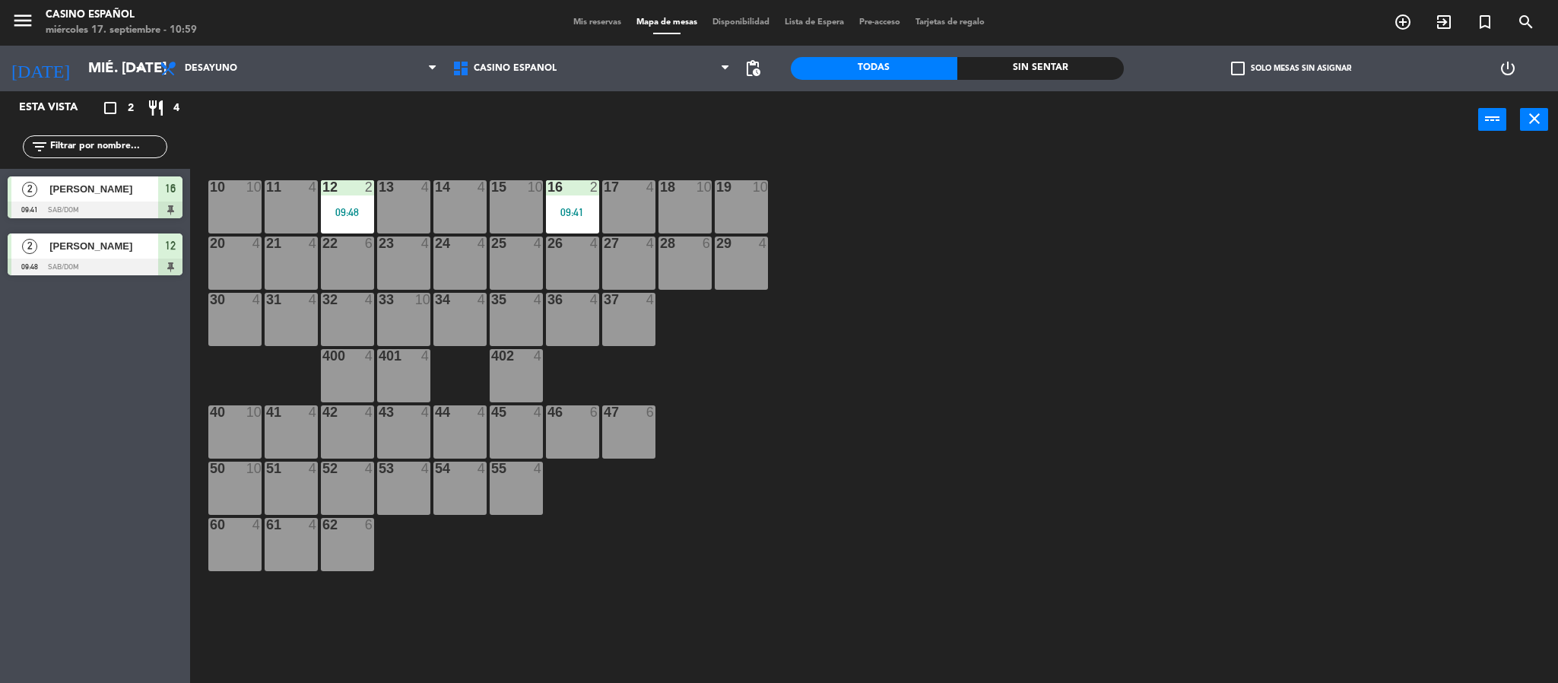
click at [1018, 393] on div "10 10 11 4 12 2 09:48 13 4 14 4 15 10 16 2 09:41 17 4 18 10 19 10 20 4 21 4 22 …" at bounding box center [881, 420] width 1353 height 535
click at [592, 192] on div "17" at bounding box center [603, 187] width 25 height 14
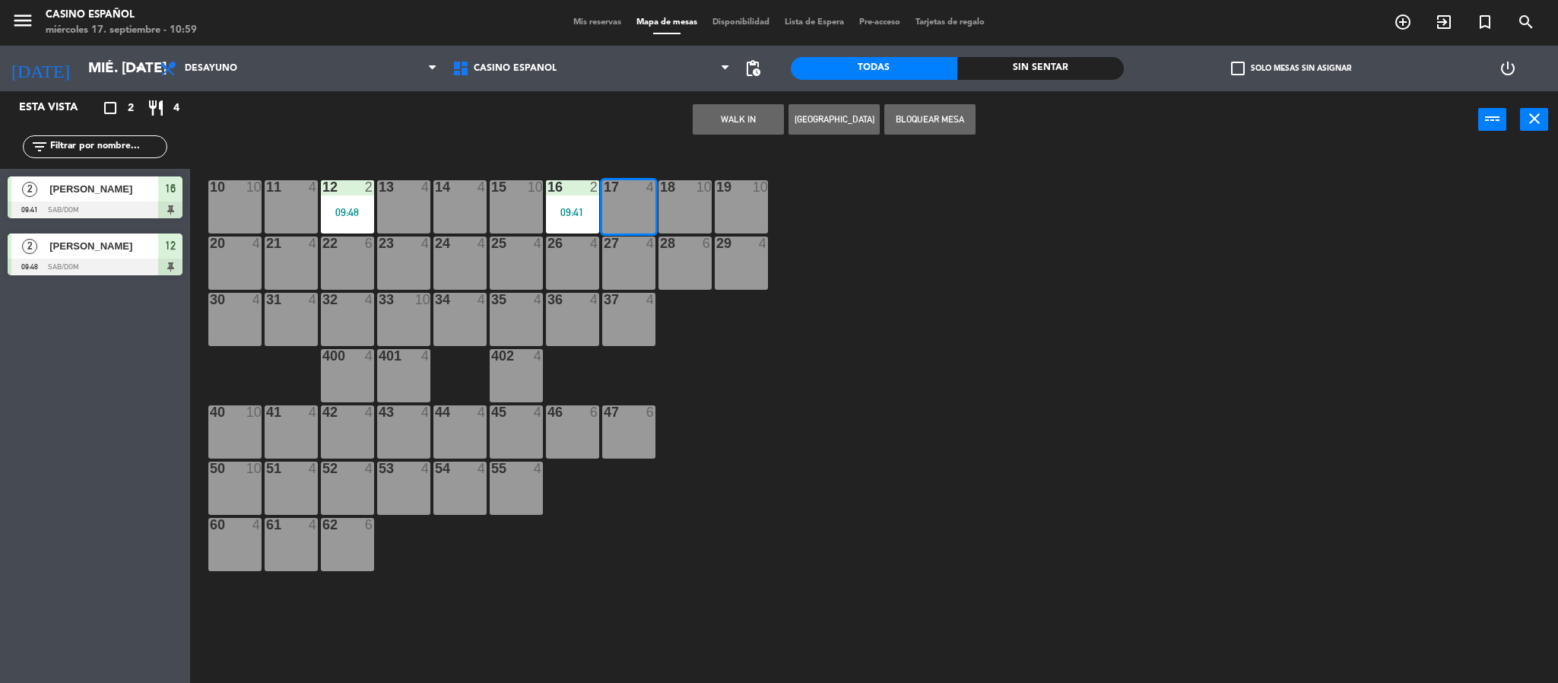
click at [600, 242] on div "27" at bounding box center [603, 244] width 25 height 14
drag, startPoint x: 1066, startPoint y: 256, endPoint x: 726, endPoint y: 235, distance: 339.9
click at [1066, 253] on div "10 10 11 4 12 2 09:48 13 4 14 4 15 10 16 2 09:41 17 4 18 10 19 10 20 4 21 4 22 …" at bounding box center [881, 420] width 1353 height 535
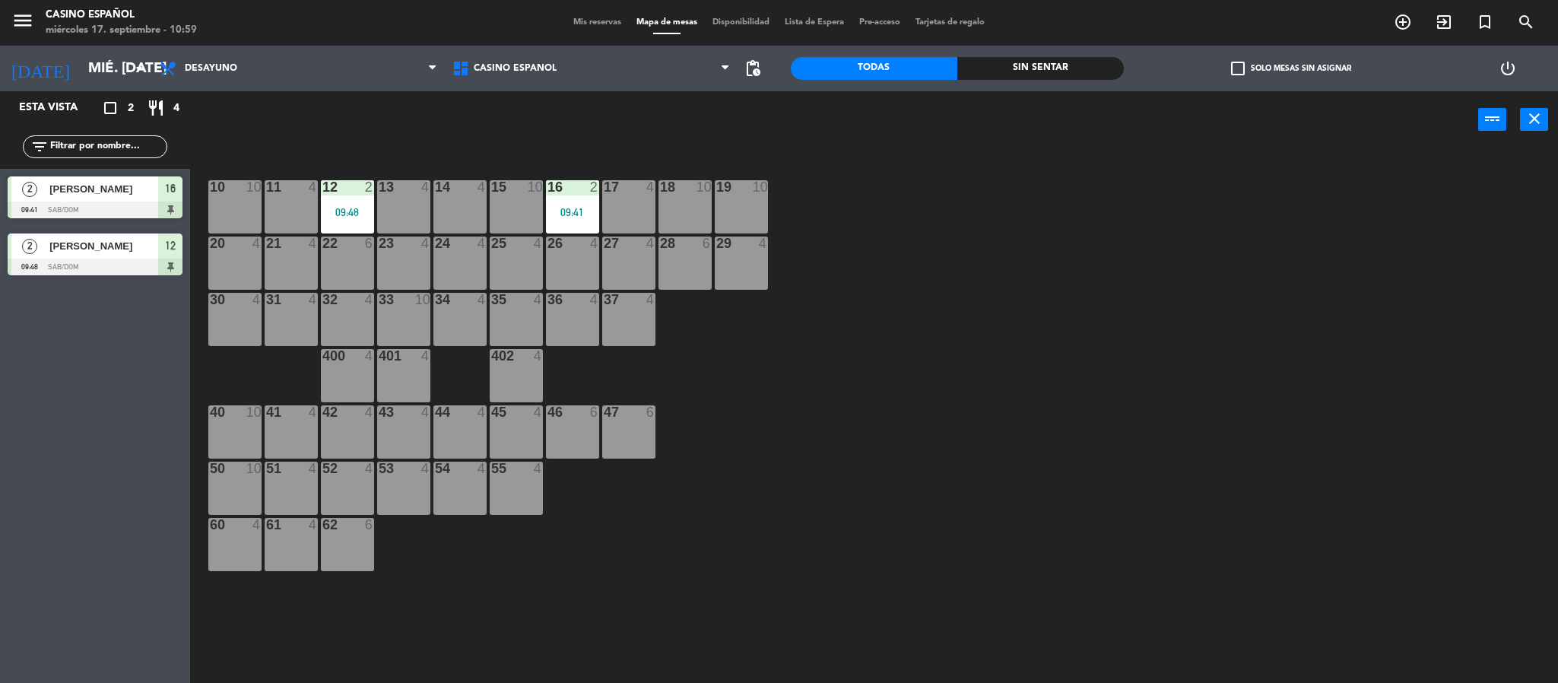
click at [555, 208] on div "09:41" at bounding box center [572, 212] width 53 height 11
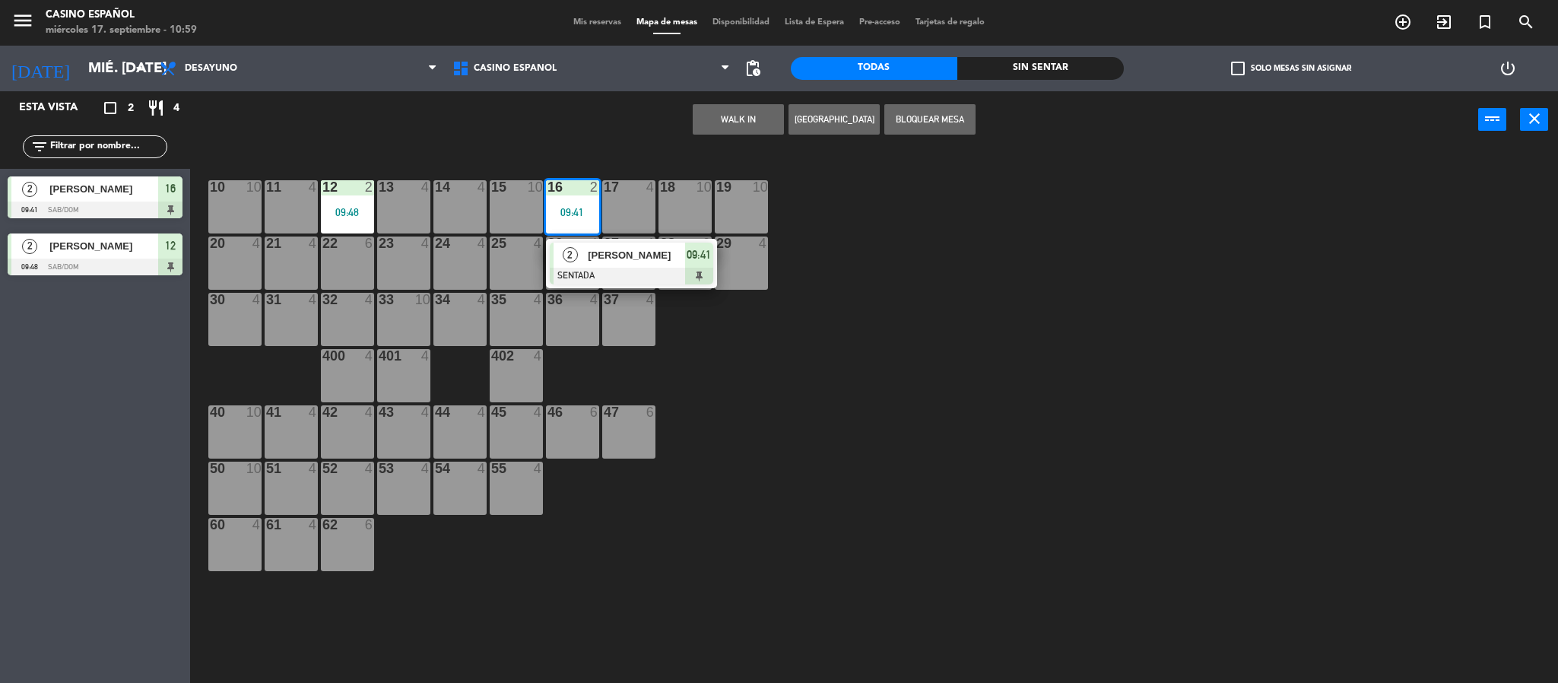
click at [632, 277] on div at bounding box center [632, 276] width 164 height 17
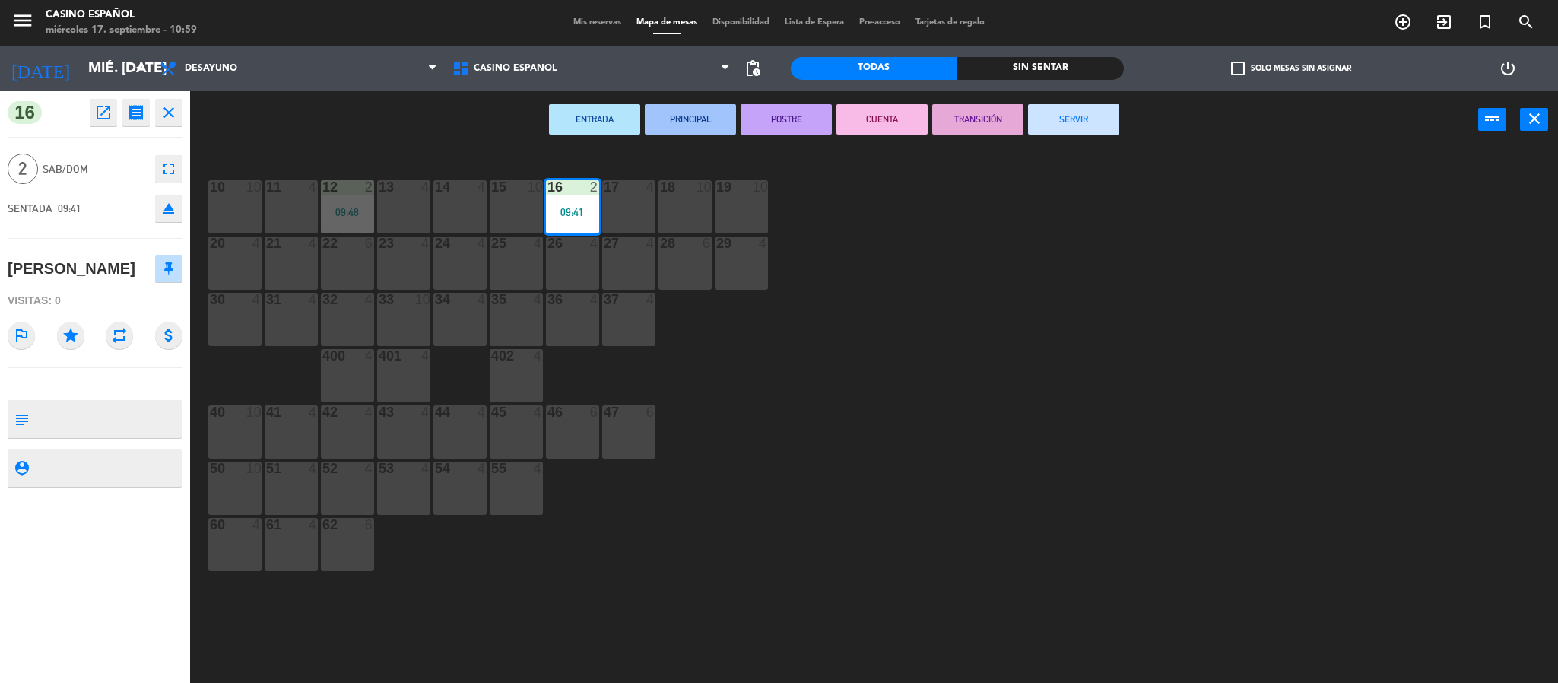
drag, startPoint x: 1081, startPoint y: 117, endPoint x: 487, endPoint y: 92, distance: 595.3
click at [1081, 116] on button "SERVIR" at bounding box center [1073, 119] width 91 height 30
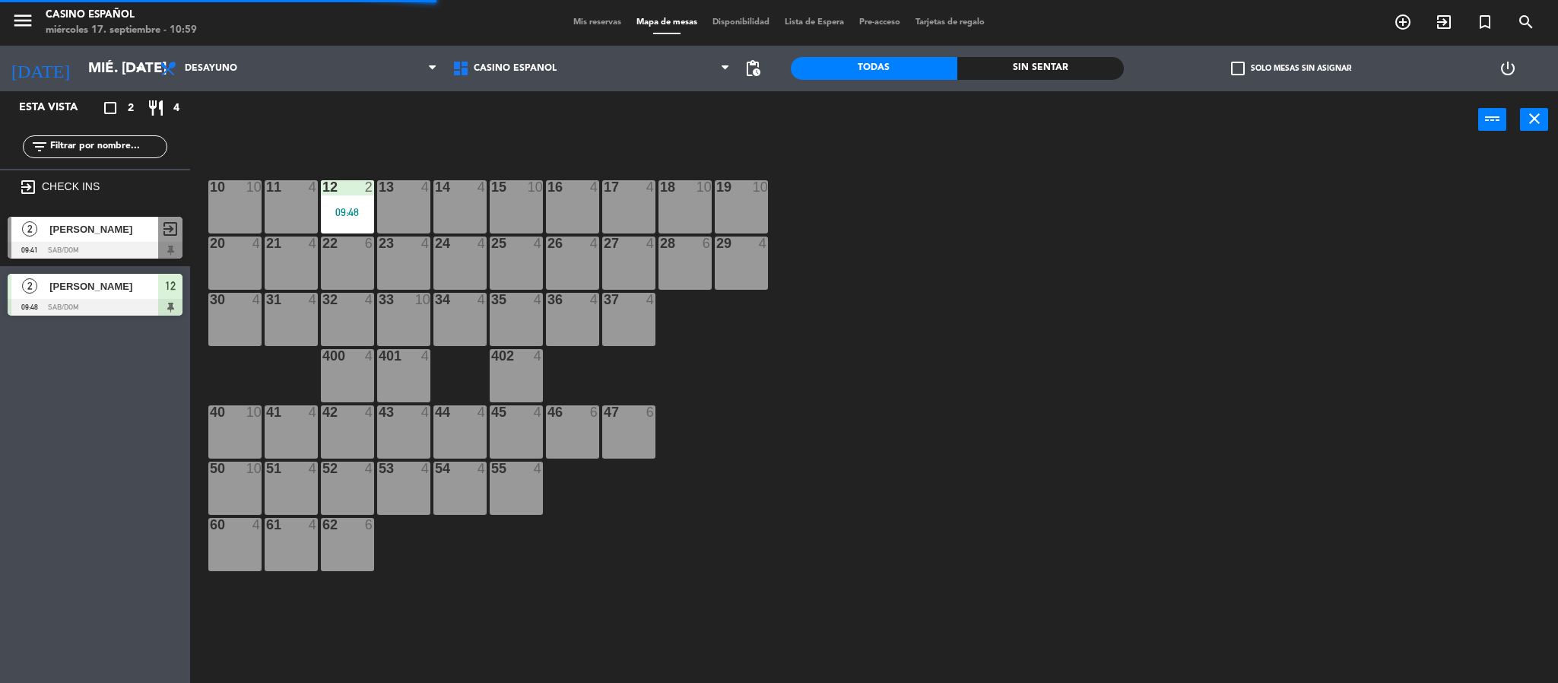
click at [334, 199] on div "12 2 09:48" at bounding box center [347, 206] width 53 height 53
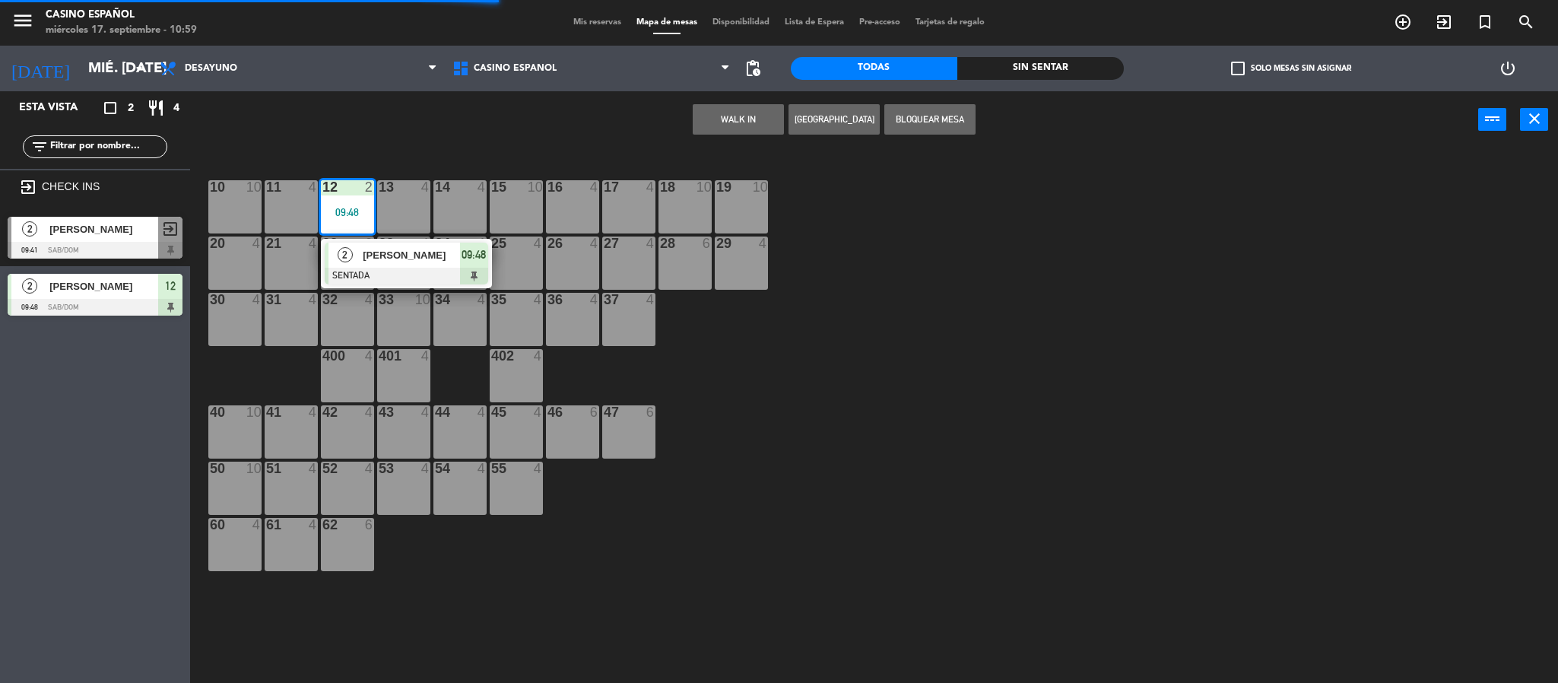
click at [389, 268] on div at bounding box center [407, 276] width 164 height 17
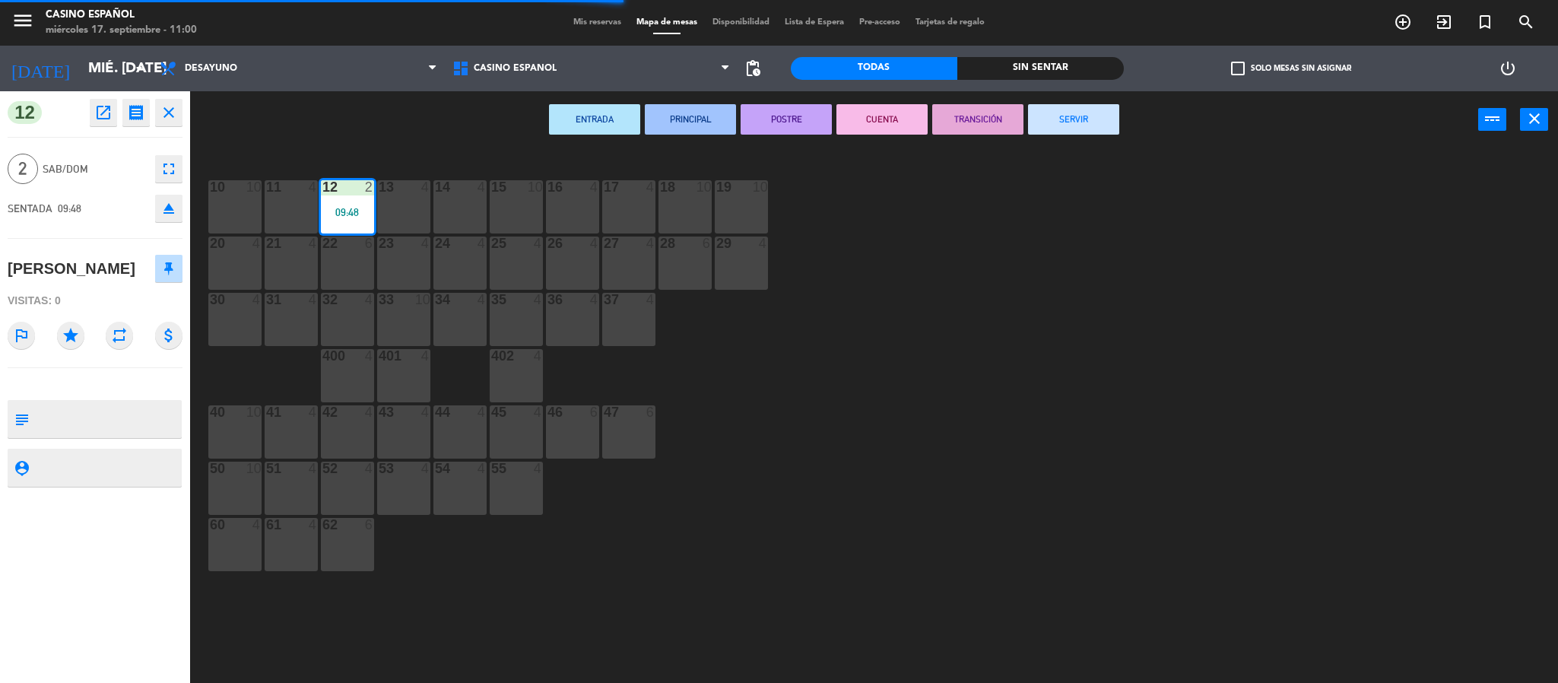
click at [1091, 121] on button "SERVIR" at bounding box center [1073, 119] width 91 height 30
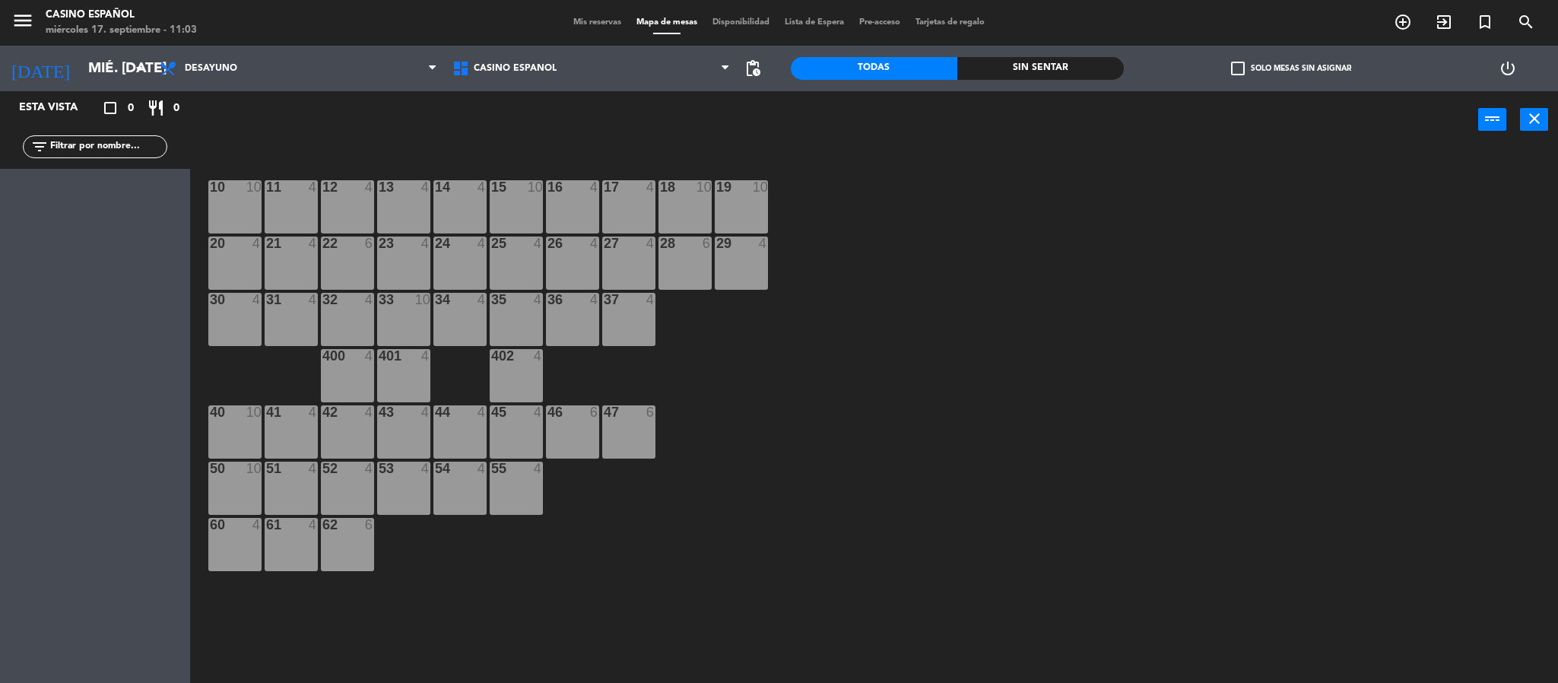
click at [570, 199] on div "16 4" at bounding box center [572, 206] width 53 height 53
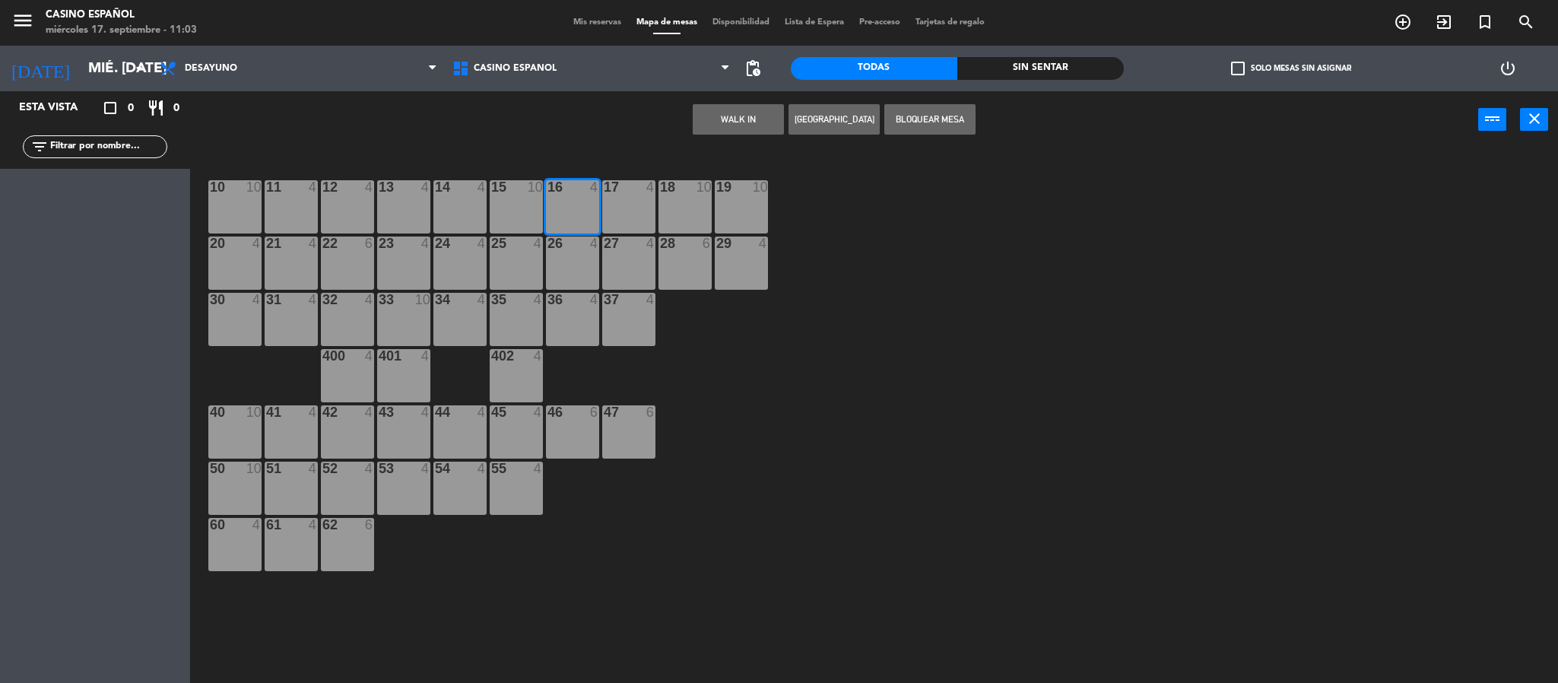
click at [732, 133] on button "WALK IN" at bounding box center [738, 119] width 91 height 30
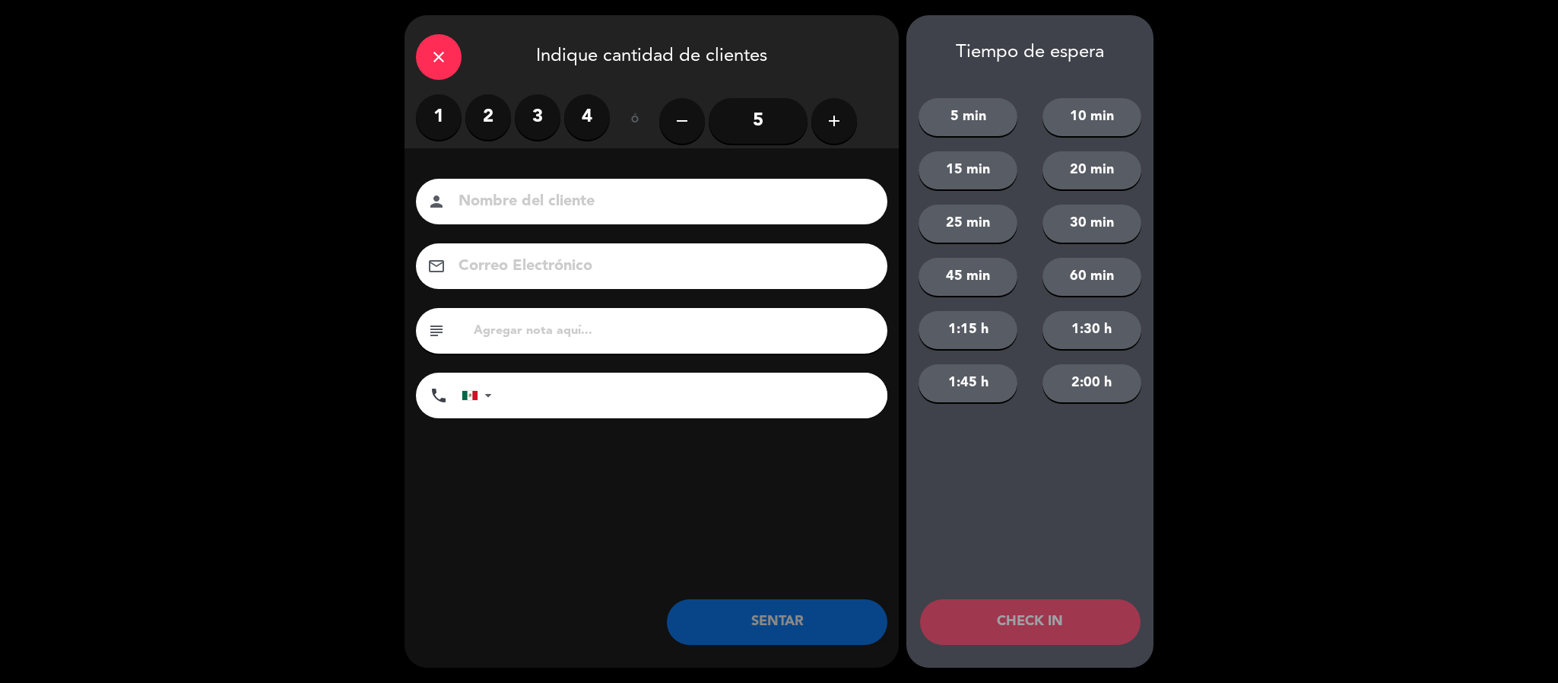
click at [475, 122] on label "2" at bounding box center [488, 117] width 46 height 46
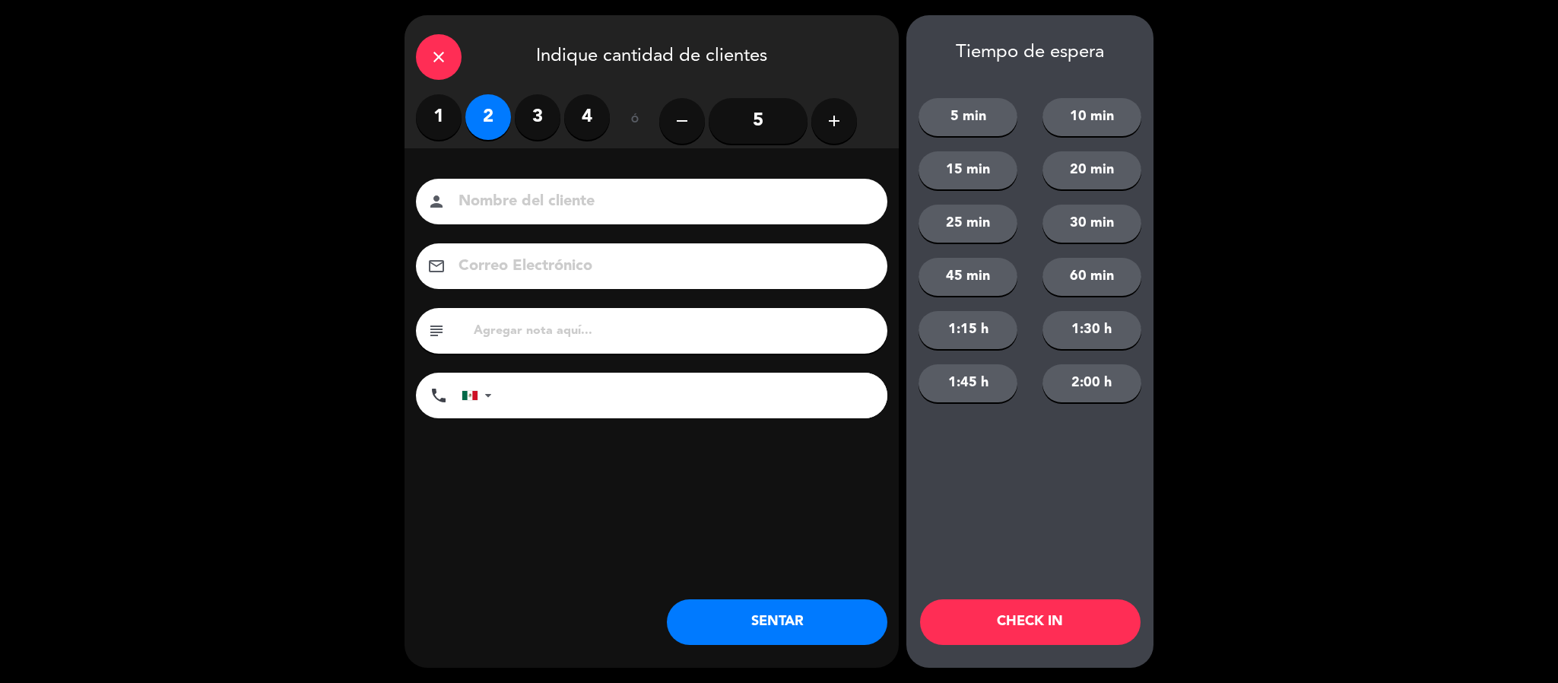
click at [500, 194] on input at bounding box center [662, 202] width 411 height 27
type input "lic [PERSON_NAME]"
click at [815, 634] on button "SENTAR" at bounding box center [777, 622] width 221 height 46
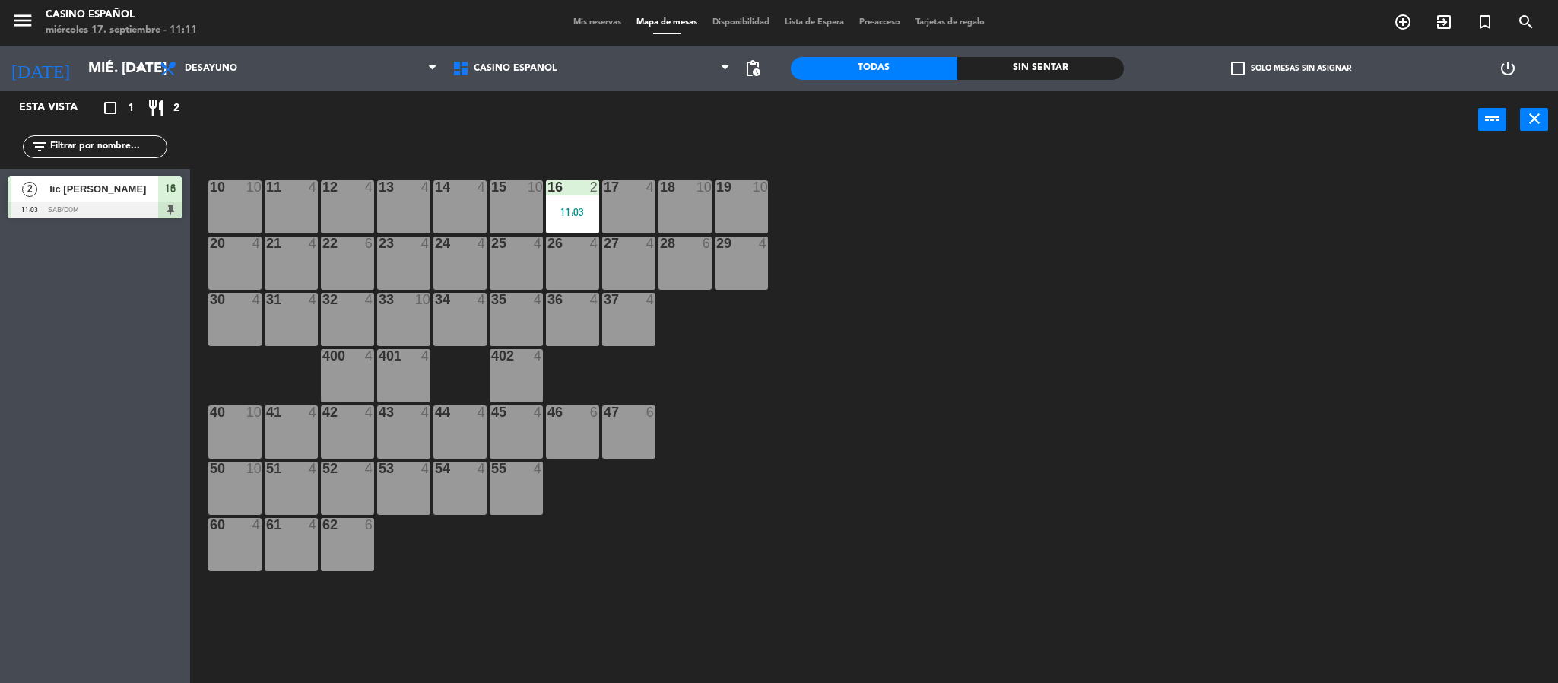
click at [386, 333] on div "33 10" at bounding box center [403, 319] width 53 height 53
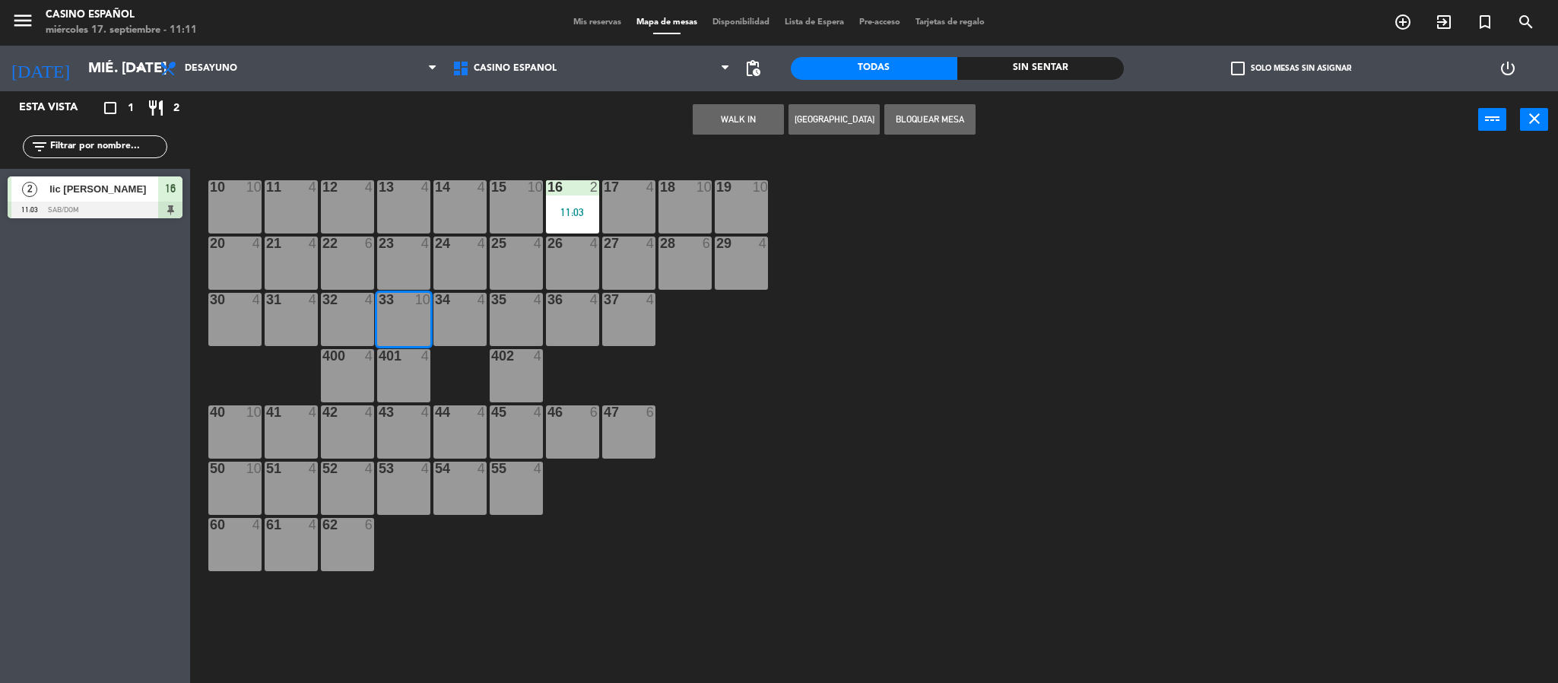
click at [758, 119] on button "WALK IN" at bounding box center [738, 119] width 91 height 30
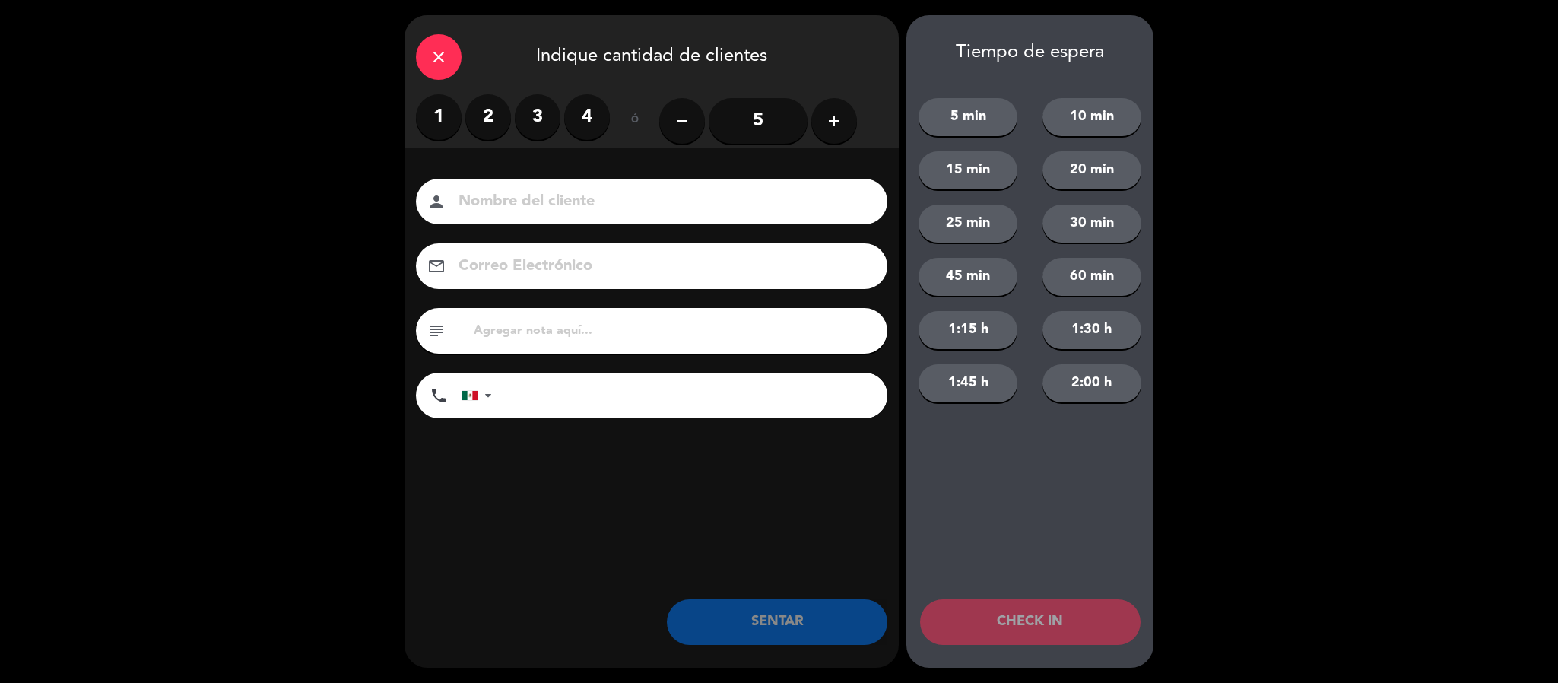
click at [843, 126] on icon "add" at bounding box center [834, 121] width 18 height 18
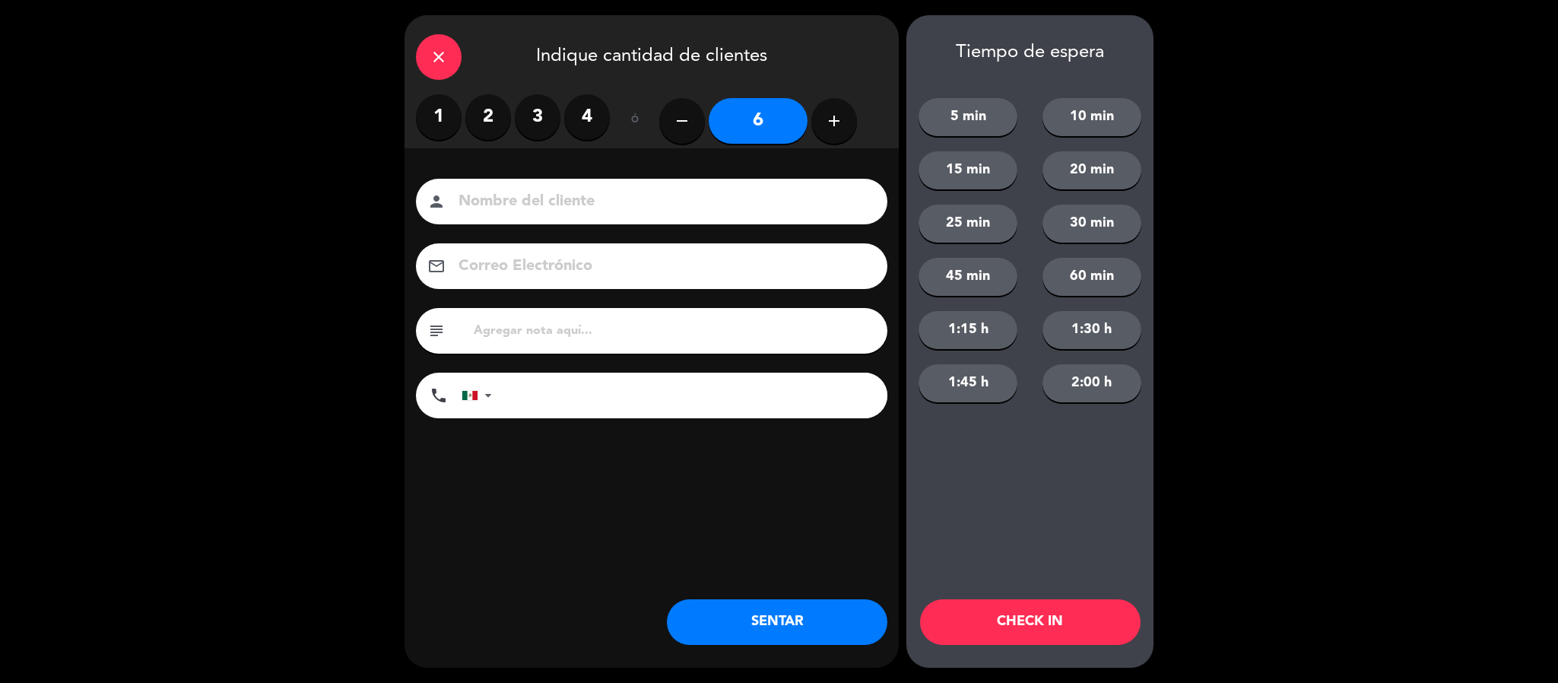
click at [843, 126] on icon "add" at bounding box center [834, 121] width 18 height 18
type input "8"
click at [587, 181] on div "person" at bounding box center [652, 202] width 472 height 46
click at [586, 188] on div "person" at bounding box center [652, 202] width 472 height 46
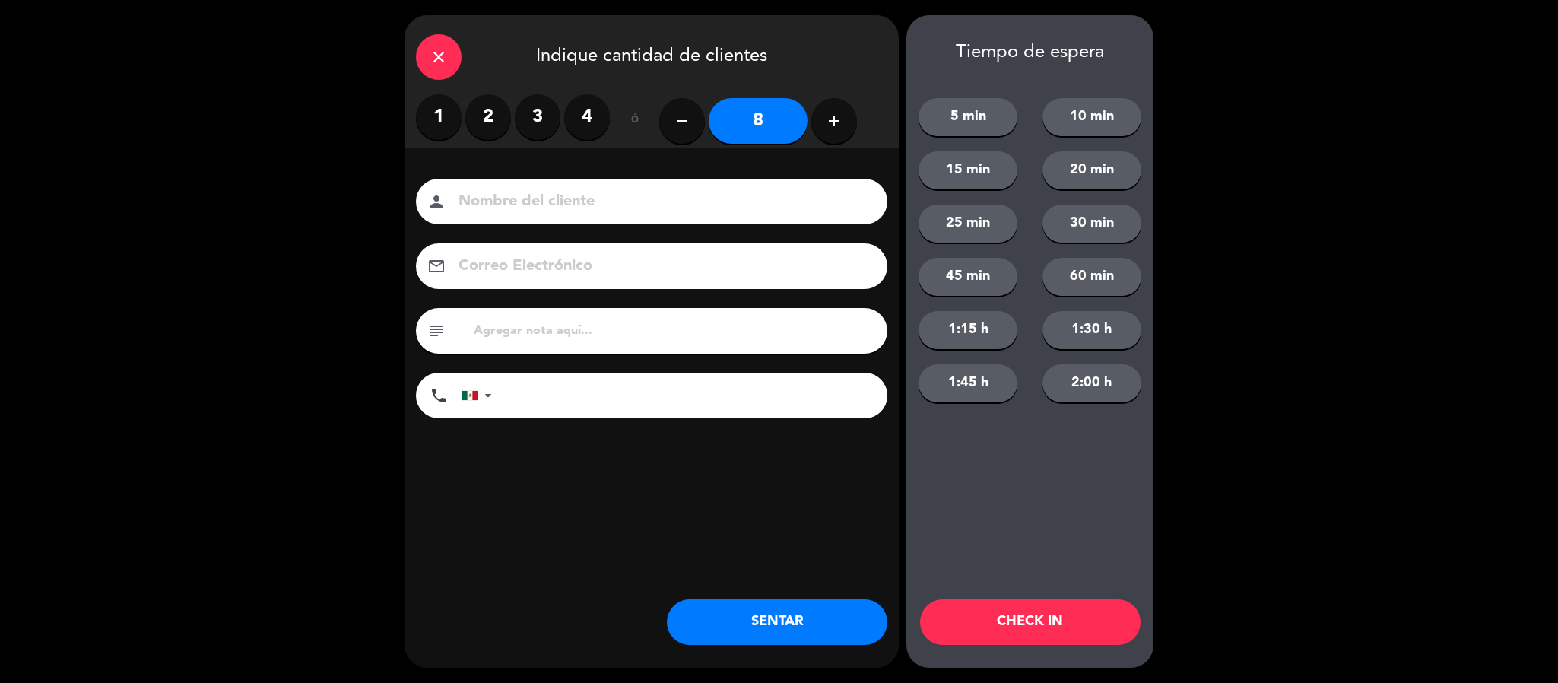
click at [586, 189] on input at bounding box center [662, 202] width 411 height 27
click at [554, 196] on input at bounding box center [662, 202] width 411 height 27
click at [523, 202] on input at bounding box center [662, 202] width 411 height 27
type input "fam [PERSON_NAME]"
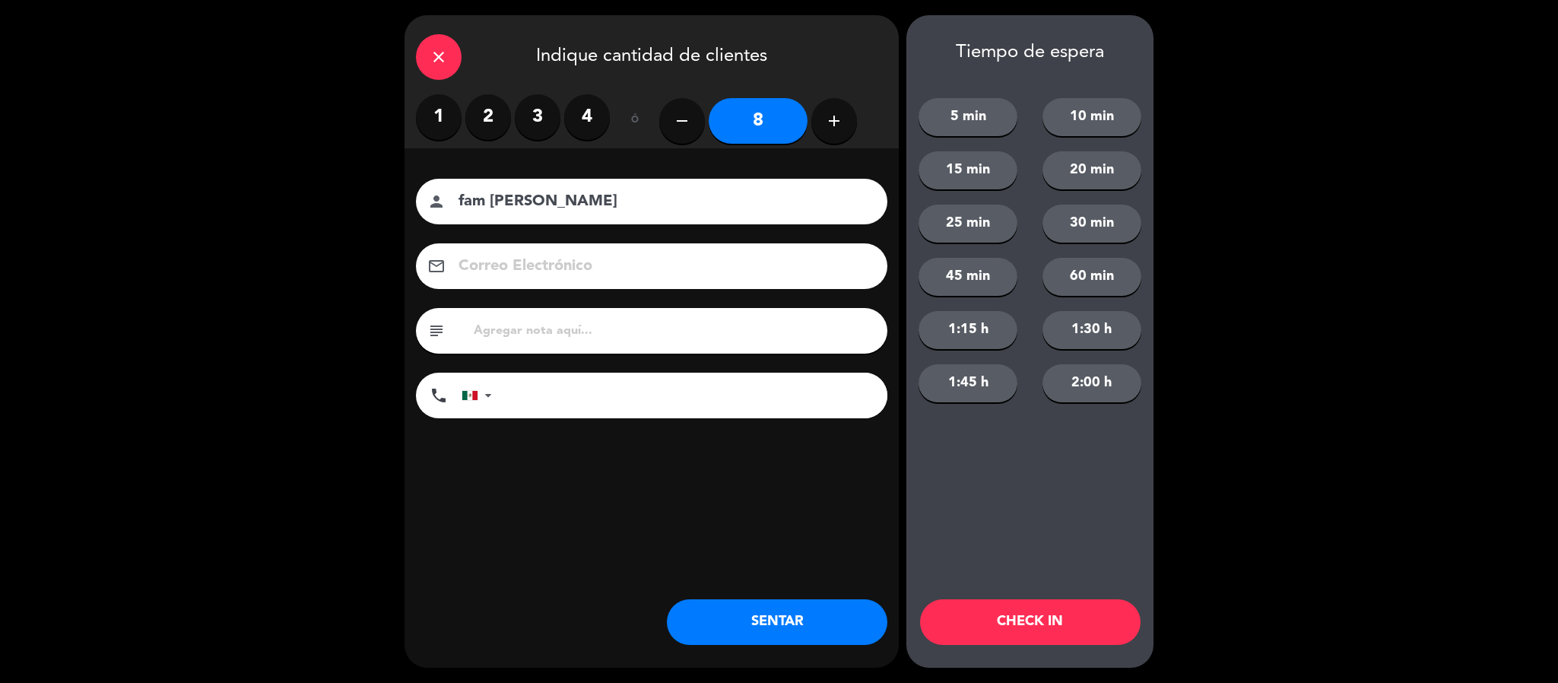
click at [827, 639] on button "SENTAR" at bounding box center [777, 622] width 221 height 46
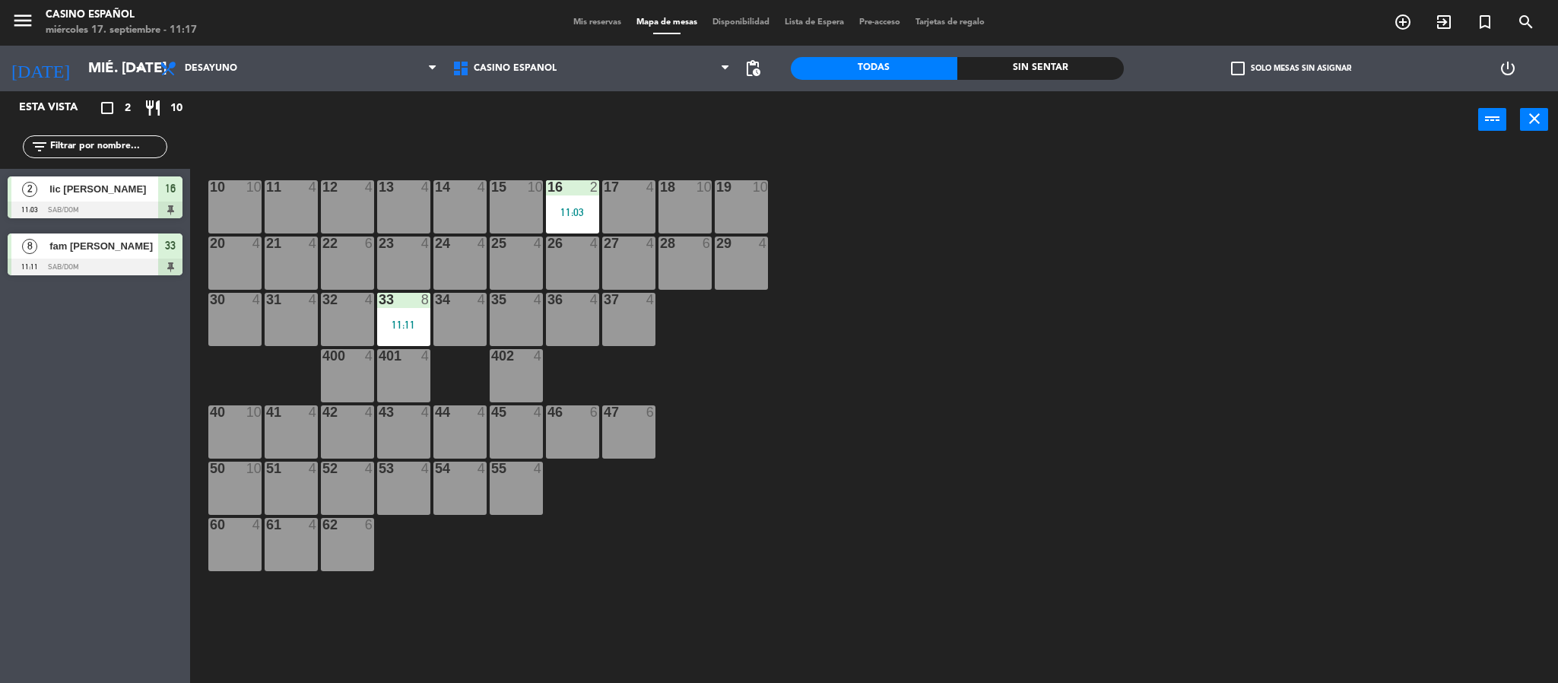
click at [1148, 430] on div "10 10 11 4 12 4 13 4 14 4 15 10 16 2 11:03 17 4 18 10 19 10 20 4 21 4 22 6 23 4…" at bounding box center [881, 420] width 1353 height 535
click at [1396, 21] on icon "add_circle_outline" at bounding box center [1403, 22] width 18 height 18
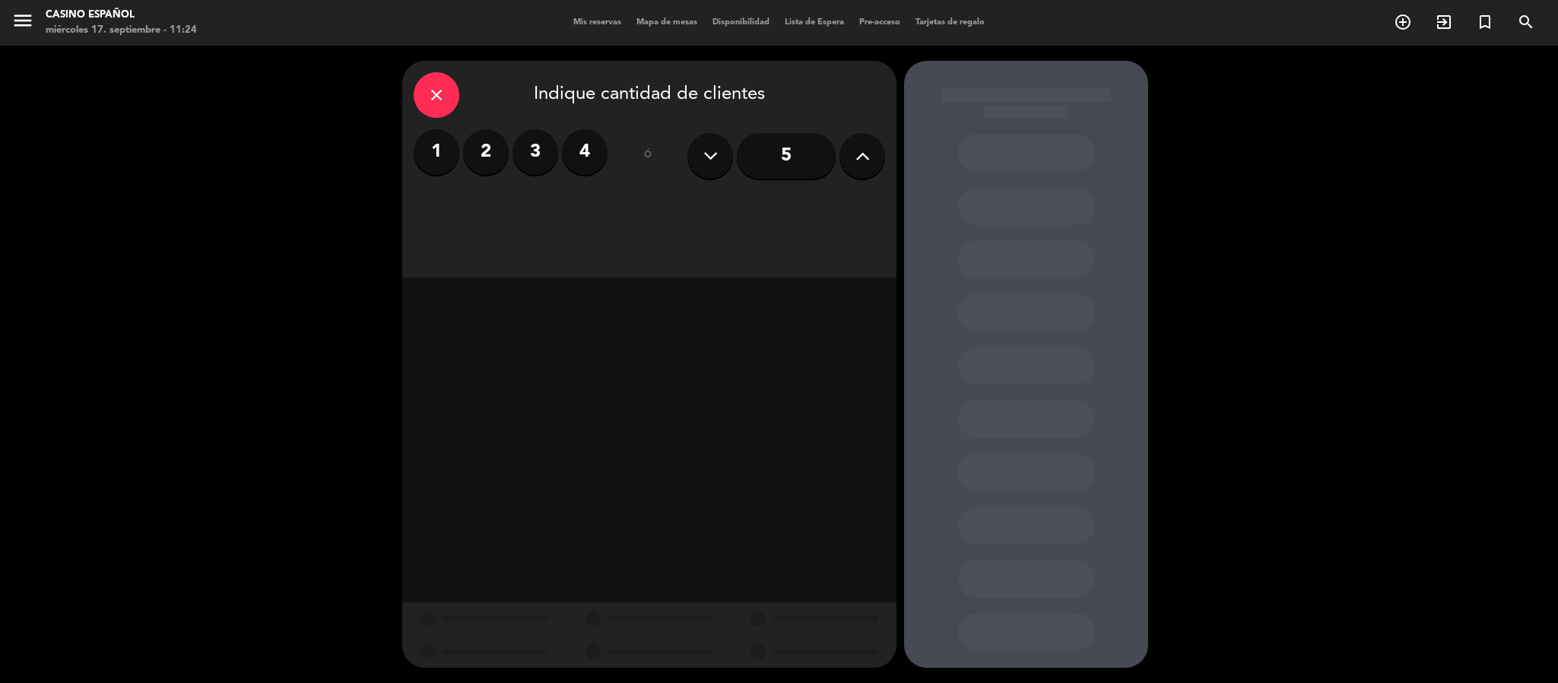
click at [846, 149] on button at bounding box center [863, 156] width 46 height 46
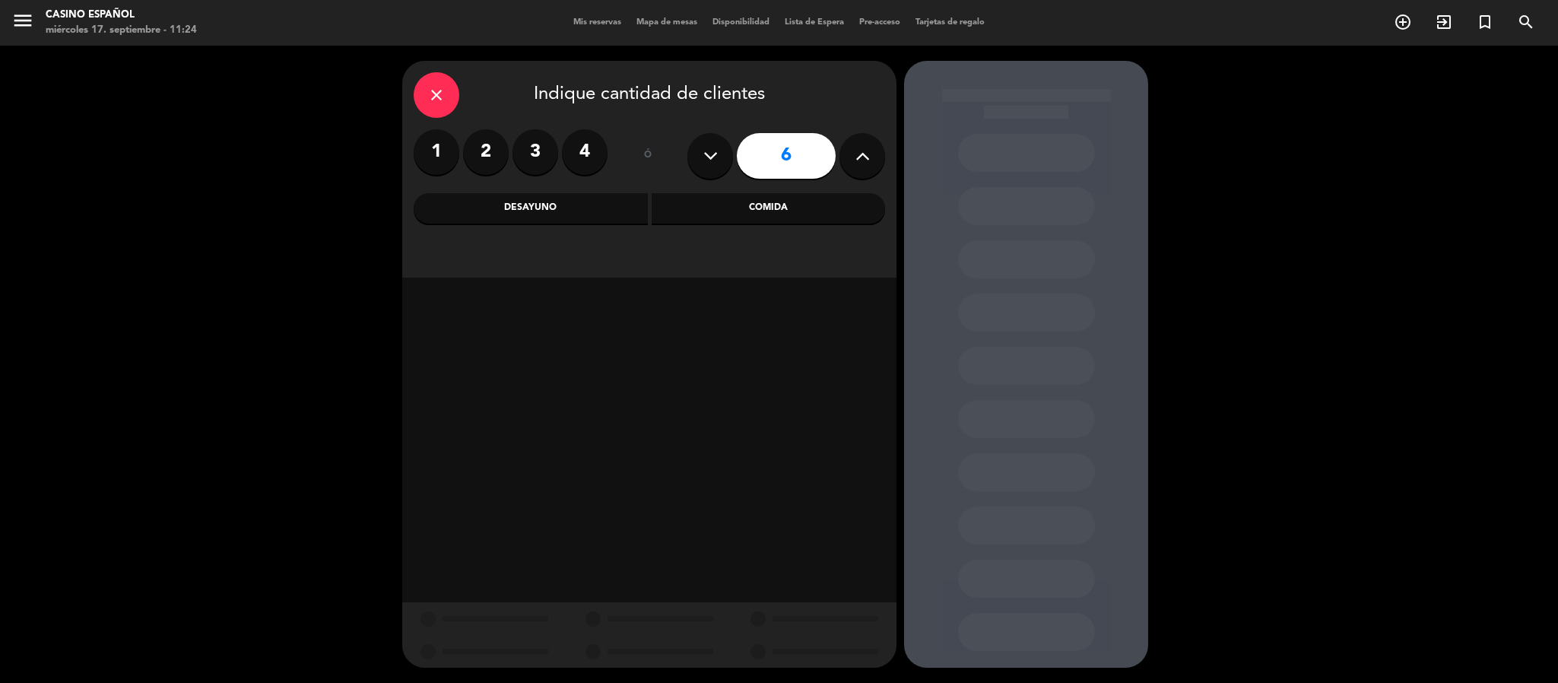
click at [690, 201] on div "Comida" at bounding box center [769, 208] width 234 height 30
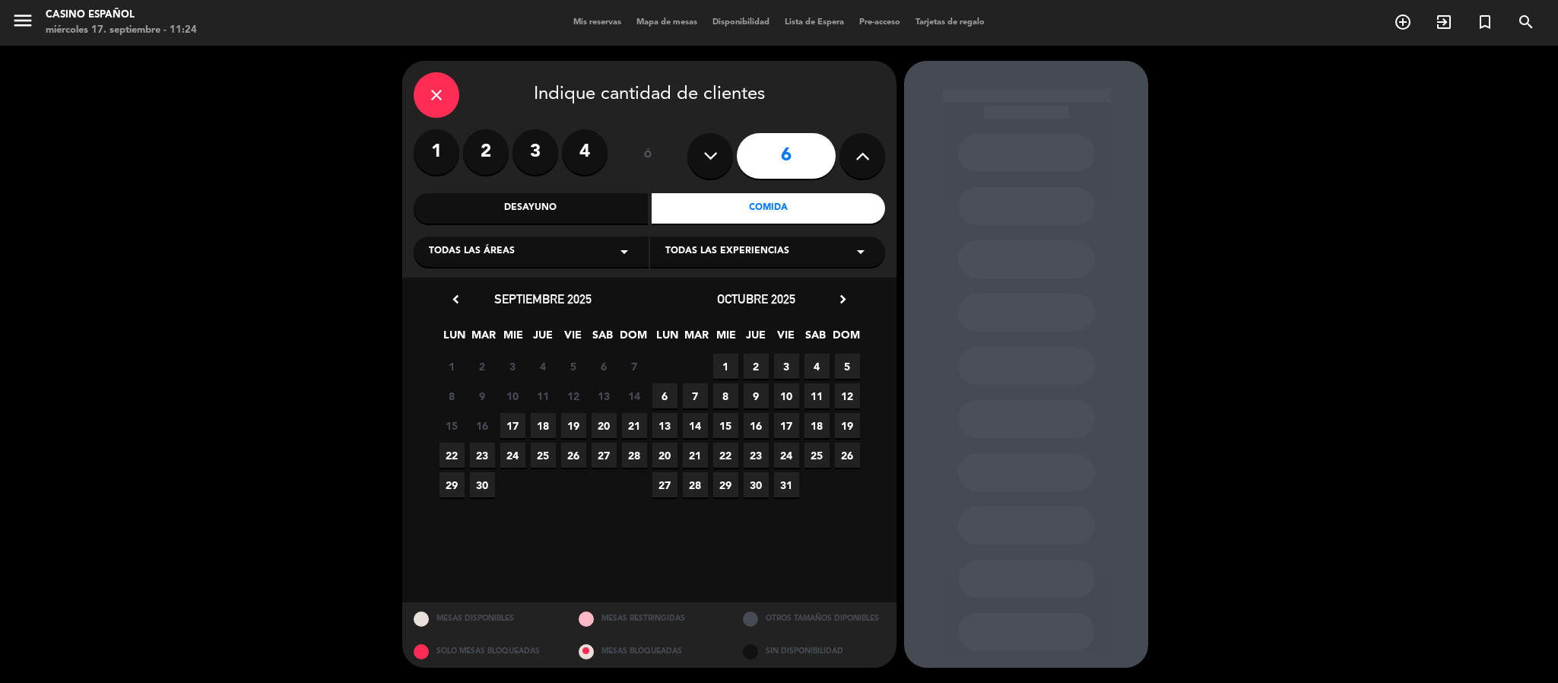
click at [509, 429] on span "17" at bounding box center [512, 425] width 25 height 25
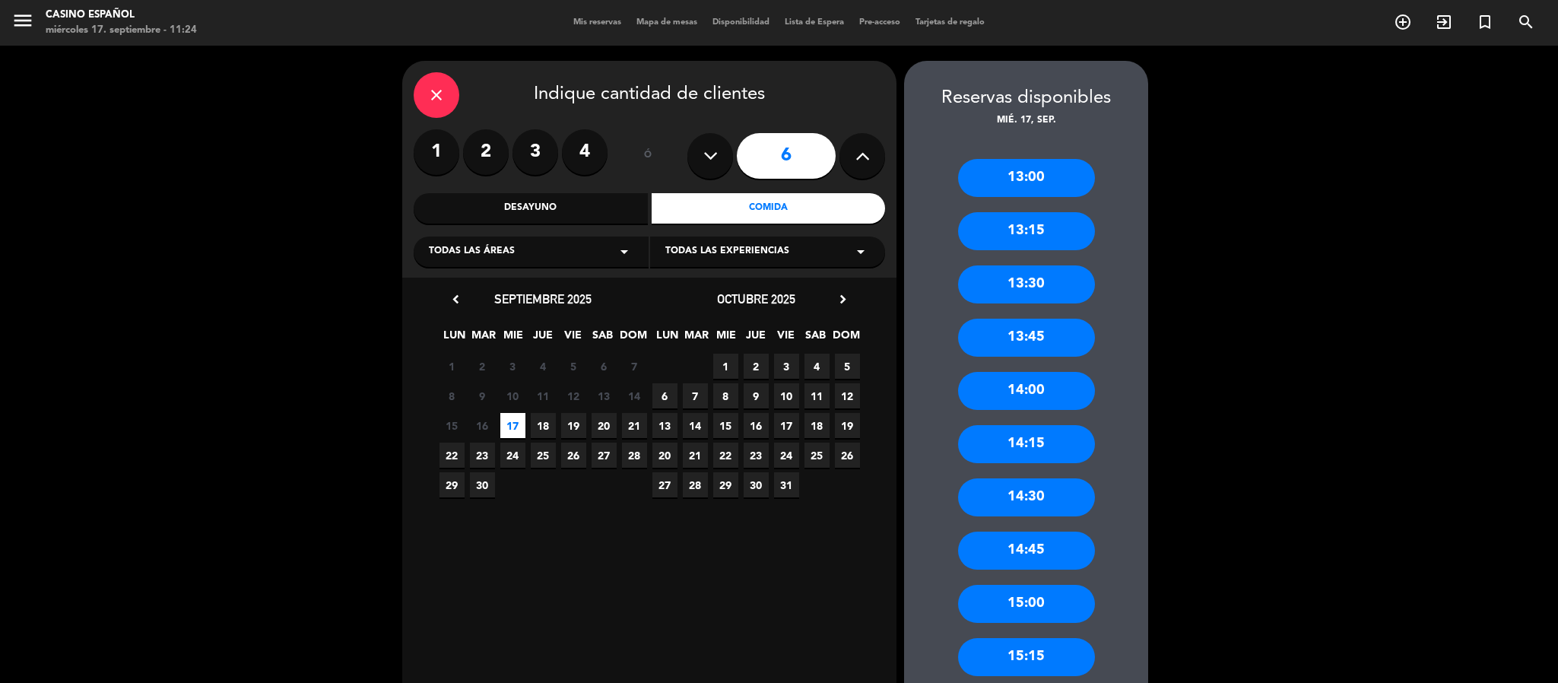
click at [1061, 602] on div "15:00" at bounding box center [1026, 604] width 137 height 38
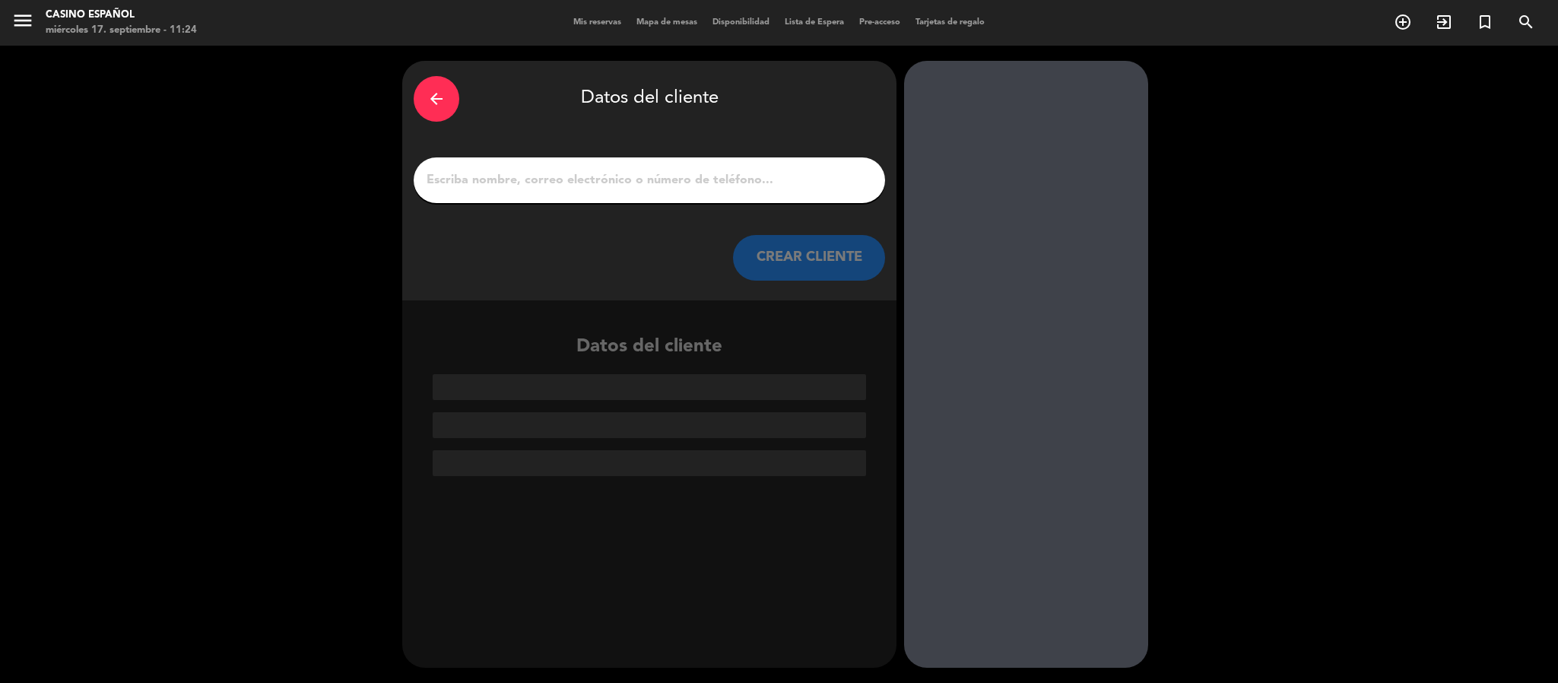
click at [735, 186] on input "1" at bounding box center [649, 180] width 449 height 21
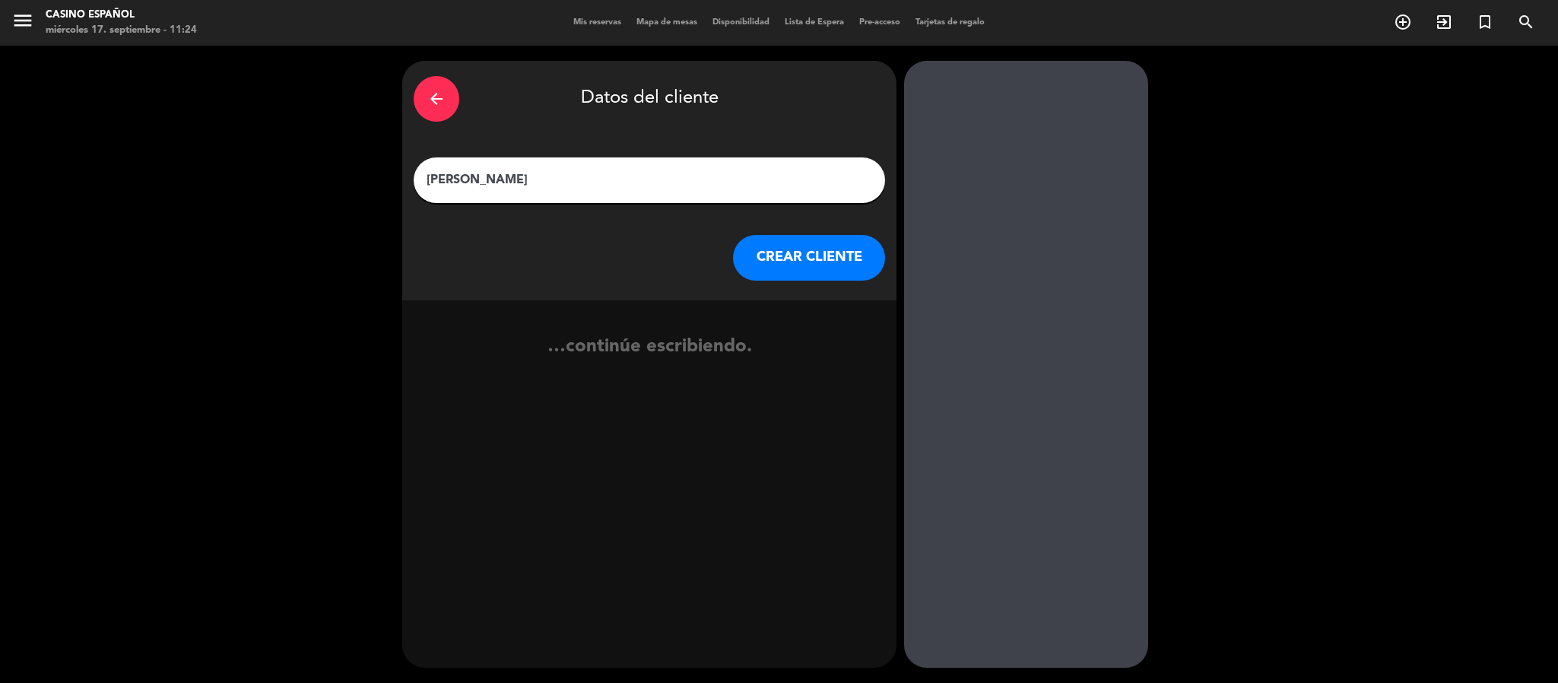
type input "[PERSON_NAME]"
click at [812, 258] on button "CREAR CLIENTE" at bounding box center [809, 258] width 152 height 46
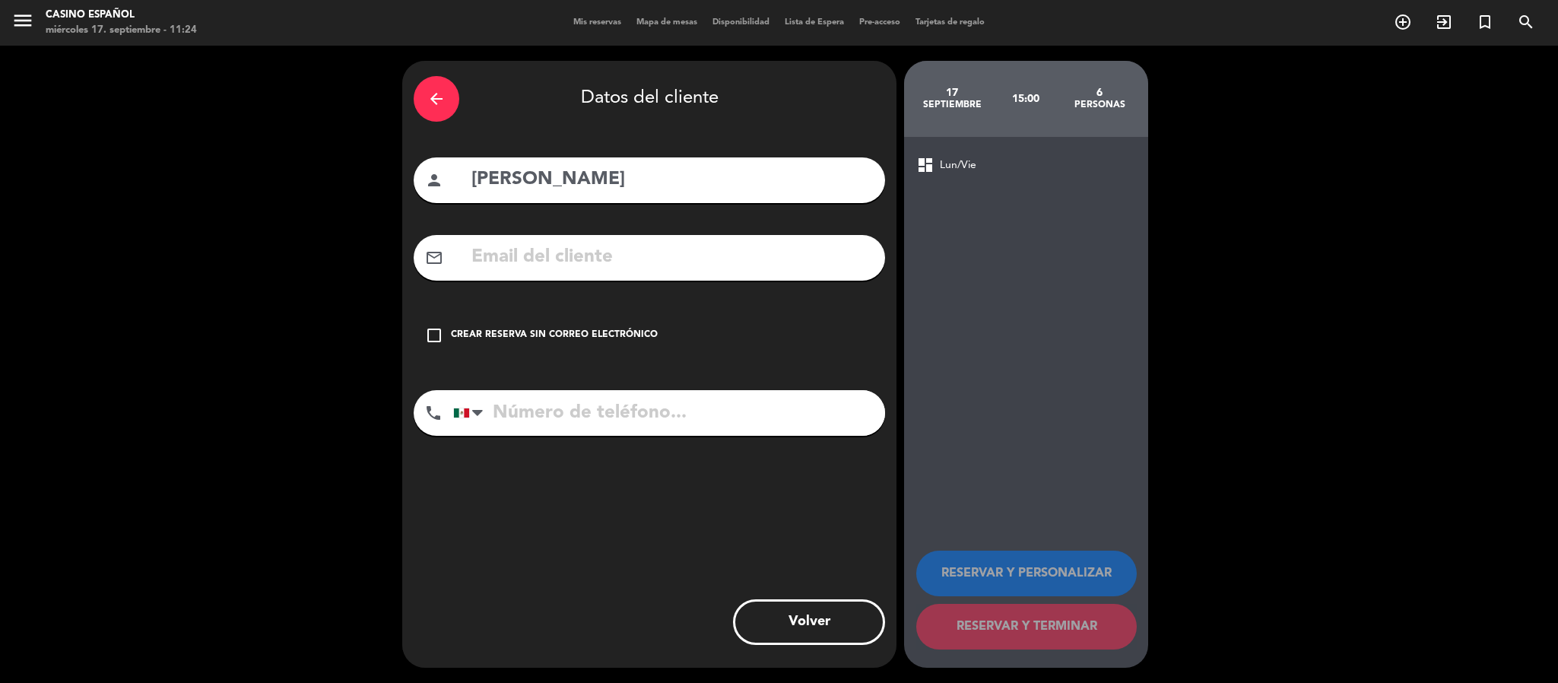
click at [607, 343] on div "check_box_outline_blank Crear reserva sin correo electrónico" at bounding box center [650, 336] width 472 height 46
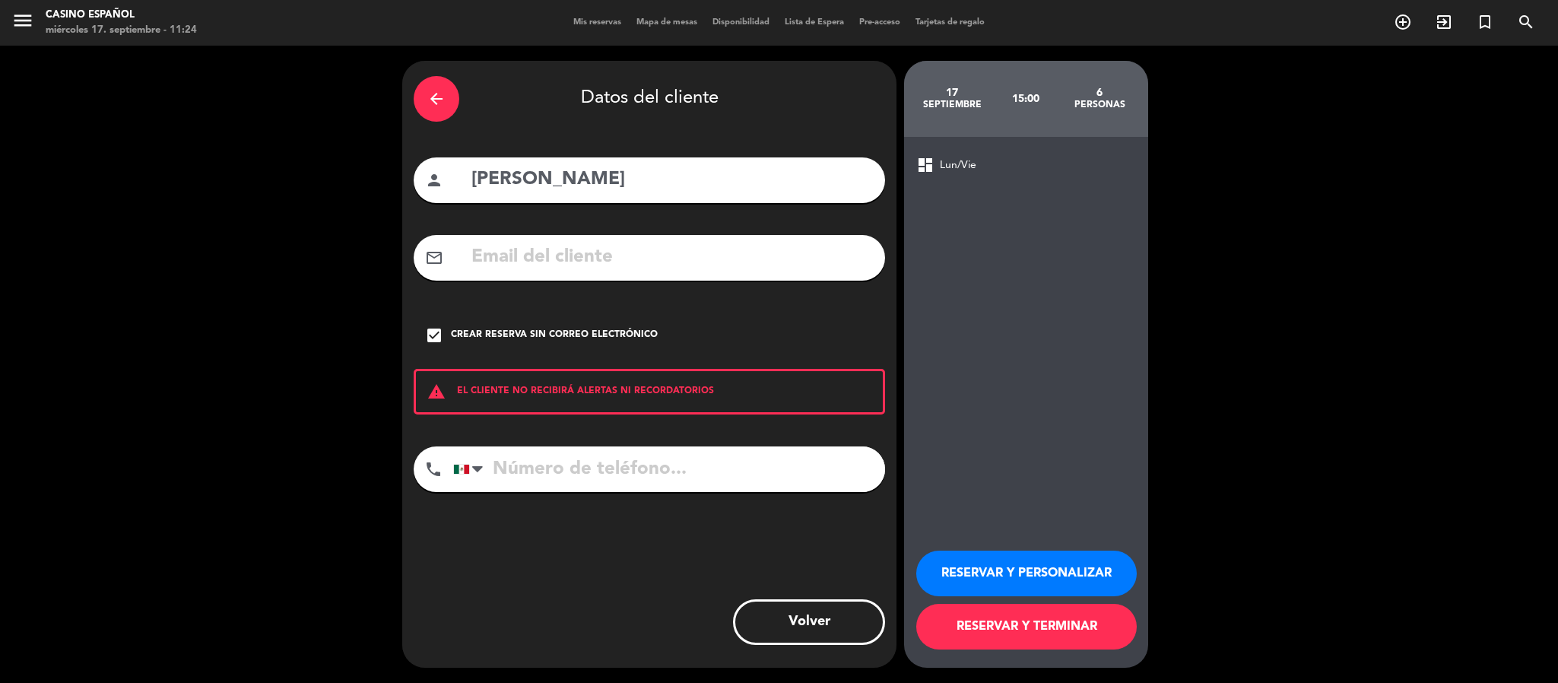
click at [640, 468] on input "tel" at bounding box center [669, 469] width 432 height 46
type input "4421862214"
drag, startPoint x: 578, startPoint y: 98, endPoint x: 742, endPoint y: 96, distance: 163.5
click at [742, 96] on div "arrow_back Datos del cliente" at bounding box center [650, 98] width 472 height 53
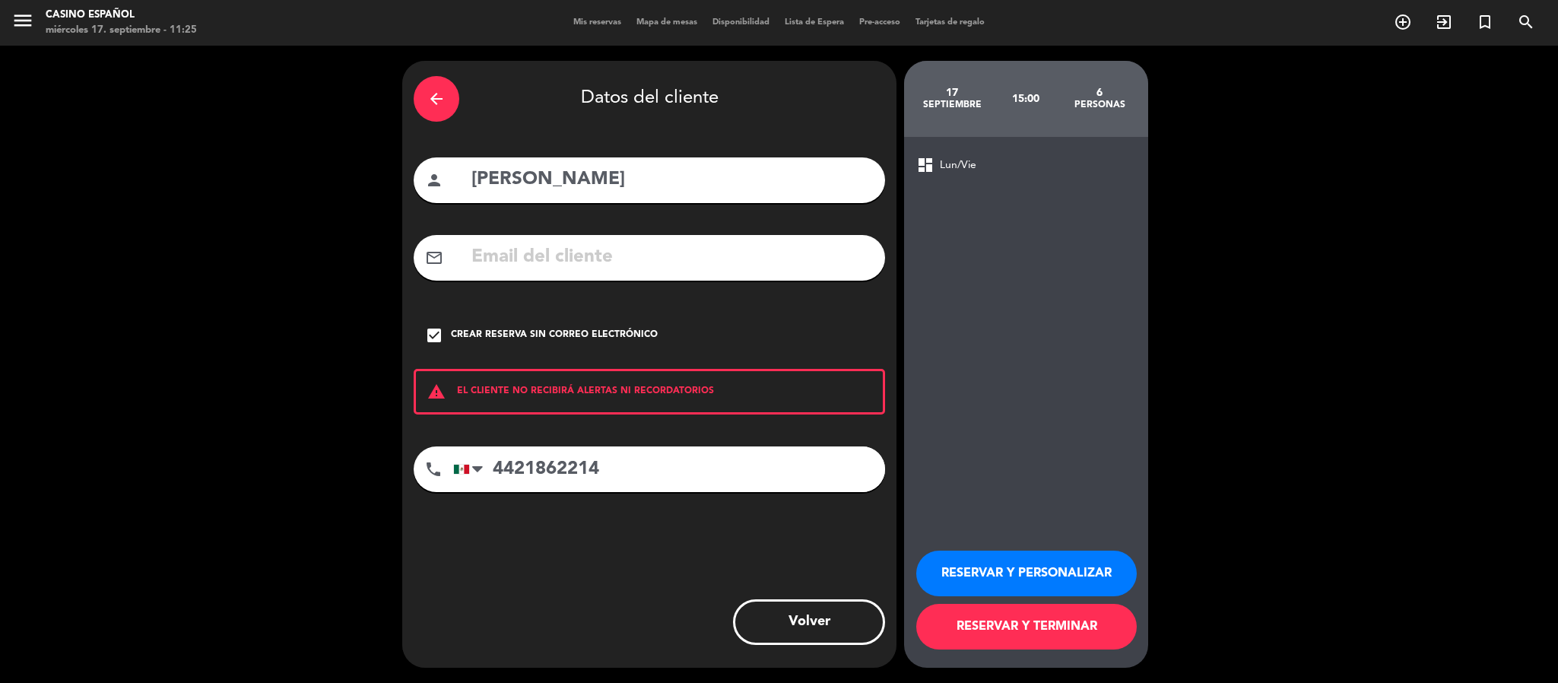
click at [1071, 625] on button "RESERVAR Y TERMINAR" at bounding box center [1026, 627] width 221 height 46
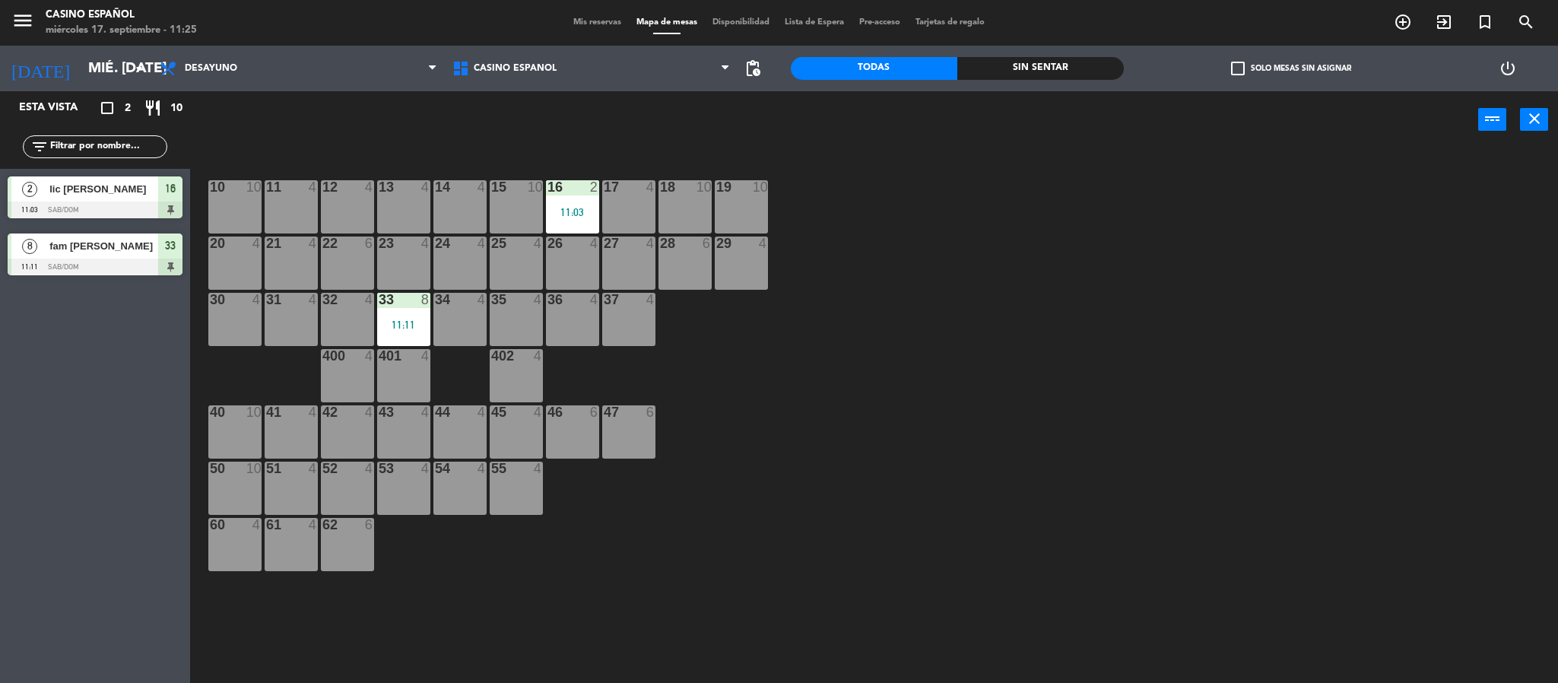
click at [966, 300] on div "10 10 11 4 12 4 13 4 14 4 15 10 16 2 11:03 17 4 18 10 19 10 20 4 21 4 22 6 23 4…" at bounding box center [881, 420] width 1353 height 535
click at [186, 56] on span "Desayuno" at bounding box center [298, 68] width 293 height 33
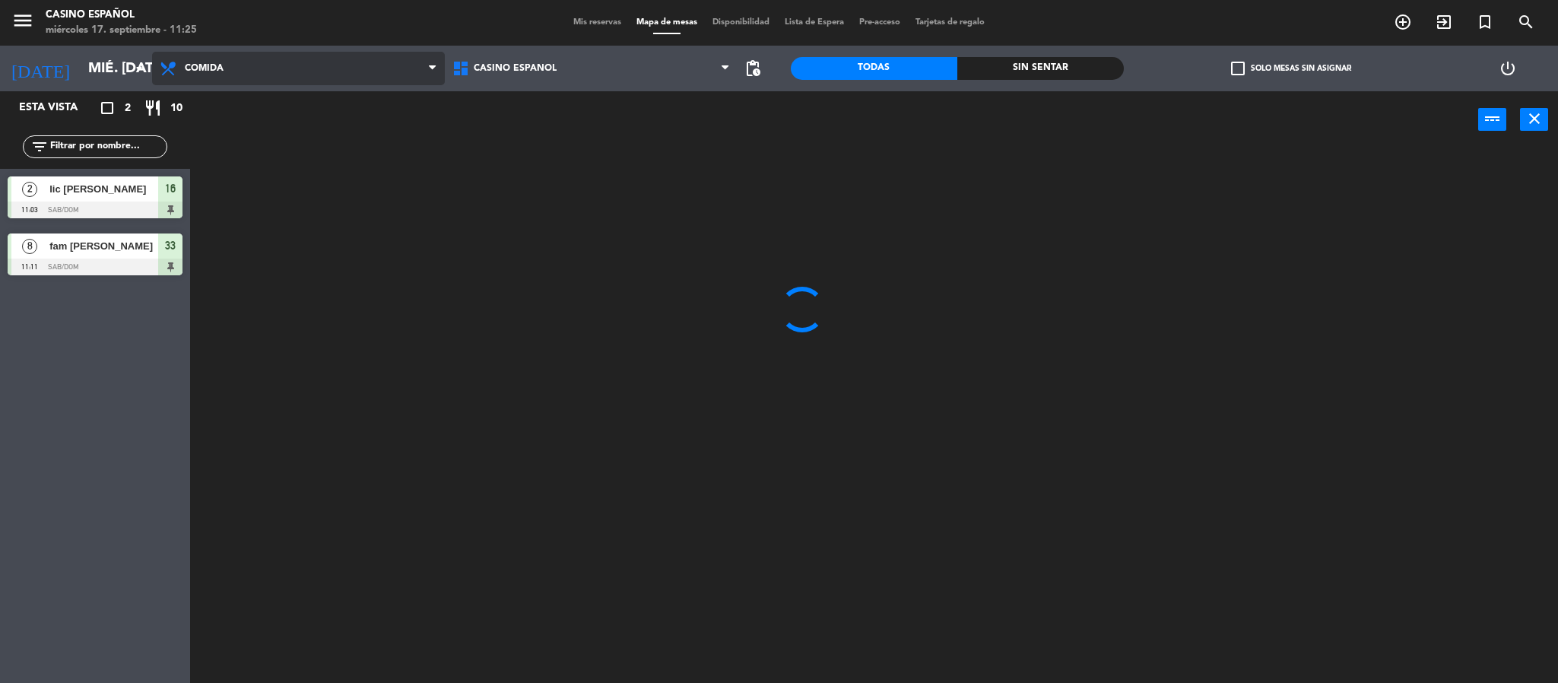
click at [201, 132] on ng-component "menu Casino Español miércoles 17. septiembre - 11:25 Mis reservas Mapa de mesas…" at bounding box center [779, 344] width 1558 height 688
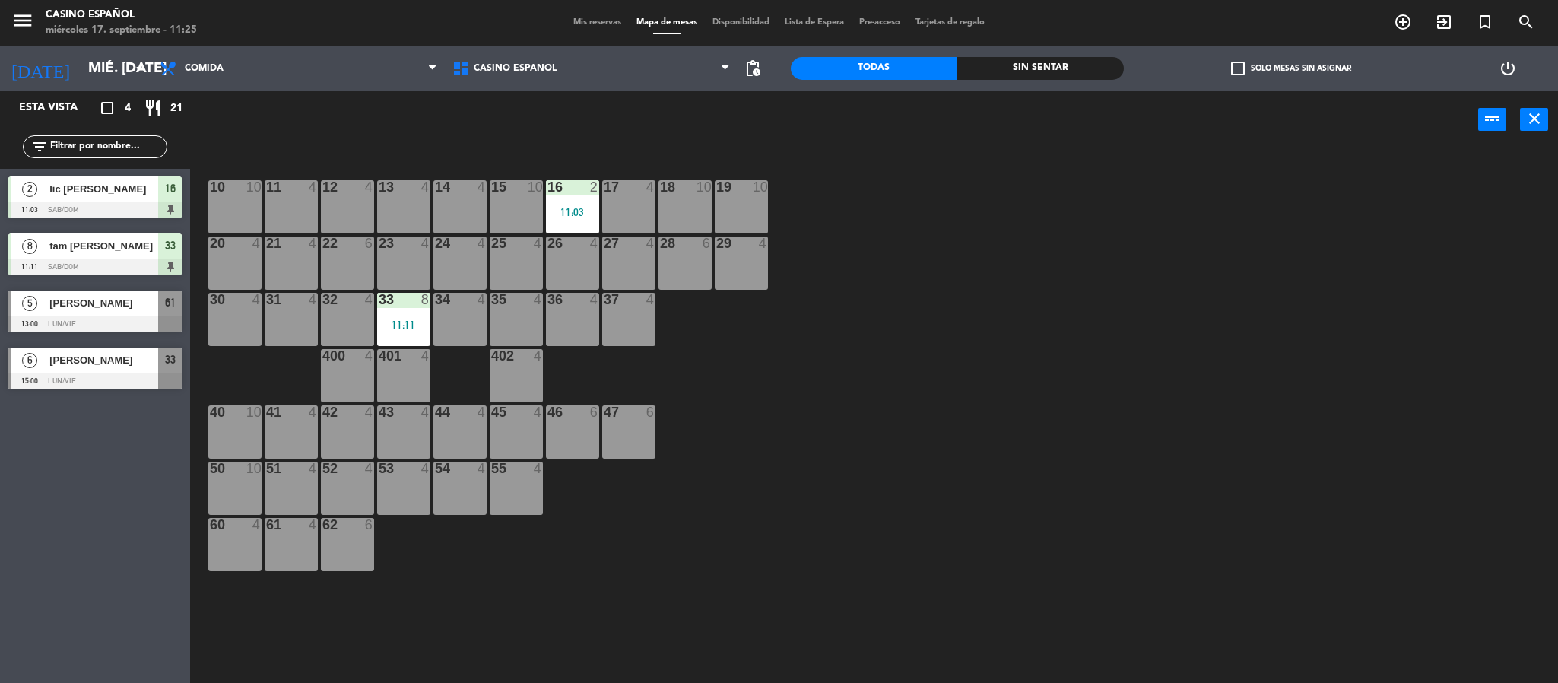
click at [110, 356] on span "[PERSON_NAME]" at bounding box center [103, 360] width 109 height 16
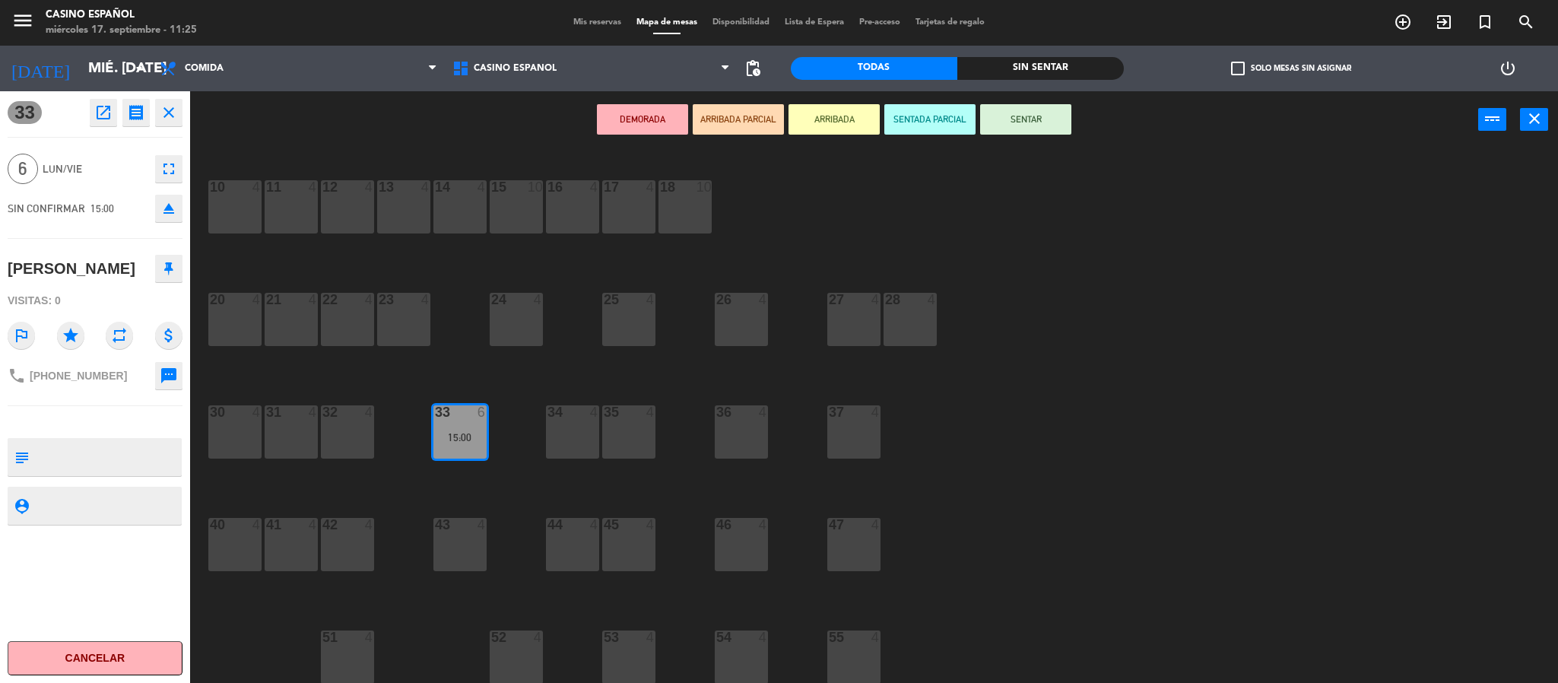
drag, startPoint x: 80, startPoint y: 478, endPoint x: 87, endPoint y: 463, distance: 16.0
click at [84, 465] on textarea at bounding box center [107, 457] width 145 height 32
type textarea "MESA ACCESIBLE POR UNA PERSONA CON DISCAPACIDAD"
click at [25, 465] on icon "subject" at bounding box center [21, 457] width 17 height 17
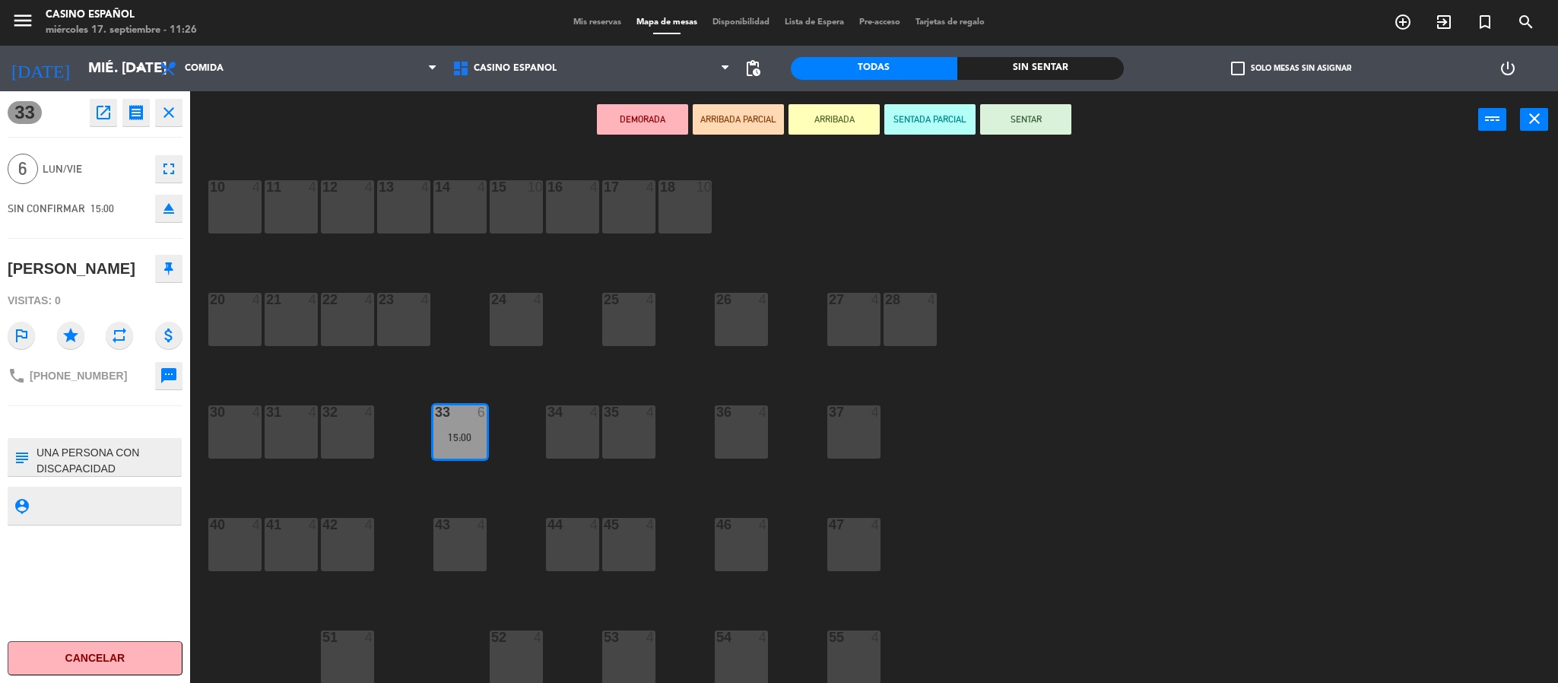
click at [1180, 505] on div "10 4 11 4 12 4 13 4 14 4 15 10 16 4 17 4 18 10 20 4 21 4 22 4 23 4 24 4 25 4 26…" at bounding box center [881, 420] width 1353 height 535
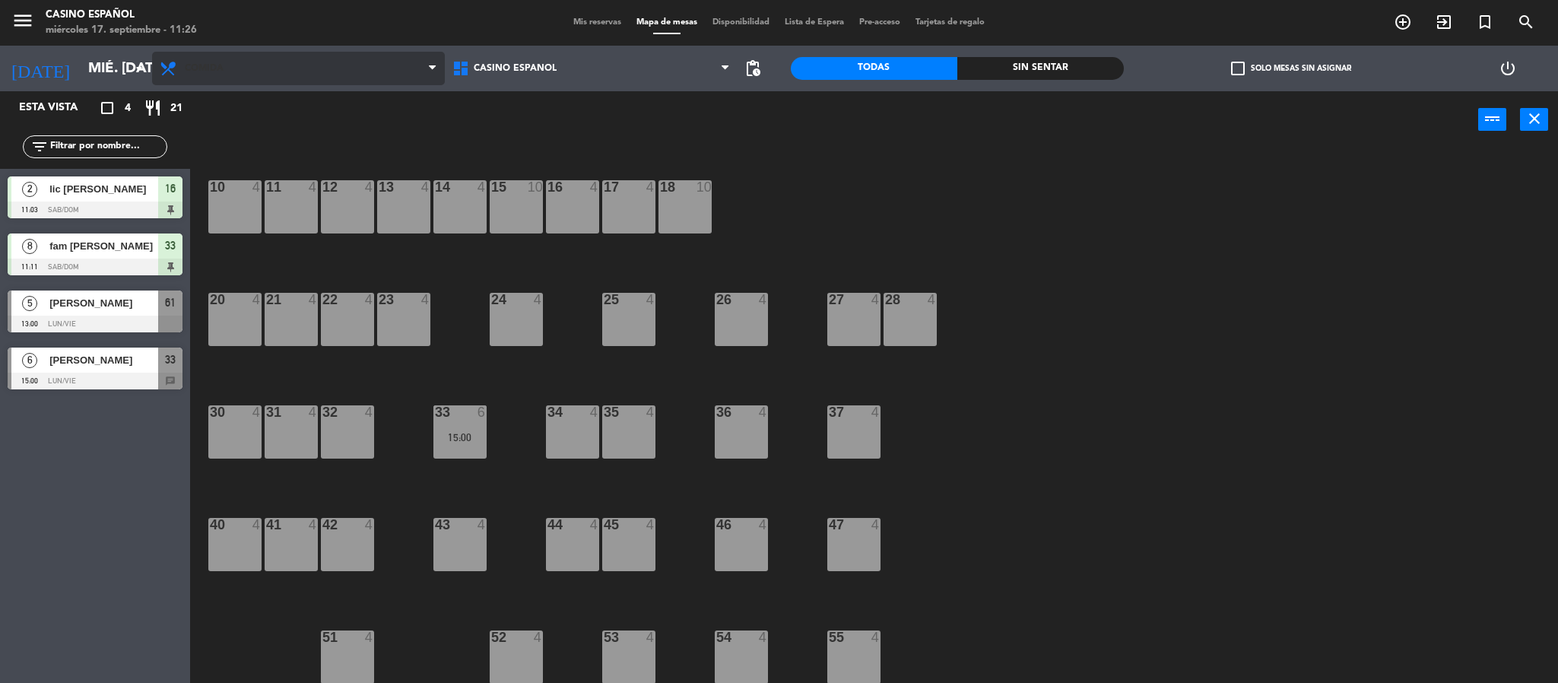
click at [249, 62] on span "Comida" at bounding box center [298, 68] width 293 height 33
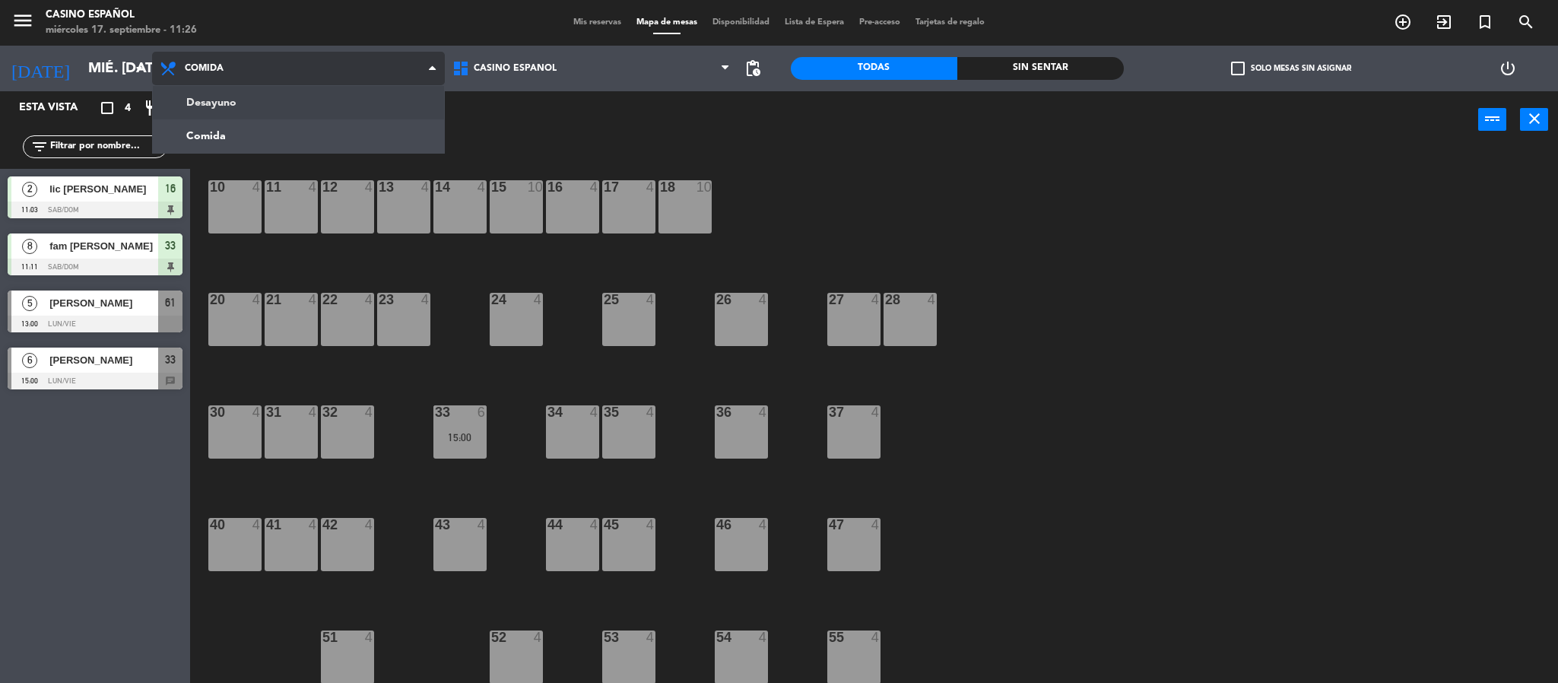
click at [262, 103] on ng-component "menu Casino Español miércoles 17. septiembre - 11:26 Mis reservas Mapa de mesas…" at bounding box center [779, 344] width 1558 height 688
